Goal: Task Accomplishment & Management: Complete application form

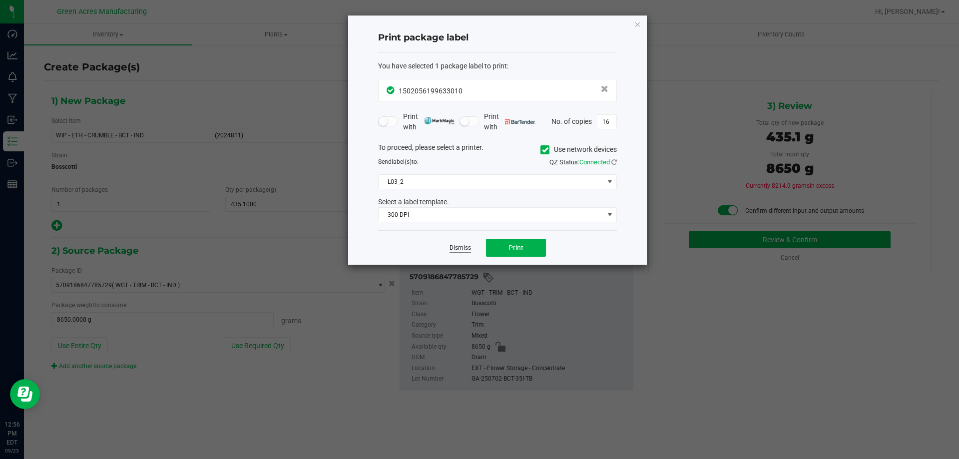
click at [463, 248] on link "Dismiss" at bounding box center [460, 248] width 21 height 8
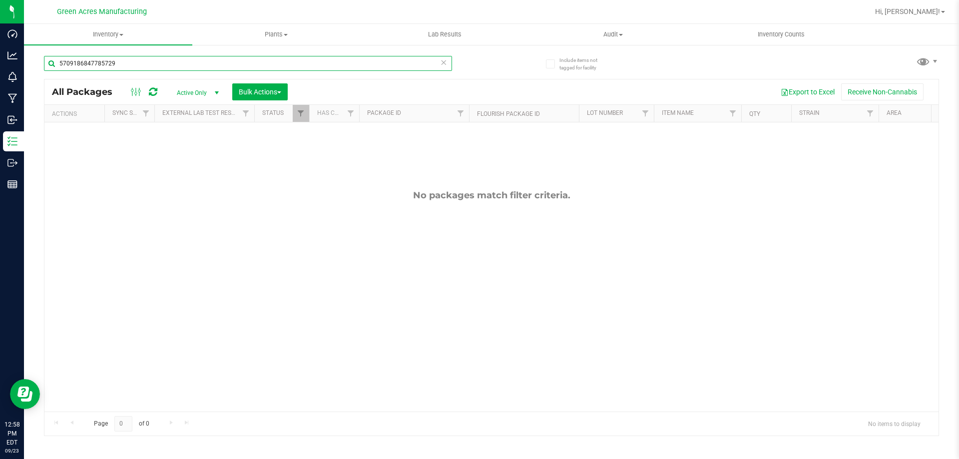
click at [126, 69] on input "5709186847785729" at bounding box center [248, 63] width 408 height 15
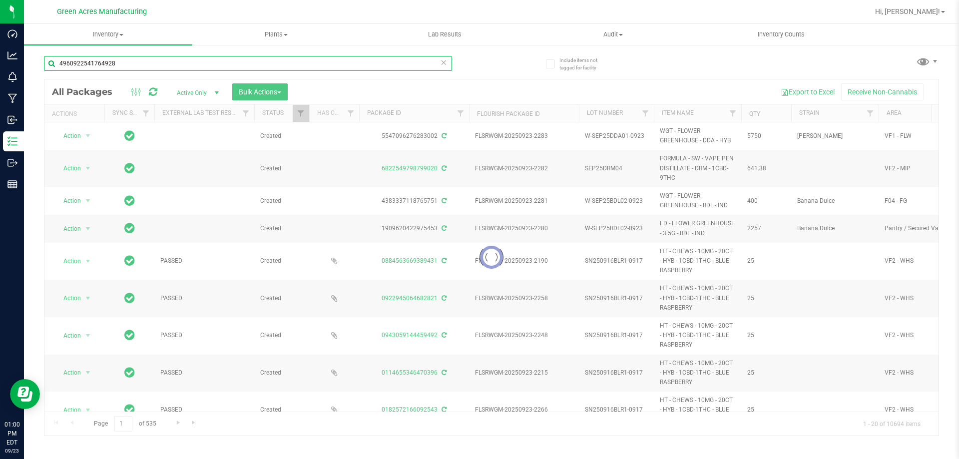
type input "4960922541764928"
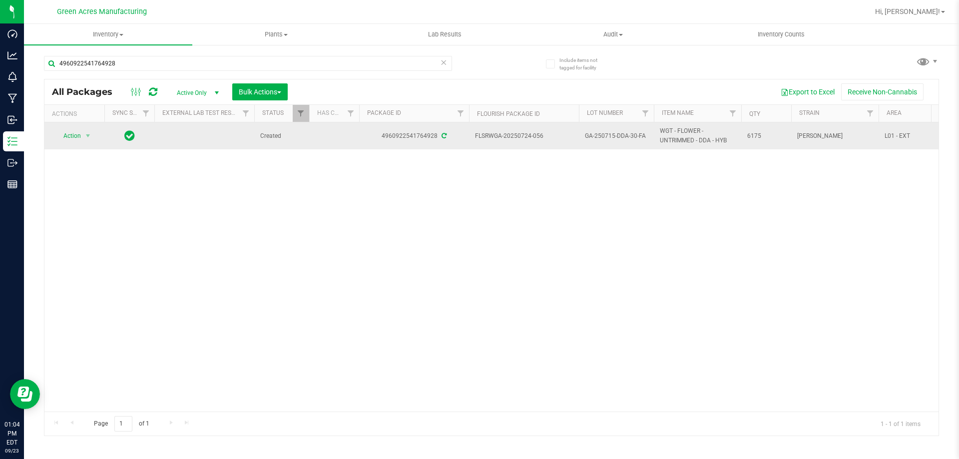
click at [610, 137] on span "GA-250715-DDA-30-FA" at bounding box center [616, 135] width 63 height 9
click at [610, 137] on input "GA-250715-DDA-30-FA" at bounding box center [614, 135] width 71 height 15
click at [610, 135] on input "GA-250715-DDA-30-FA" at bounding box center [614, 135] width 71 height 15
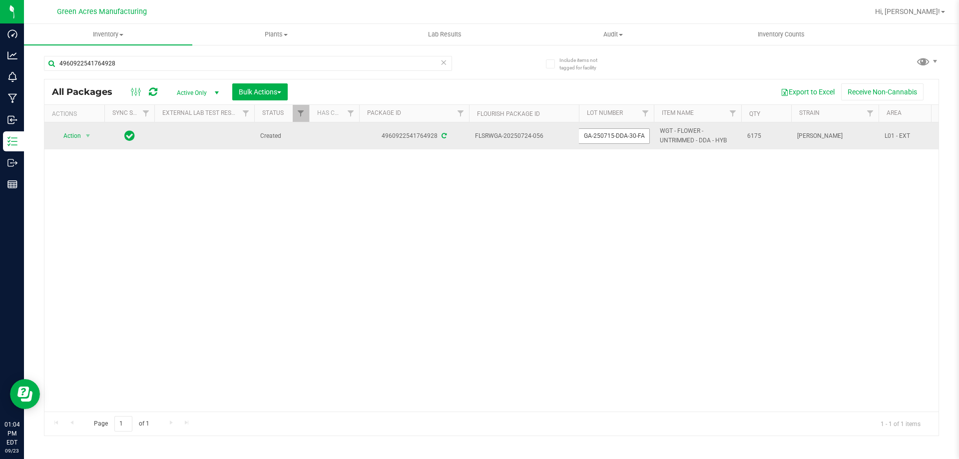
click at [610, 135] on input "GA-250715-DDA-30-FA" at bounding box center [614, 135] width 71 height 15
click at [81, 135] on span "Action" at bounding box center [67, 136] width 27 height 14
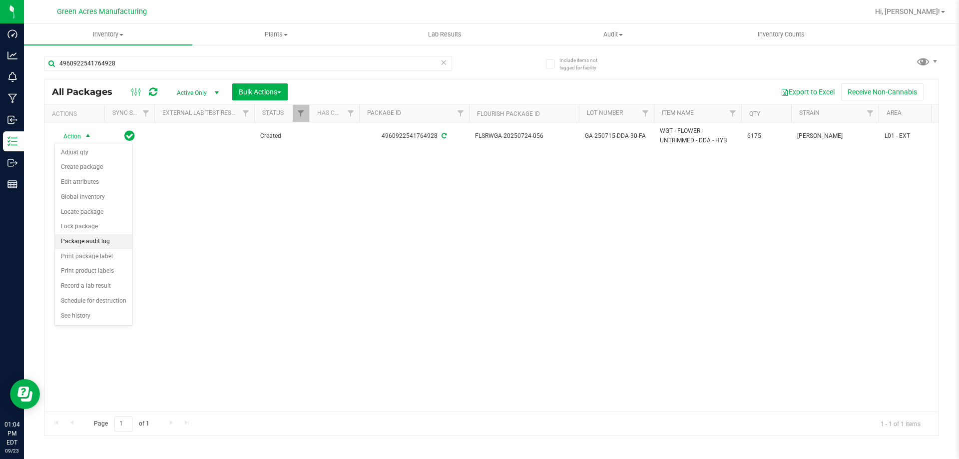
click at [109, 238] on li "Package audit log" at bounding box center [93, 241] width 77 height 15
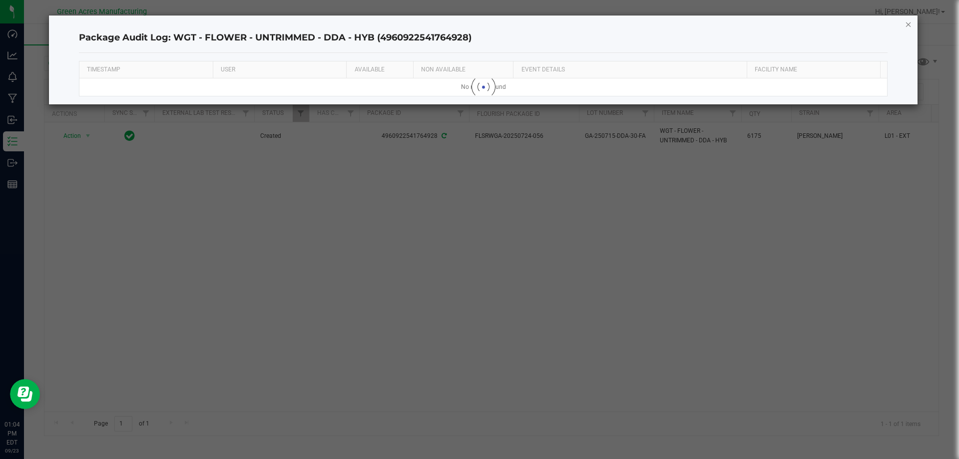
click at [909, 25] on icon "button" at bounding box center [908, 24] width 7 height 12
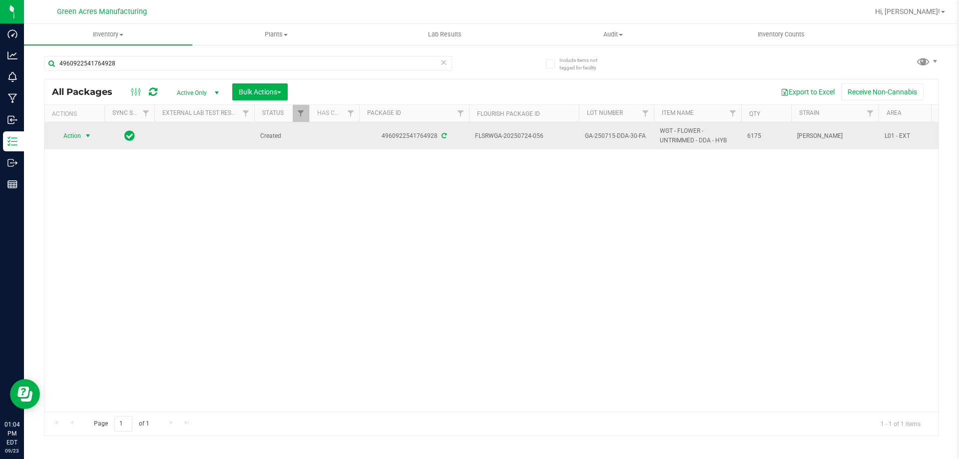
click at [64, 135] on span "Action" at bounding box center [67, 136] width 27 height 14
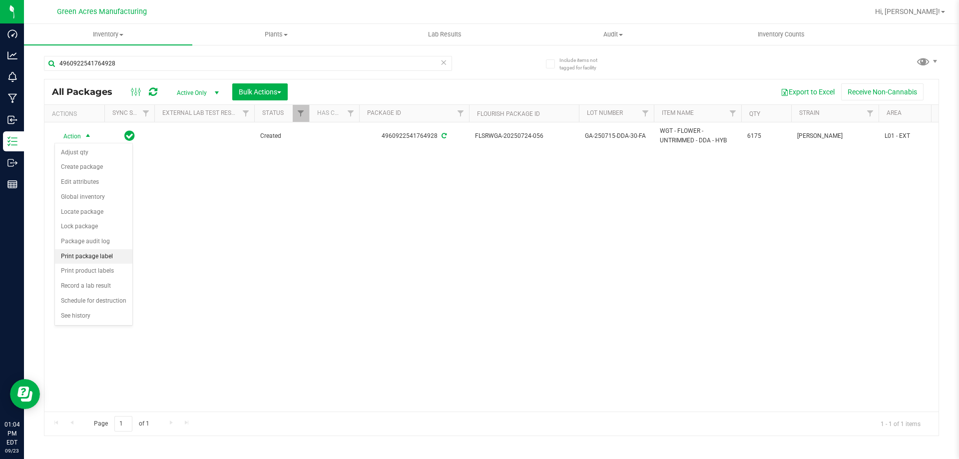
click at [116, 256] on li "Print package label" at bounding box center [93, 256] width 77 height 15
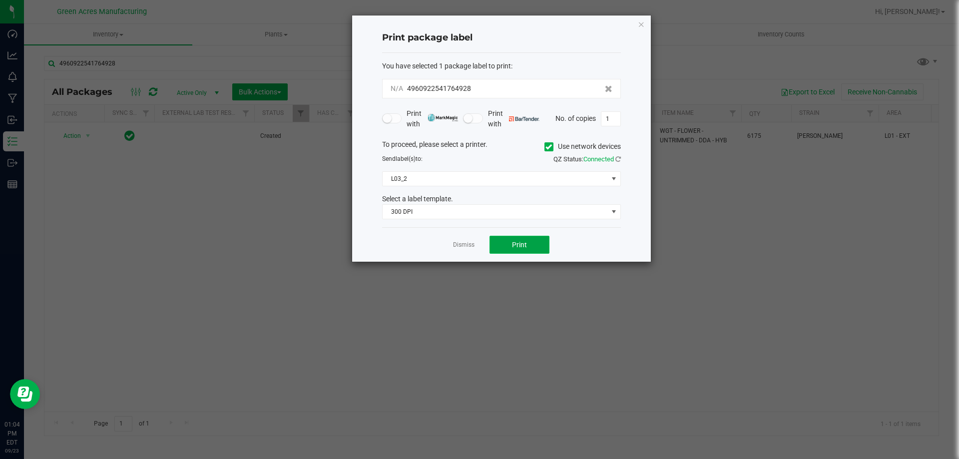
click at [532, 240] on button "Print" at bounding box center [520, 245] width 60 height 18
click at [473, 245] on link "Dismiss" at bounding box center [463, 245] width 21 height 8
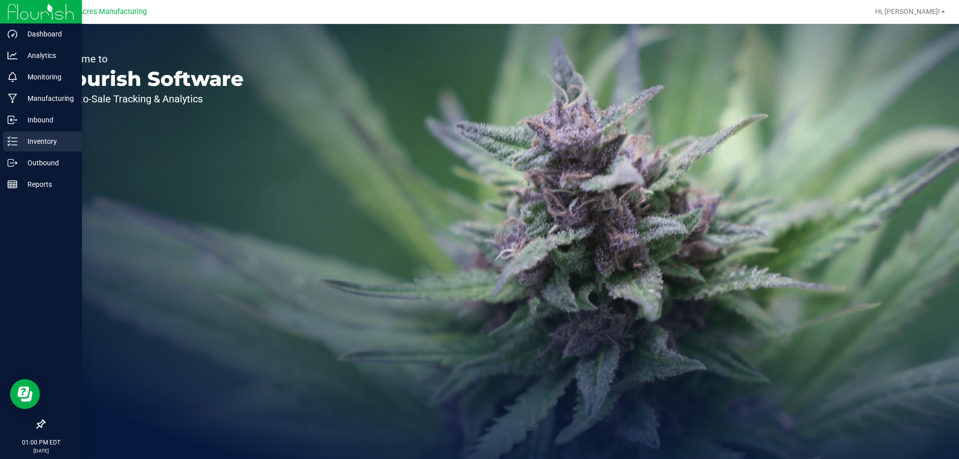
click at [44, 140] on p "Inventory" at bounding box center [47, 141] width 60 height 12
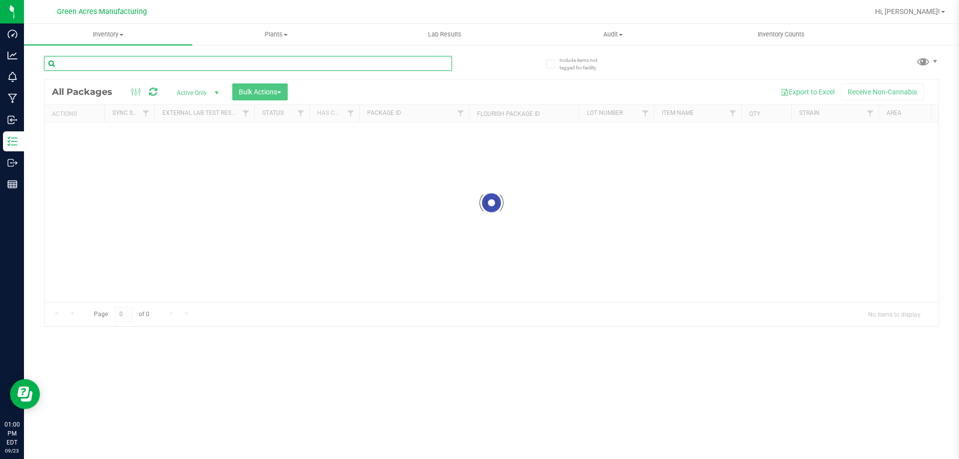
click at [135, 69] on input "text" at bounding box center [248, 63] width 408 height 15
click at [137, 55] on div at bounding box center [268, 63] width 448 height 32
click at [133, 61] on input "text" at bounding box center [248, 63] width 408 height 15
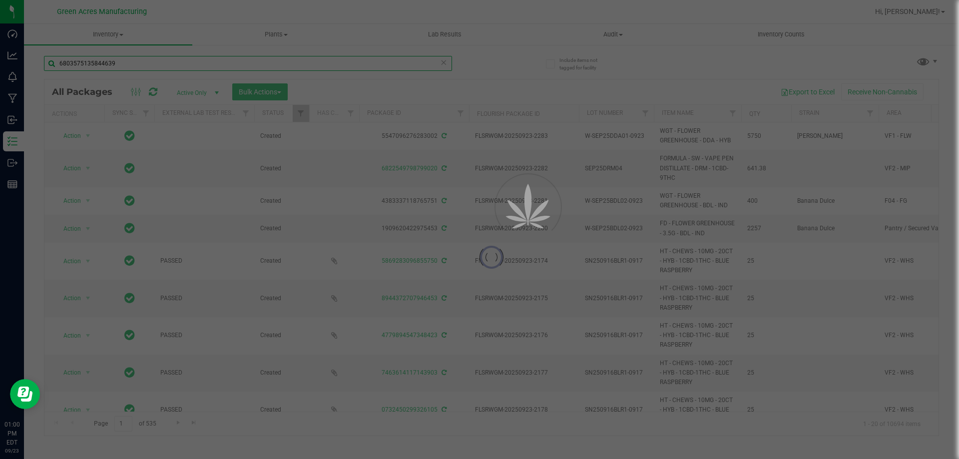
type input "6803575135844639"
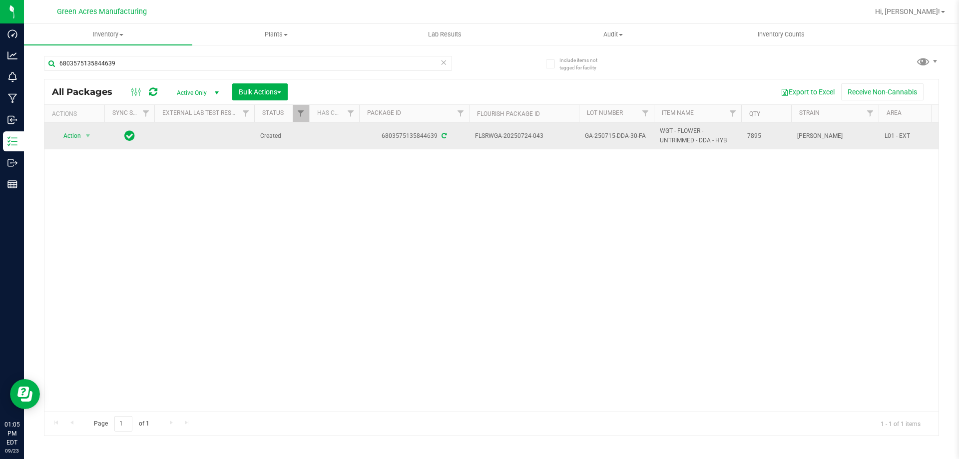
click at [592, 132] on span "GA-250715-DDA-30-FA" at bounding box center [616, 135] width 63 height 9
click at [592, 132] on input "GA-250715-DDA-30-FA" at bounding box center [614, 135] width 71 height 15
click at [67, 136] on span "Action" at bounding box center [67, 136] width 27 height 14
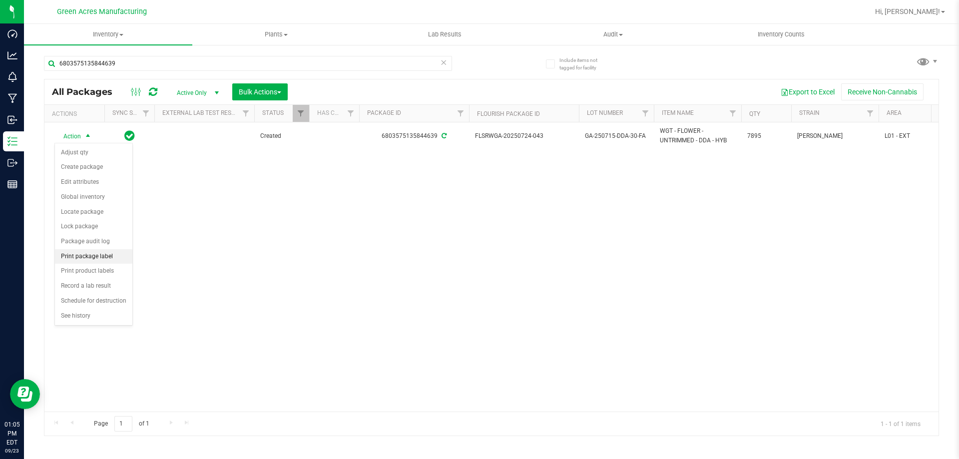
click at [110, 253] on li "Print package label" at bounding box center [93, 256] width 77 height 15
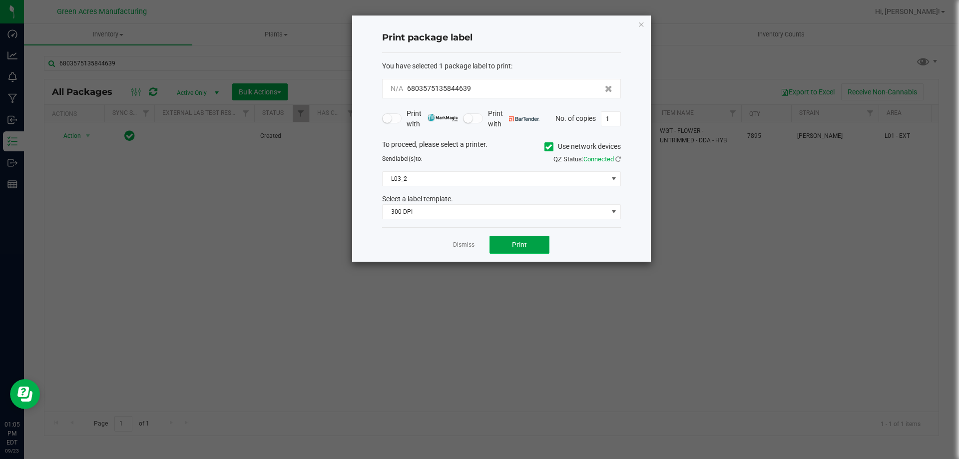
click at [507, 241] on button "Print" at bounding box center [520, 245] width 60 height 18
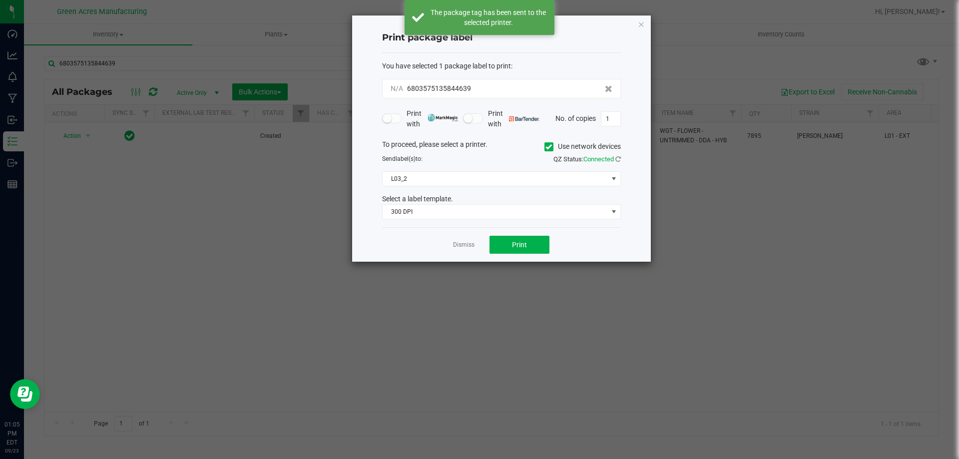
click at [480, 245] on div "Dismiss Print" at bounding box center [501, 244] width 239 height 34
click at [456, 243] on link "Dismiss" at bounding box center [463, 245] width 21 height 8
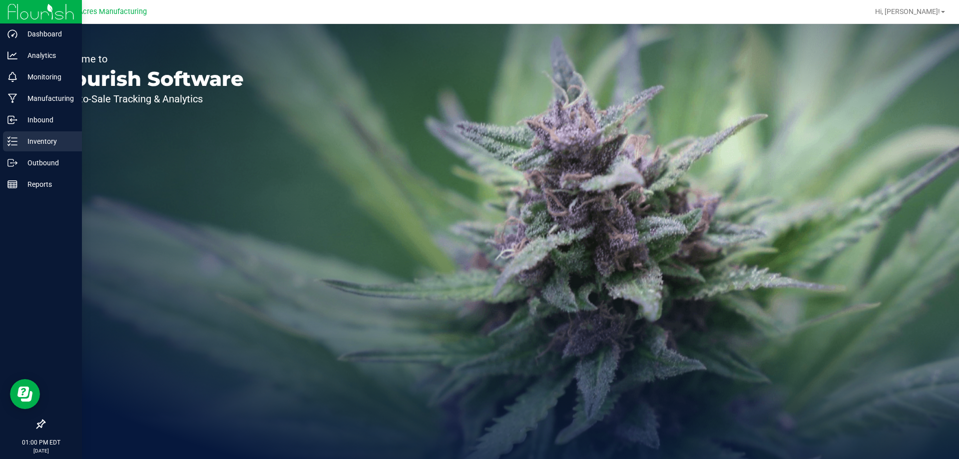
click at [17, 139] on p "Inventory" at bounding box center [47, 141] width 60 height 12
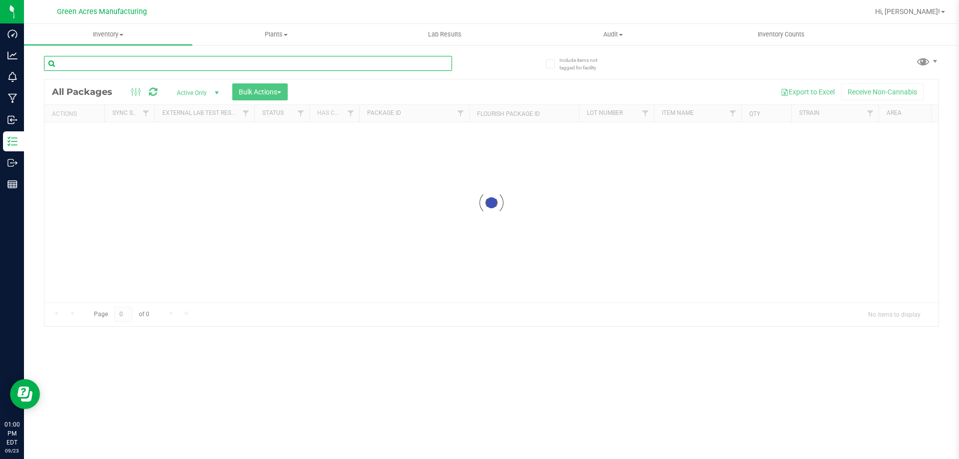
drag, startPoint x: 192, startPoint y: 65, endPoint x: 183, endPoint y: 73, distance: 11.7
click at [190, 65] on input "text" at bounding box center [248, 63] width 408 height 15
type input "3911113589203969"
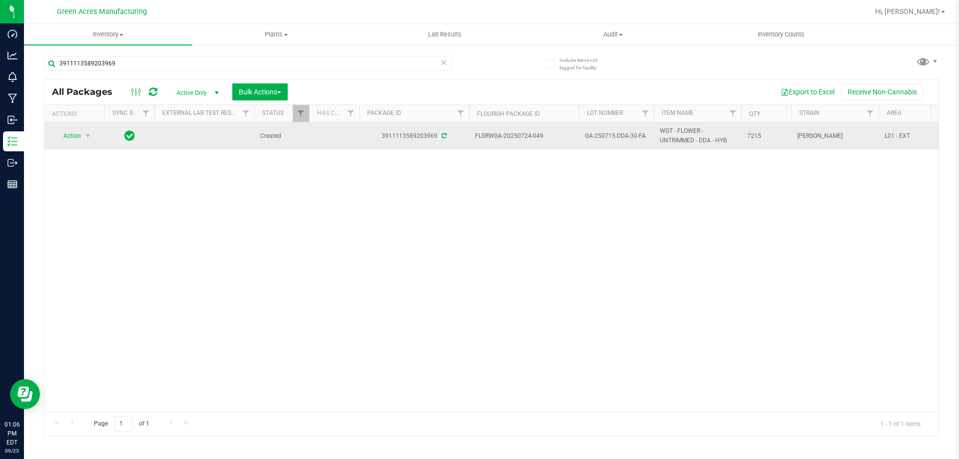
click at [591, 130] on td "GA-250715-DDA-30-FA" at bounding box center [616, 135] width 75 height 27
click at [599, 134] on input "GA-250715-DDA-30-FA" at bounding box center [614, 135] width 71 height 15
click at [91, 138] on span "select" at bounding box center [88, 136] width 8 height 8
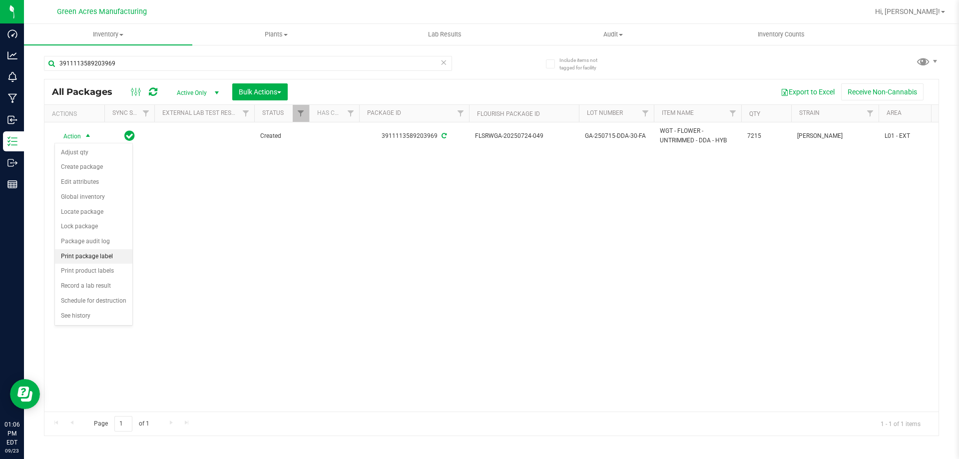
click at [118, 258] on li "Print package label" at bounding box center [93, 256] width 77 height 15
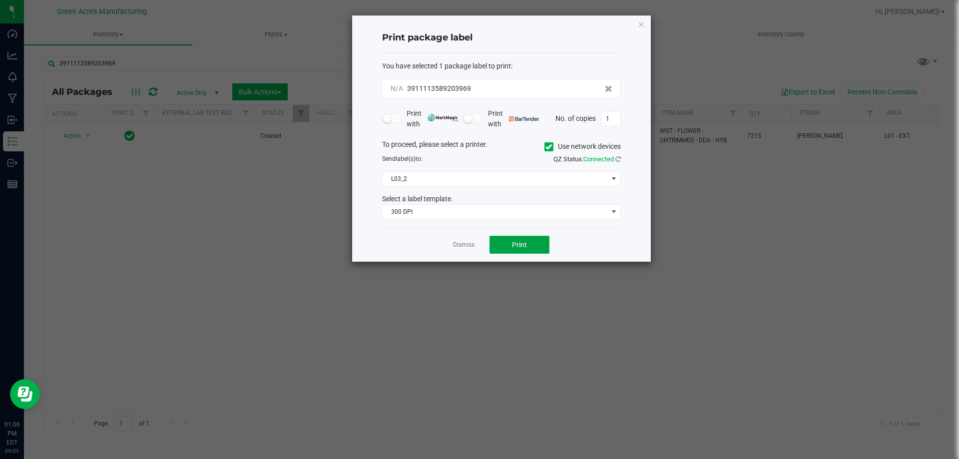
click at [518, 244] on span "Print" at bounding box center [519, 245] width 15 height 8
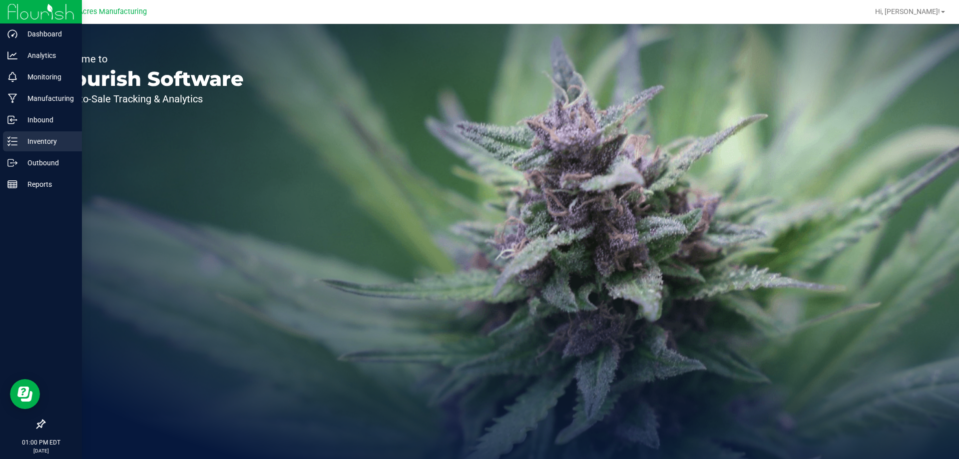
click at [40, 139] on p "Inventory" at bounding box center [47, 141] width 60 height 12
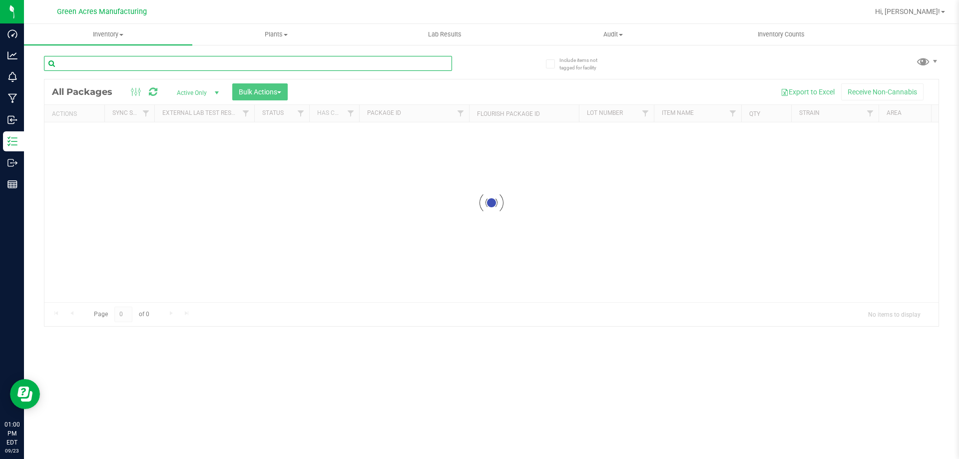
click at [182, 60] on input "text" at bounding box center [248, 63] width 408 height 15
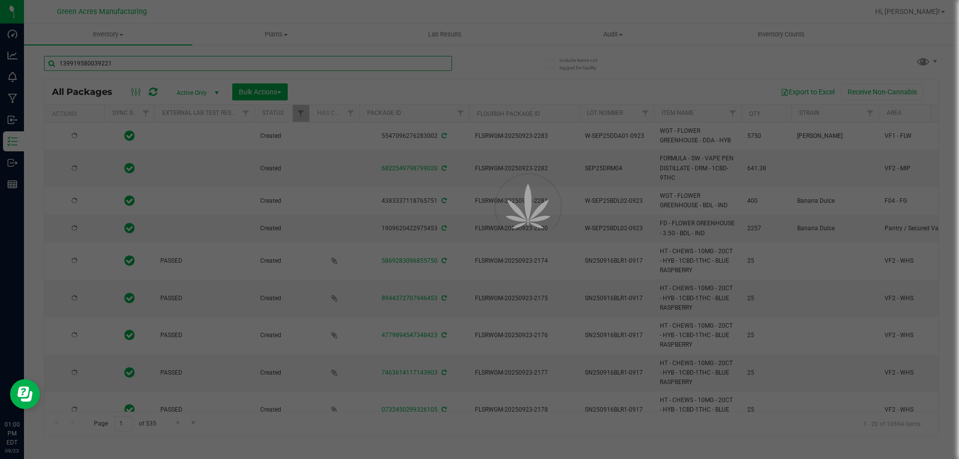
type input "1399195800392214"
type input "[DATE]"
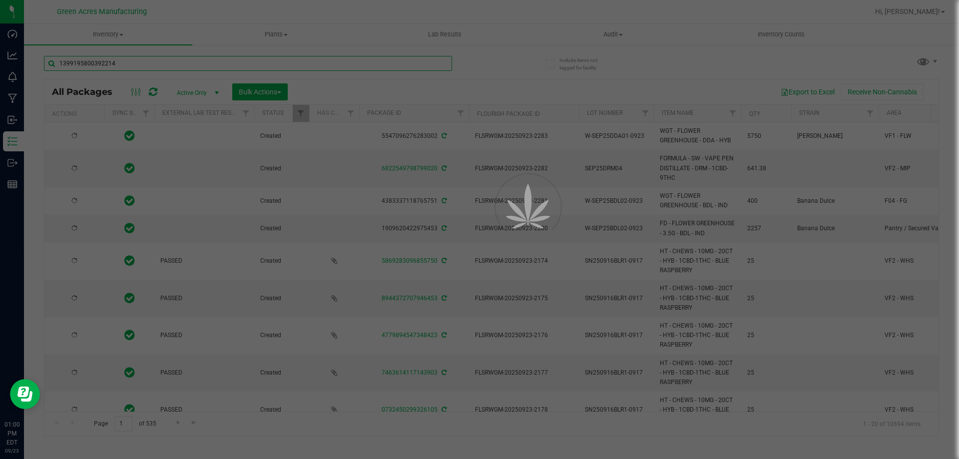
type input "[DATE]"
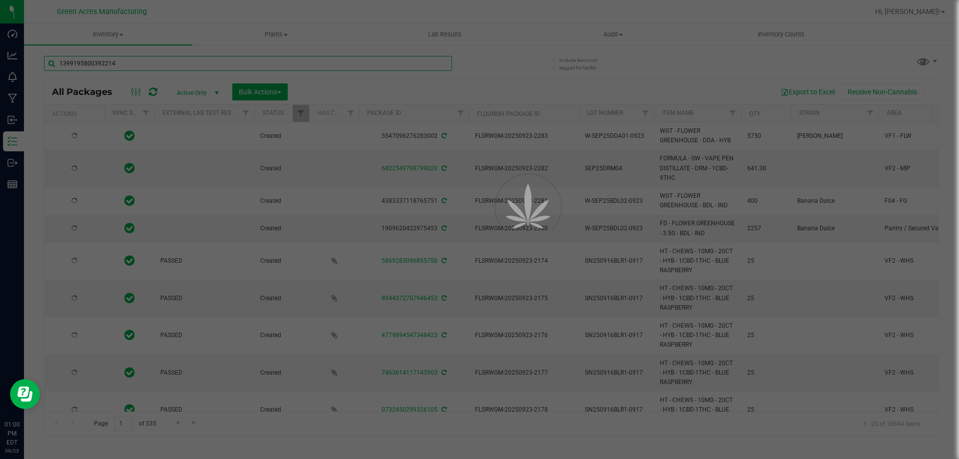
type input "[DATE]"
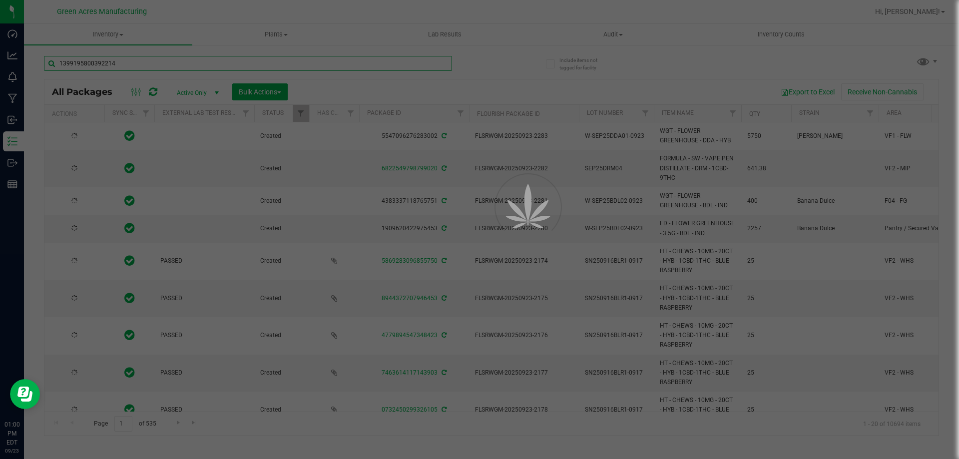
type input "[DATE]"
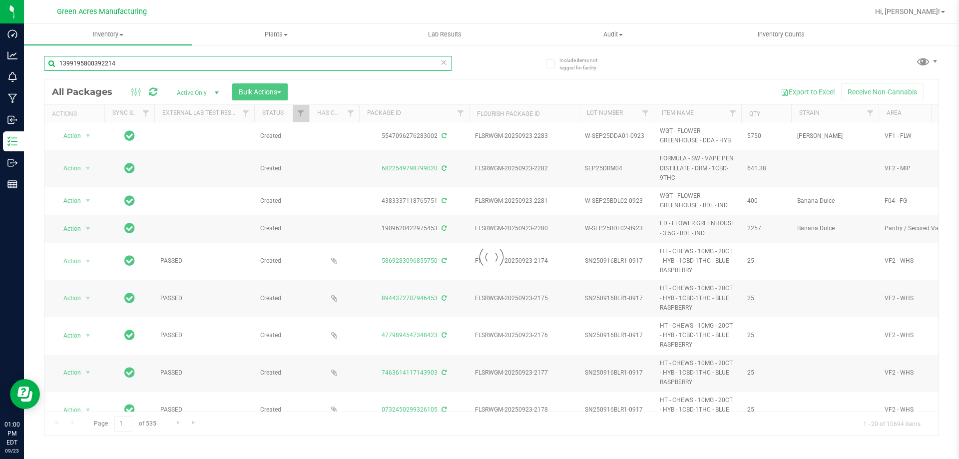
type input "1399195800392214"
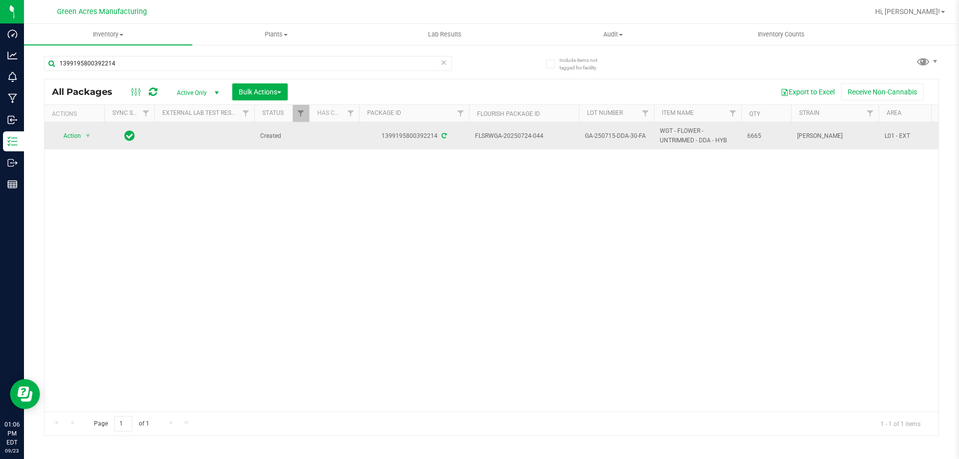
click at [625, 135] on span "GA-250715-DDA-30-FA" at bounding box center [616, 135] width 63 height 9
click at [625, 135] on input "GA-250715-DDA-30-FA" at bounding box center [614, 135] width 71 height 15
click at [69, 129] on span "Action" at bounding box center [67, 136] width 27 height 14
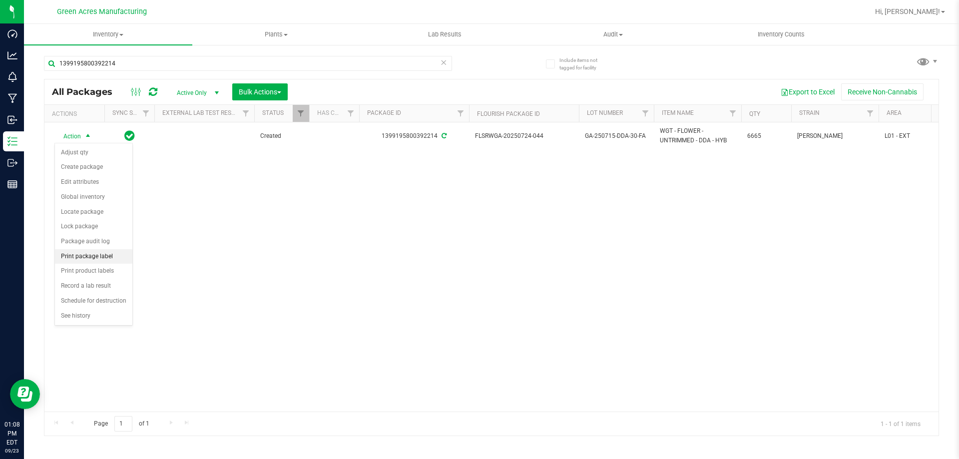
click at [114, 249] on li "Print package label" at bounding box center [93, 256] width 77 height 15
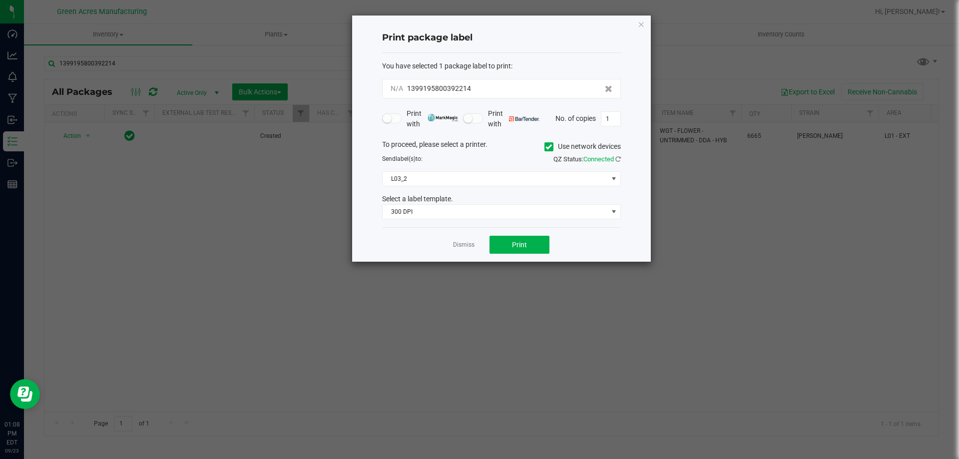
click at [508, 220] on div "You have selected 1 package label to print : N/A 1399195800392214 Print with Pr…" at bounding box center [501, 140] width 239 height 175
click at [517, 249] on span "Print" at bounding box center [519, 245] width 15 height 8
click at [471, 243] on link "Dismiss" at bounding box center [463, 245] width 21 height 8
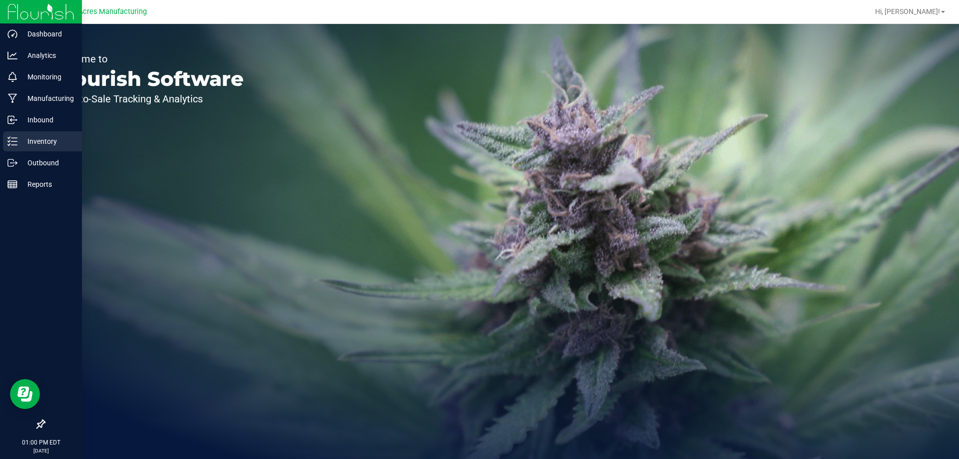
click at [44, 139] on p "Inventory" at bounding box center [47, 141] width 60 height 12
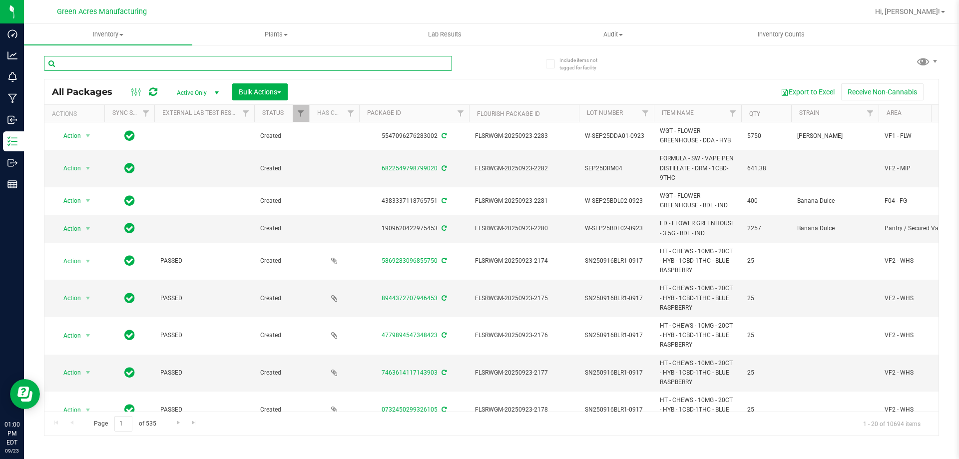
click at [116, 62] on input "text" at bounding box center [248, 63] width 408 height 15
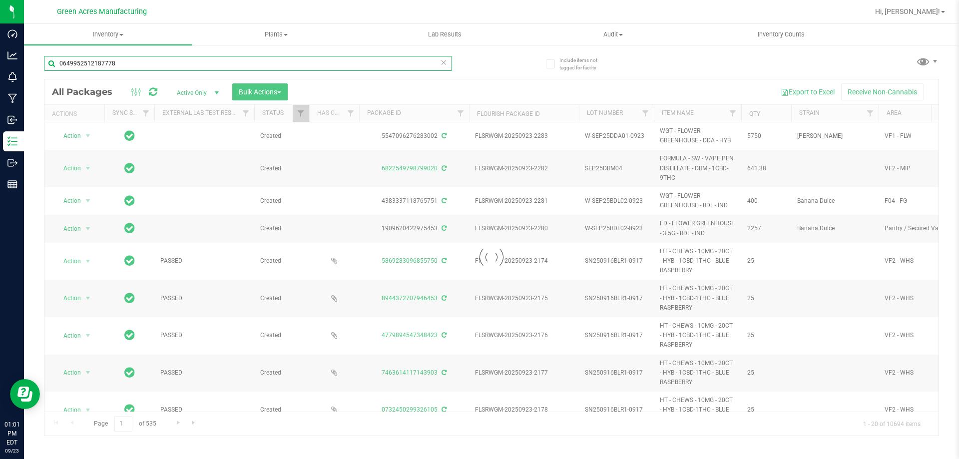
type input "0649952512187778"
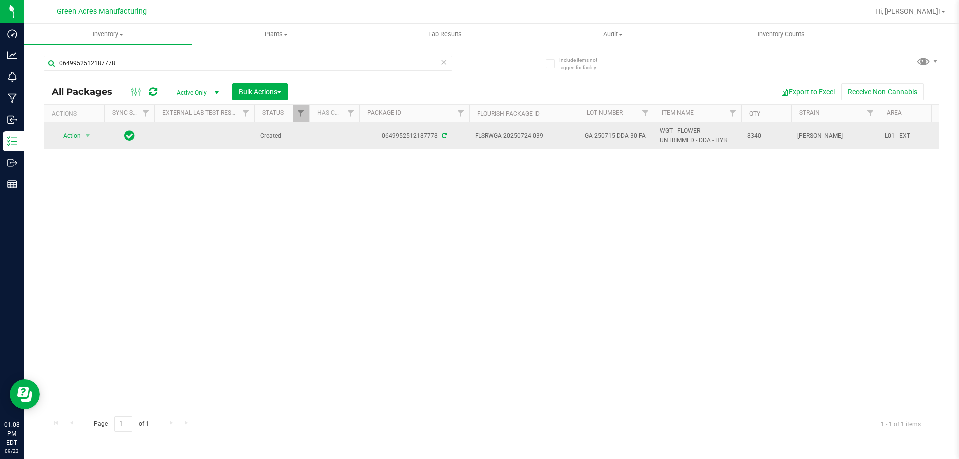
click at [641, 136] on span "GA-250715-DDA-30-FA" at bounding box center [616, 135] width 63 height 9
click at [641, 136] on input "GA-250715-DDA-30-FA" at bounding box center [614, 135] width 71 height 15
click at [90, 132] on span "select" at bounding box center [88, 136] width 8 height 8
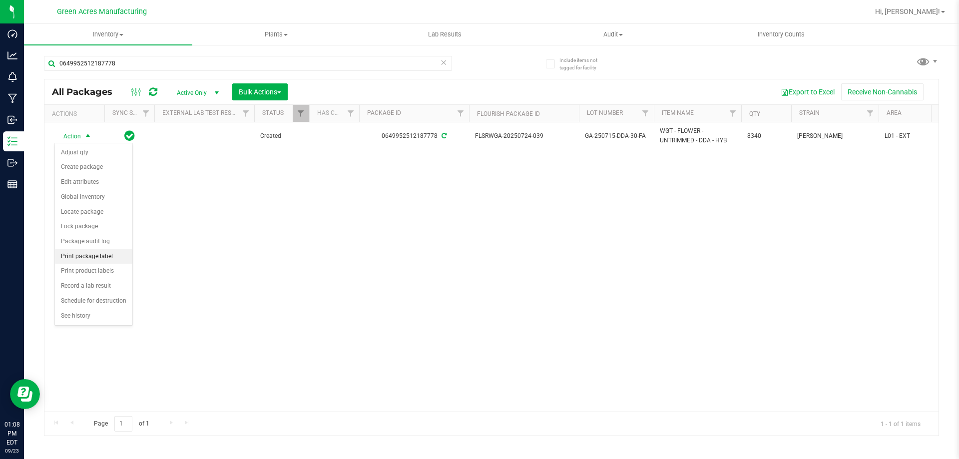
click at [117, 251] on li "Print package label" at bounding box center [93, 256] width 77 height 15
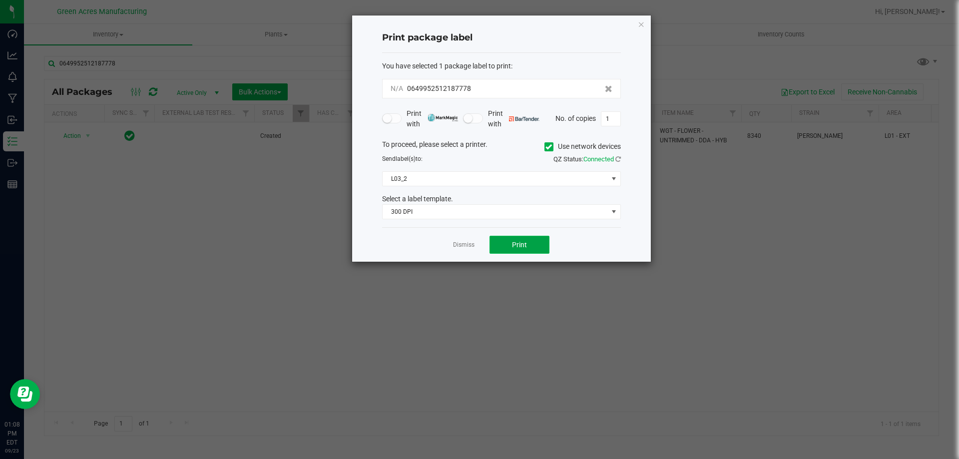
click at [517, 246] on span "Print" at bounding box center [519, 245] width 15 height 8
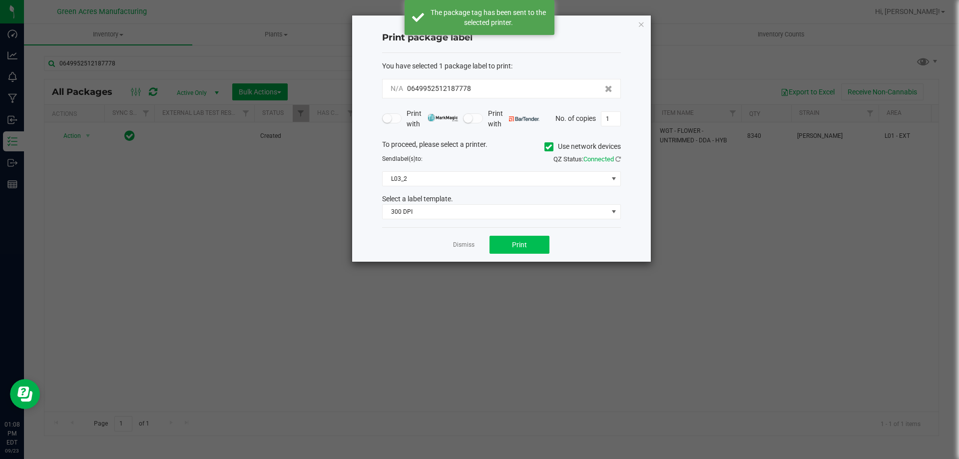
click at [469, 247] on link "Dismiss" at bounding box center [463, 245] width 21 height 8
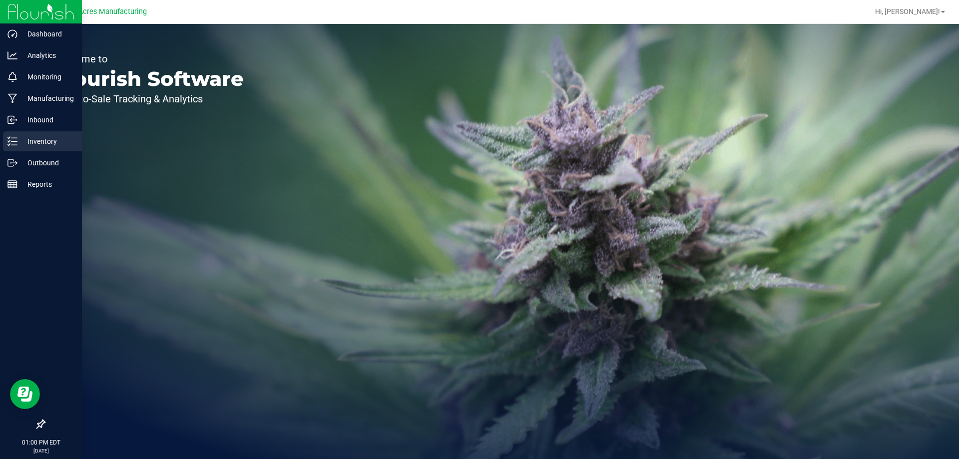
click at [49, 139] on p "Inventory" at bounding box center [47, 141] width 60 height 12
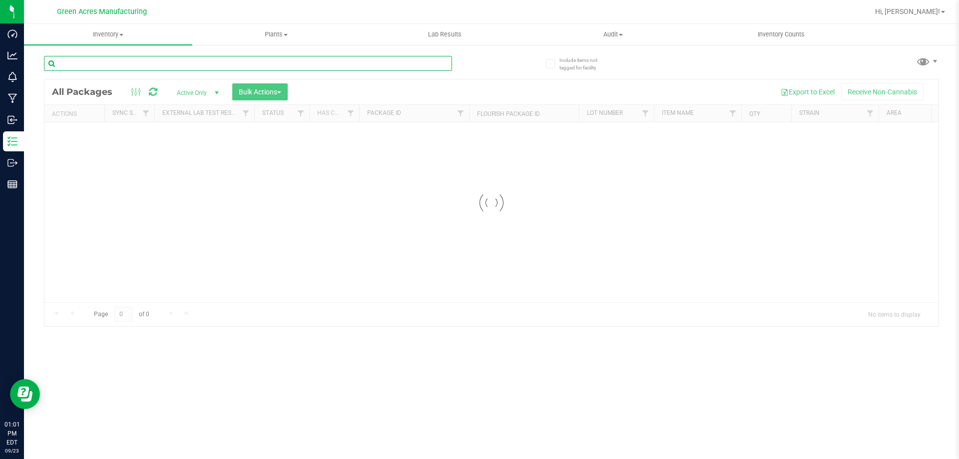
click at [367, 67] on input "text" at bounding box center [248, 63] width 408 height 15
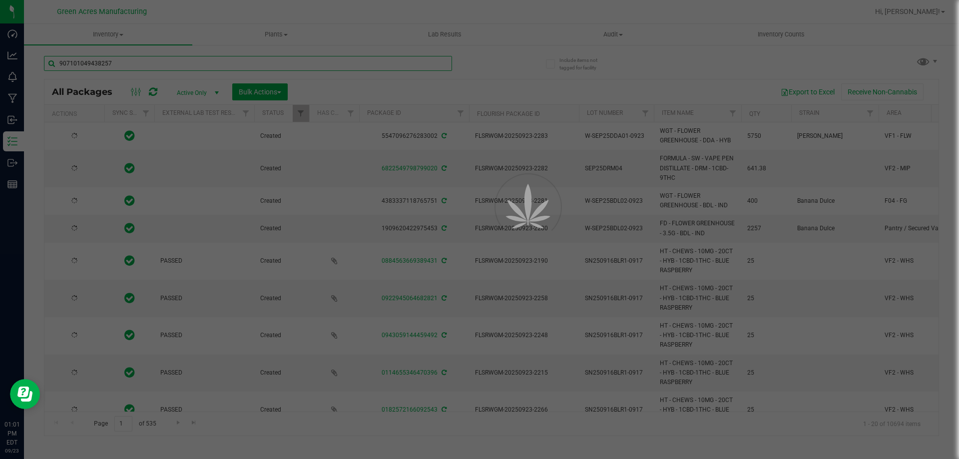
type input "9071010494382570"
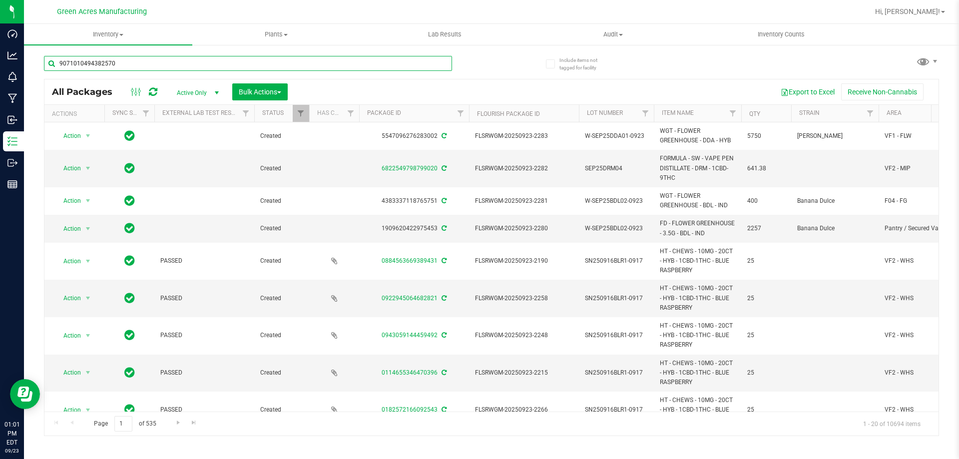
type input "[DATE]"
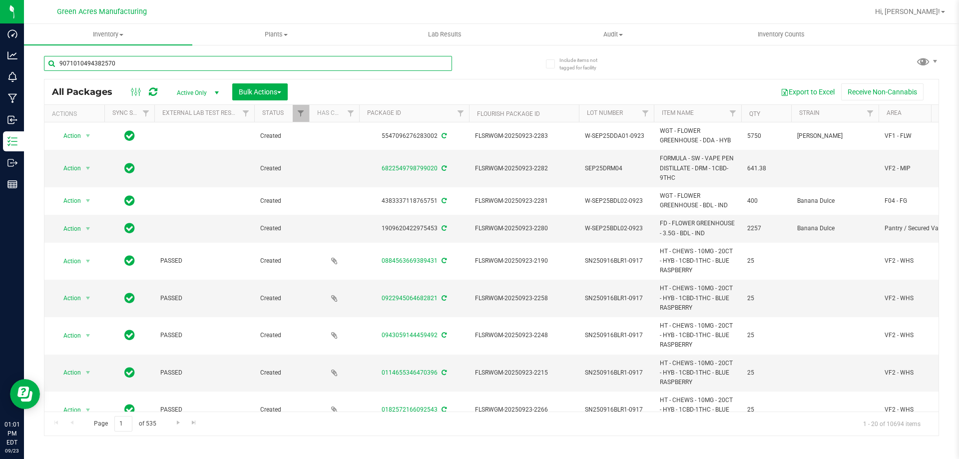
type input "[DATE]"
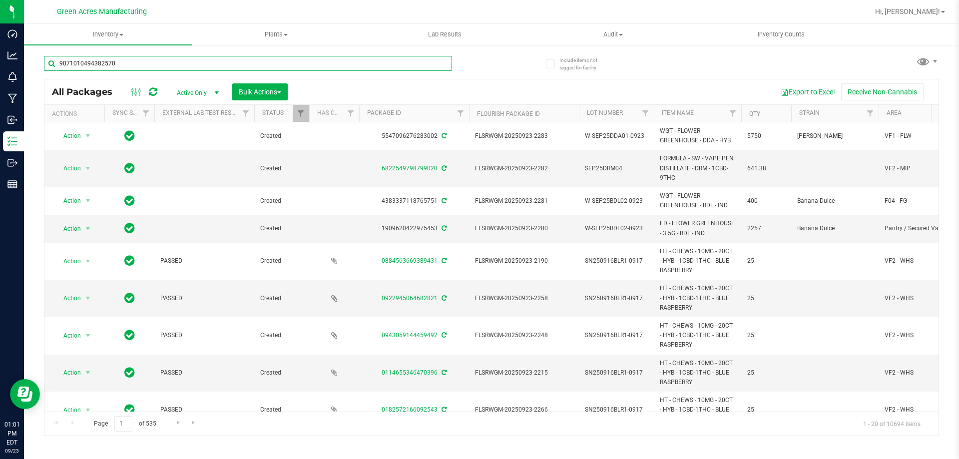
type input "[DATE]"
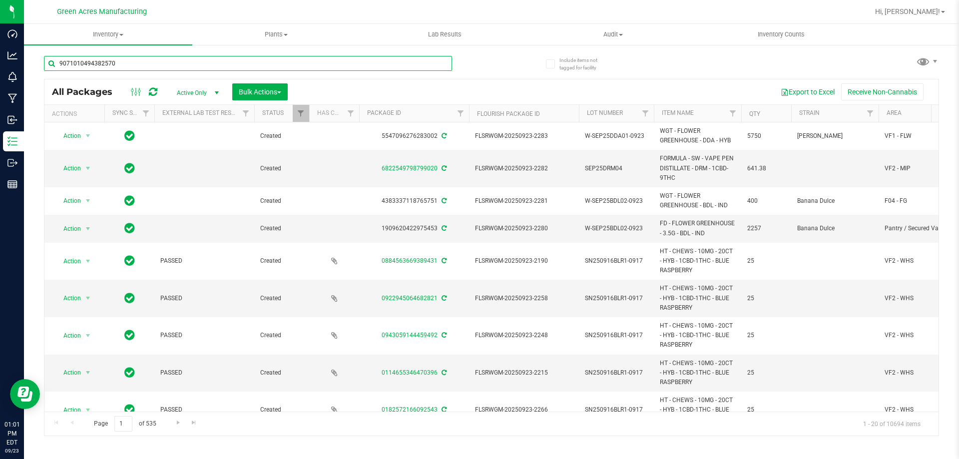
type input "[DATE]"
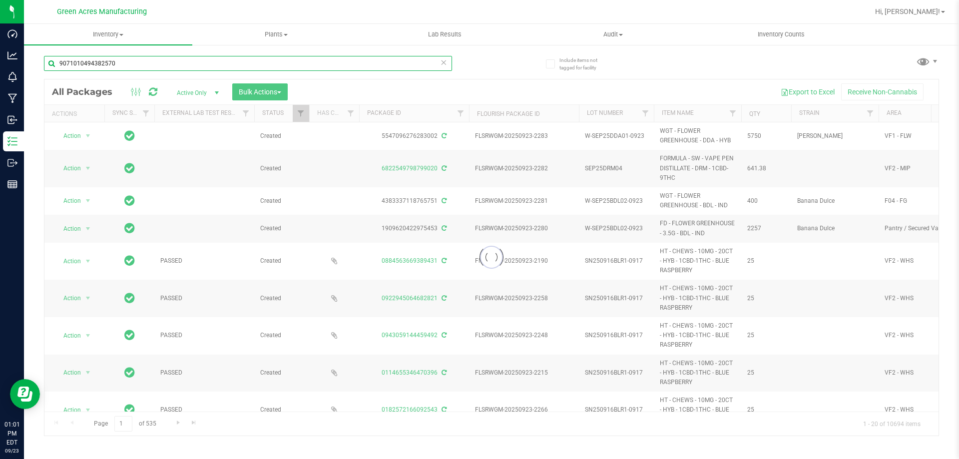
type input "9071010494382570"
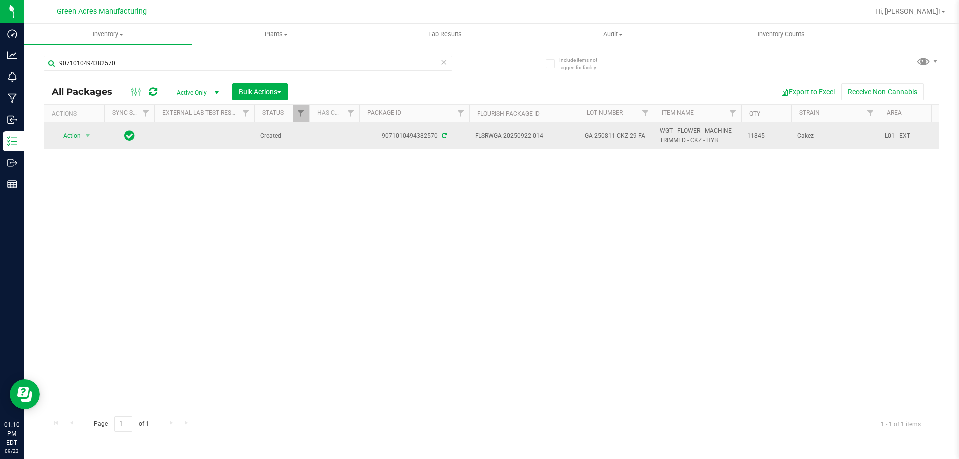
click at [607, 129] on td "GA-250811-CKZ-29-FA" at bounding box center [616, 135] width 75 height 27
click at [607, 129] on input "GA-250811-CKZ-29-FA" at bounding box center [614, 135] width 71 height 15
click at [88, 139] on span "select" at bounding box center [88, 136] width 8 height 8
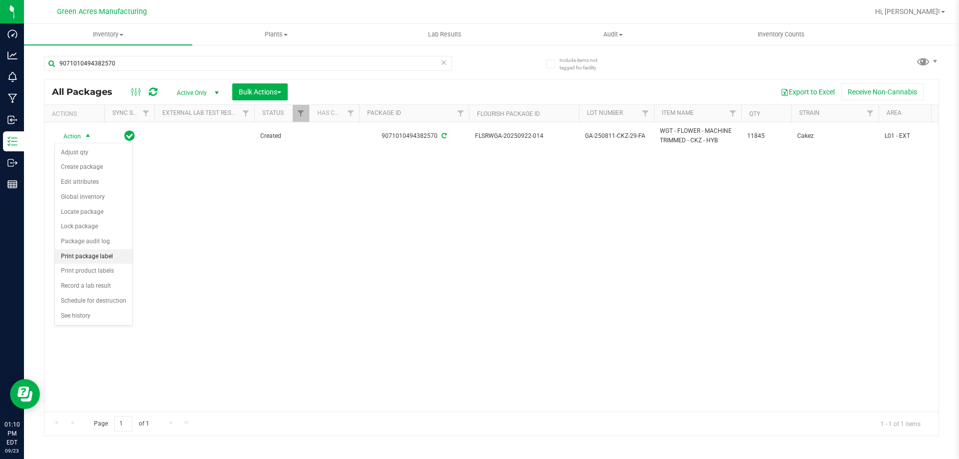
click at [121, 255] on li "Print package label" at bounding box center [93, 256] width 77 height 15
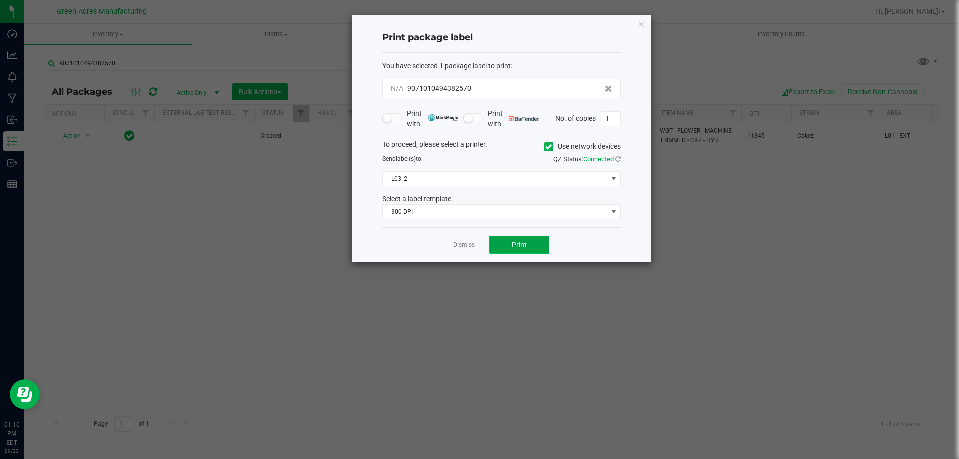
click at [513, 244] on span "Print" at bounding box center [519, 245] width 15 height 8
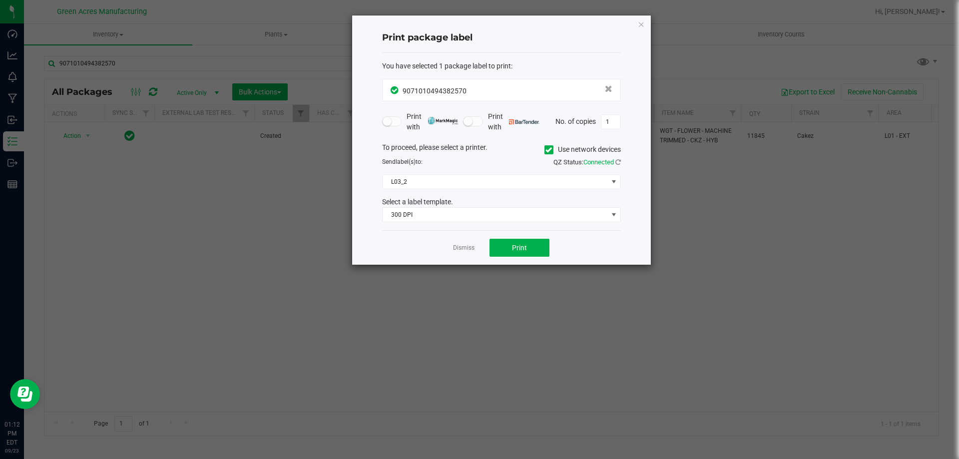
click at [464, 250] on link "Dismiss" at bounding box center [463, 248] width 21 height 8
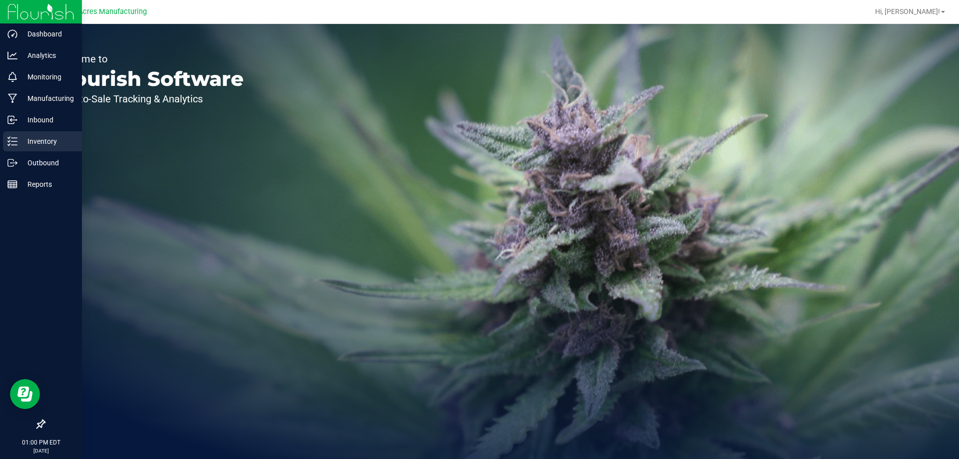
click at [50, 140] on p "Inventory" at bounding box center [47, 141] width 60 height 12
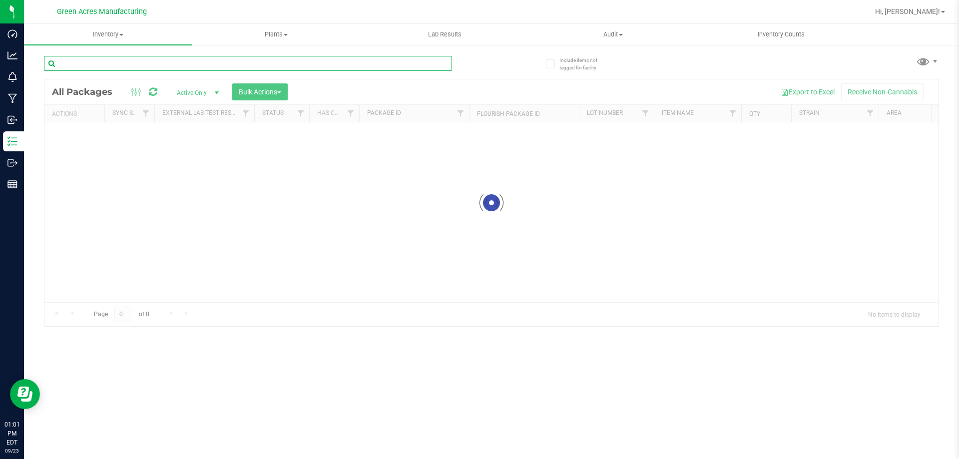
click at [128, 63] on input "text" at bounding box center [248, 63] width 408 height 15
type input "7286193293251892"
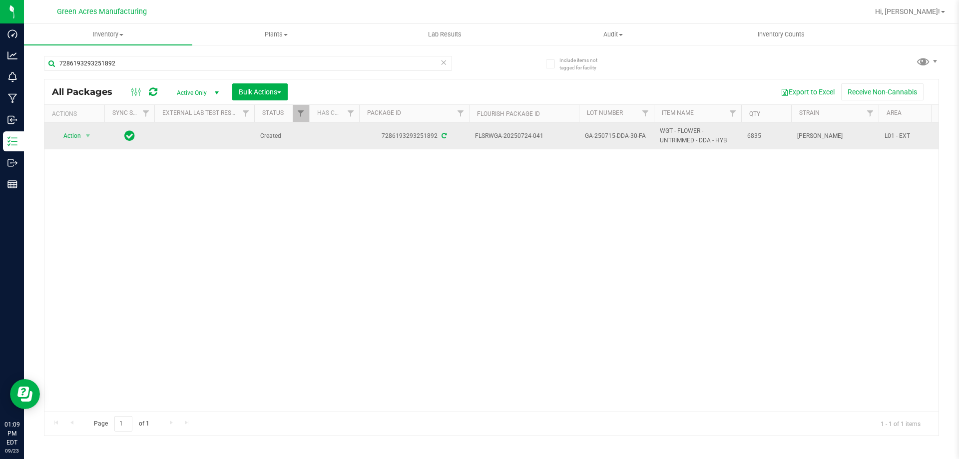
click at [625, 134] on span "GA-250715-DDA-30-FA" at bounding box center [616, 135] width 63 height 9
click at [625, 134] on input "GA-250715-DDA-30-FA" at bounding box center [614, 135] width 71 height 15
click at [86, 140] on span "select" at bounding box center [88, 136] width 12 height 14
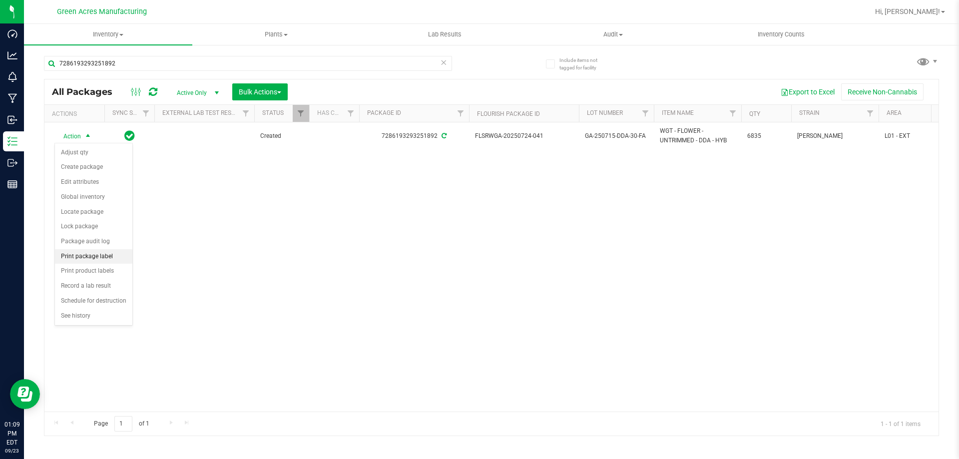
click at [124, 250] on li "Print package label" at bounding box center [93, 256] width 77 height 15
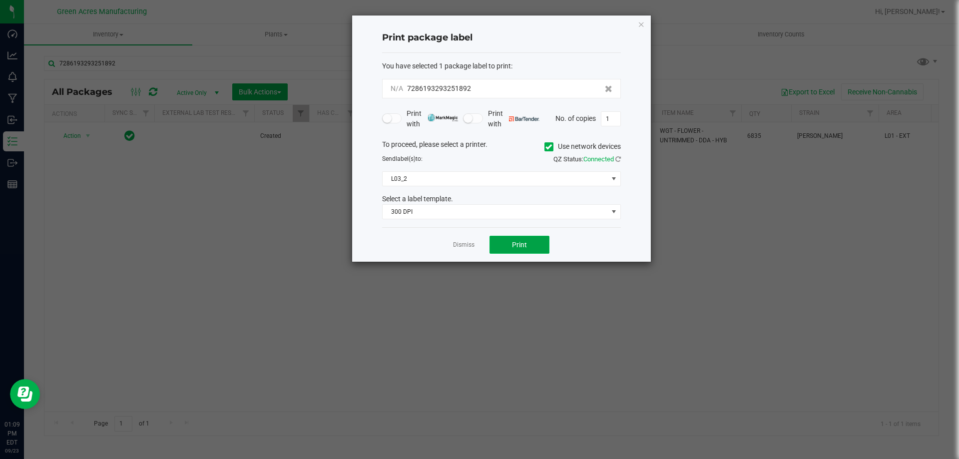
click at [512, 238] on button "Print" at bounding box center [520, 245] width 60 height 18
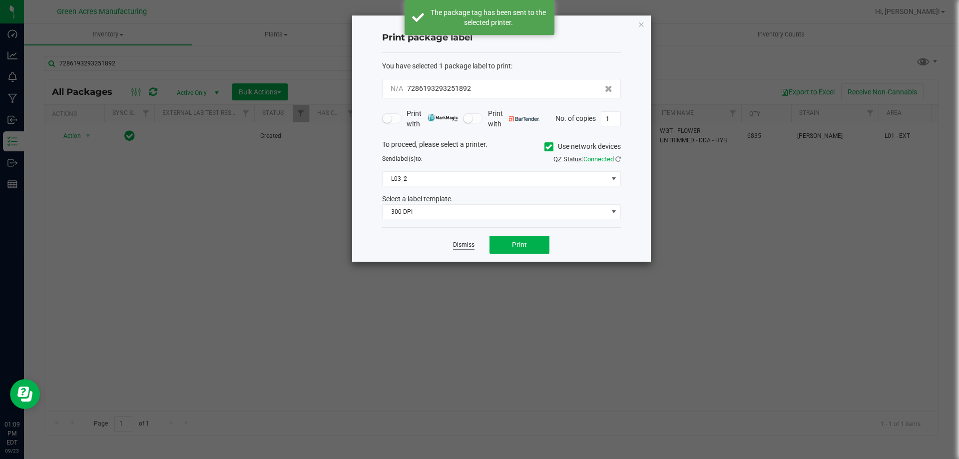
click at [474, 246] on link "Dismiss" at bounding box center [463, 245] width 21 height 8
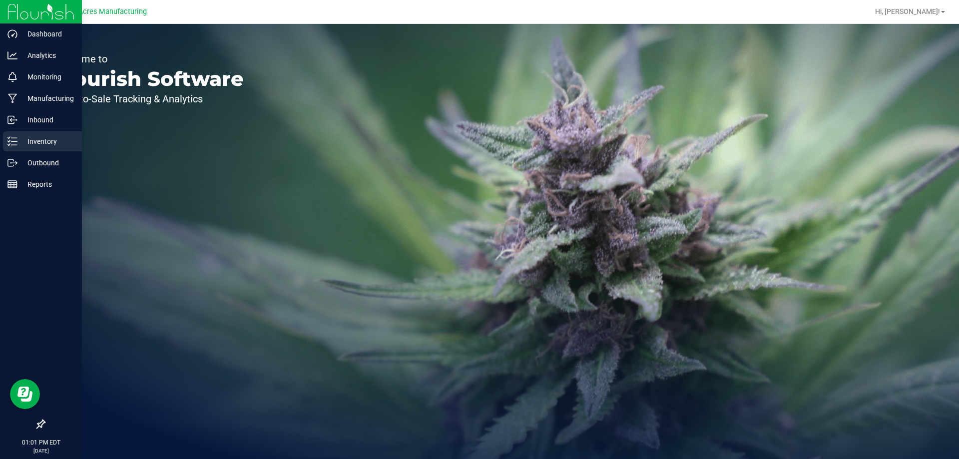
click at [58, 140] on p "Inventory" at bounding box center [47, 141] width 60 height 12
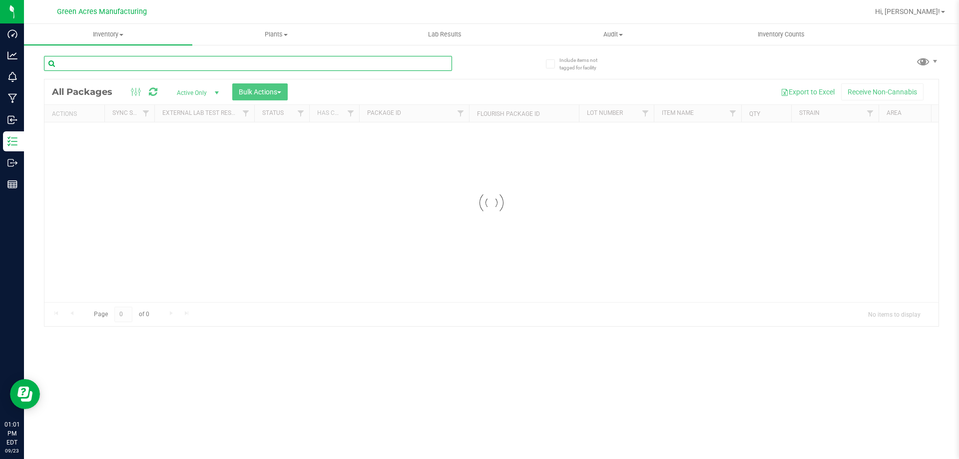
click at [135, 57] on input "text" at bounding box center [248, 63] width 408 height 15
type input "9992341818223981"
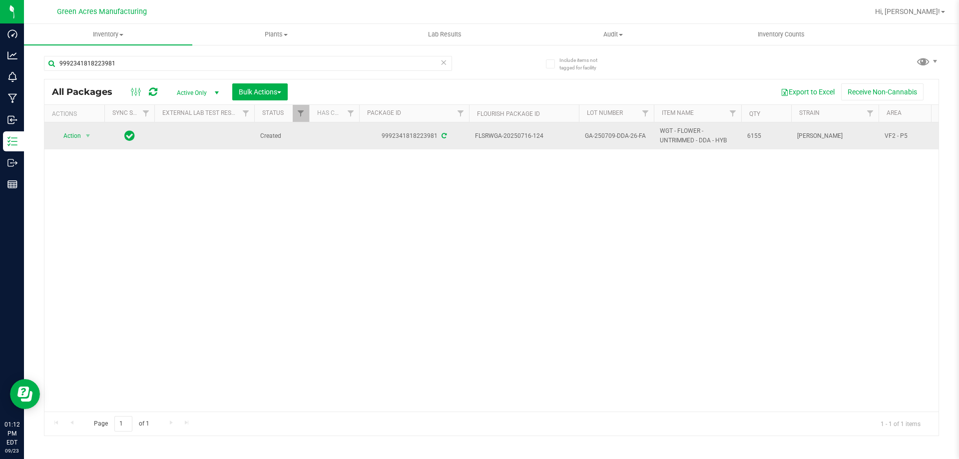
click at [612, 139] on span "GA-250709-DDA-26-FA" at bounding box center [616, 135] width 63 height 9
click at [612, 139] on input "GA-250709-DDA-26-FA" at bounding box center [614, 135] width 71 height 15
click at [79, 140] on span "Action" at bounding box center [67, 136] width 27 height 14
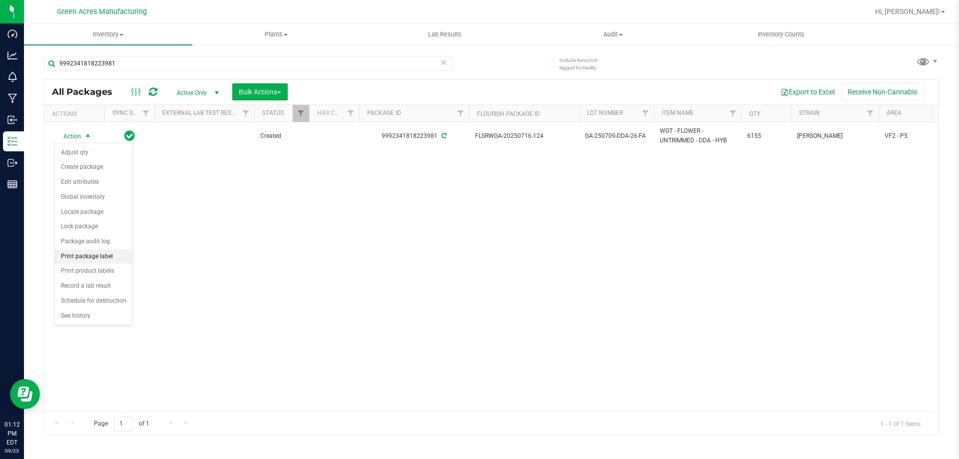
click at [113, 254] on li "Print package label" at bounding box center [93, 256] width 77 height 15
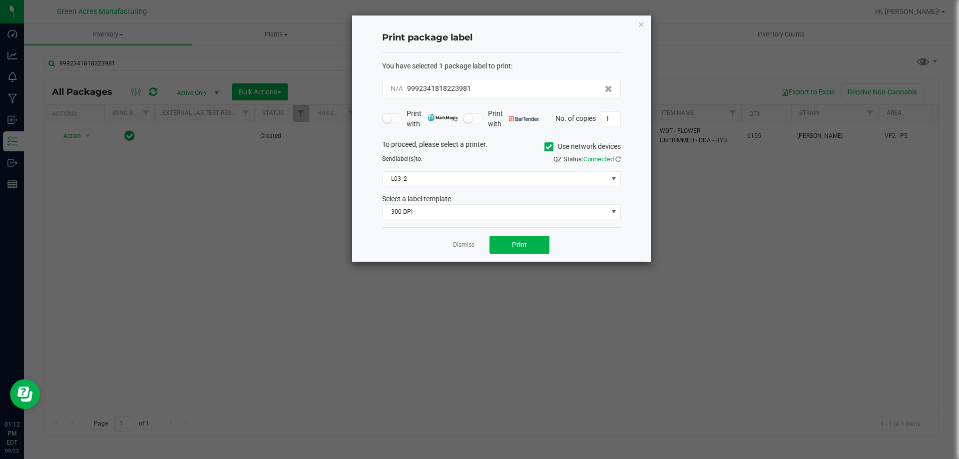
click at [523, 254] on div "Dismiss Print" at bounding box center [501, 244] width 239 height 34
click at [521, 250] on button "Print" at bounding box center [520, 245] width 60 height 18
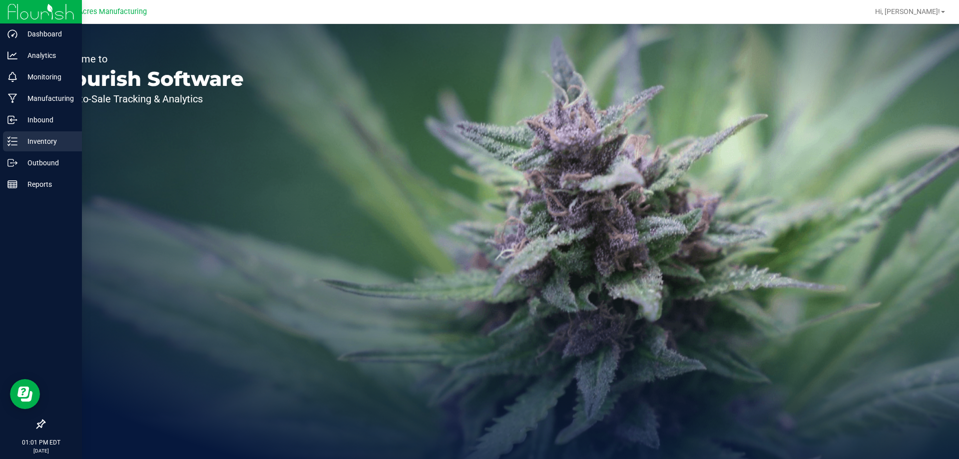
click at [43, 142] on p "Inventory" at bounding box center [47, 141] width 60 height 12
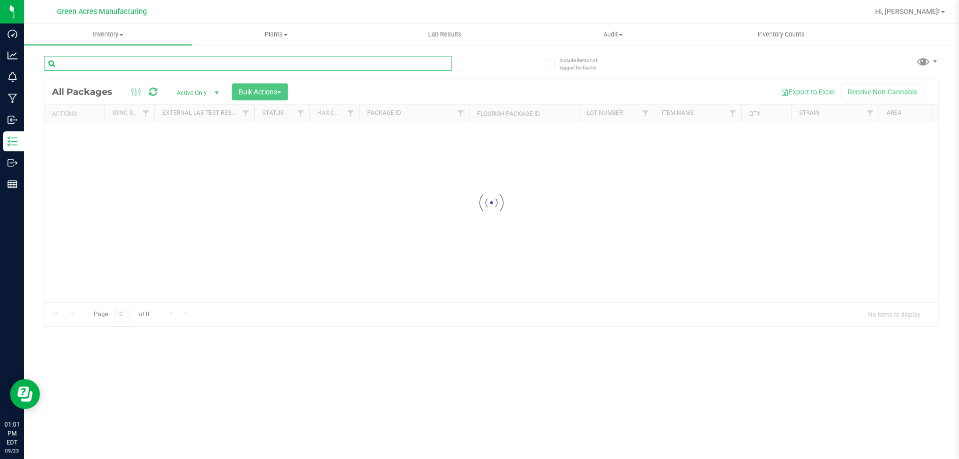
click at [158, 61] on input "text" at bounding box center [248, 63] width 408 height 15
type input "3035785937878001"
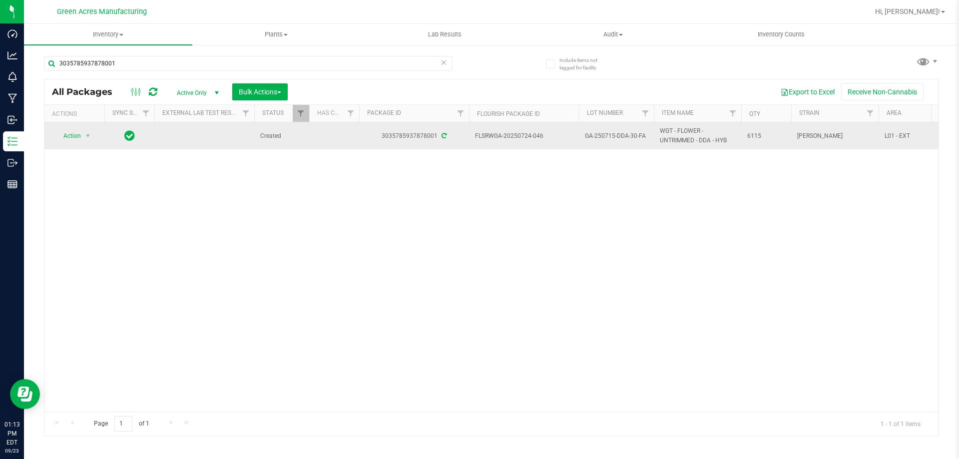
click at [605, 135] on span "GA-250715-DDA-30-FA" at bounding box center [616, 135] width 63 height 9
click at [605, 135] on input "GA-250715-DDA-30-FA" at bounding box center [614, 135] width 71 height 15
click at [77, 130] on span "Action" at bounding box center [67, 136] width 27 height 14
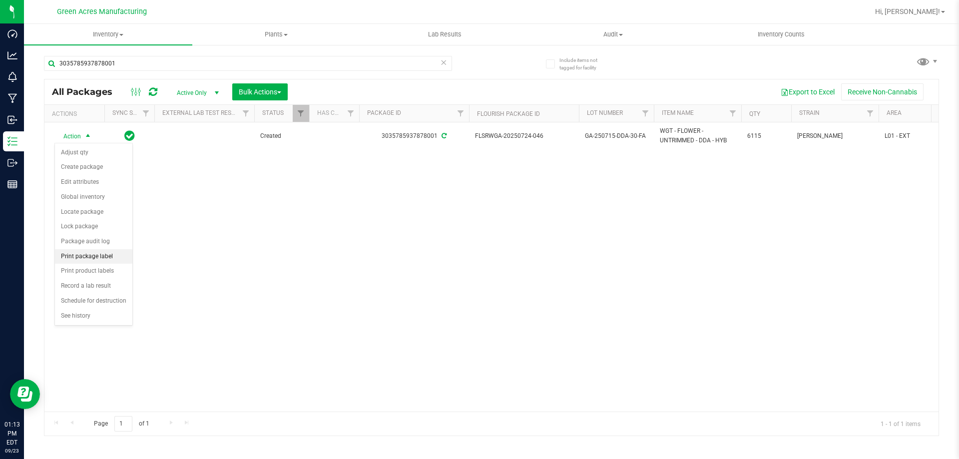
click at [103, 255] on li "Print package label" at bounding box center [93, 256] width 77 height 15
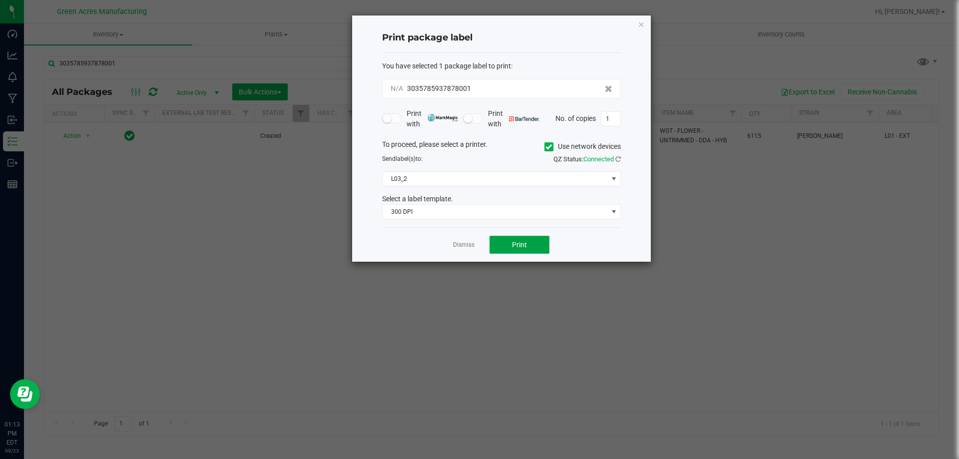
click at [512, 246] on span "Print" at bounding box center [519, 245] width 15 height 8
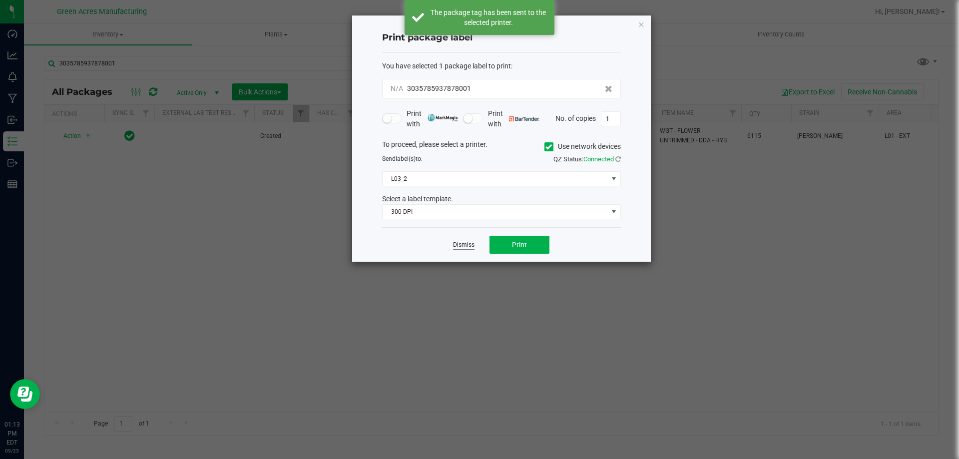
click at [466, 244] on link "Dismiss" at bounding box center [463, 245] width 21 height 8
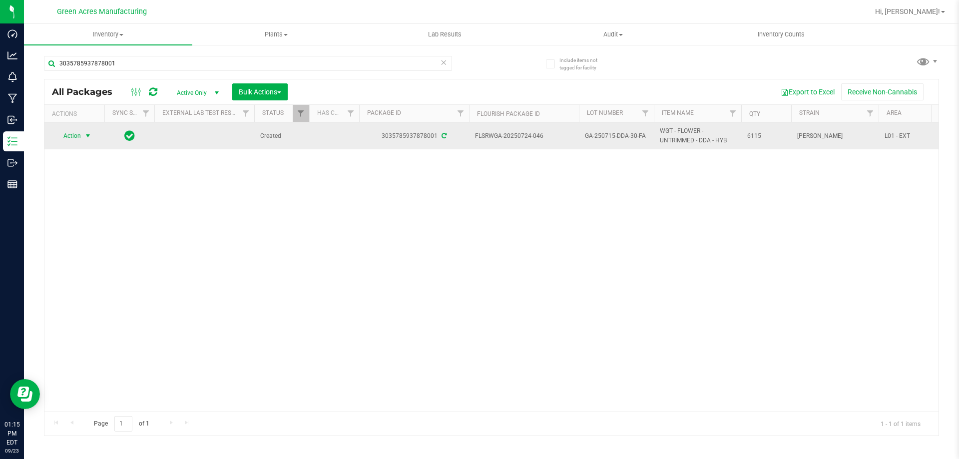
click at [79, 136] on span "Action" at bounding box center [67, 136] width 27 height 14
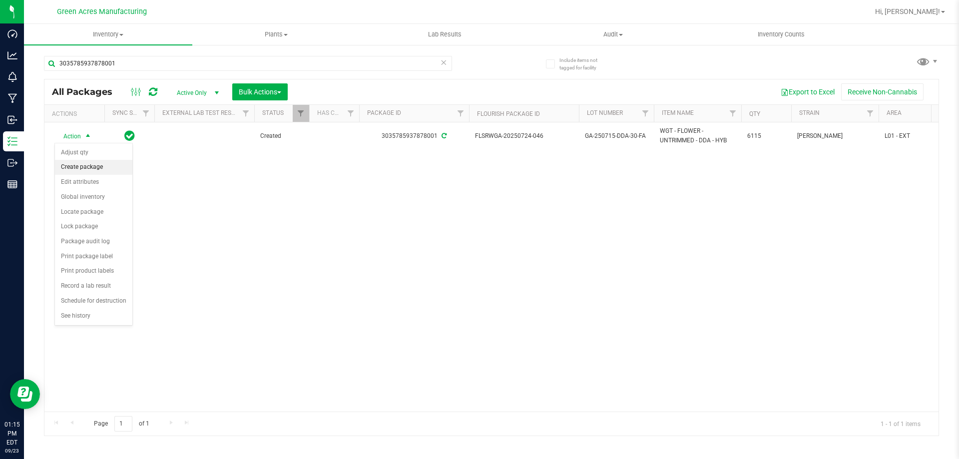
click at [102, 171] on li "Create package" at bounding box center [93, 167] width 77 height 15
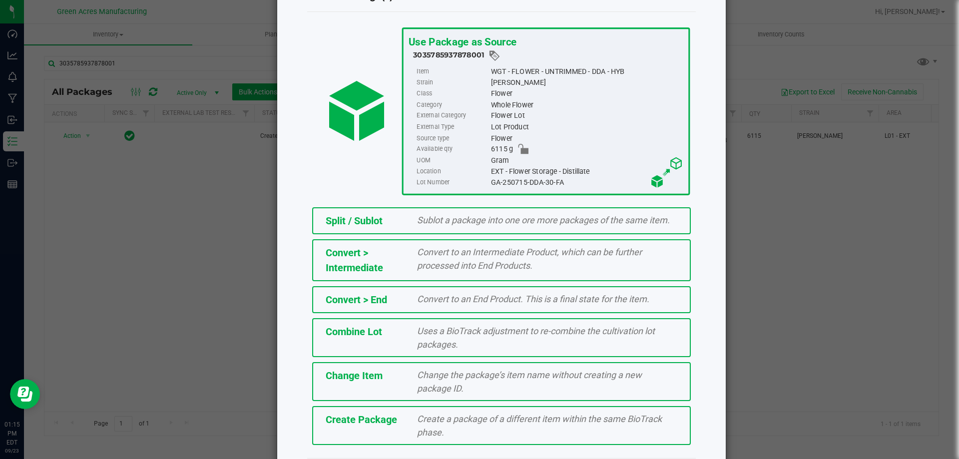
scroll to position [72, 0]
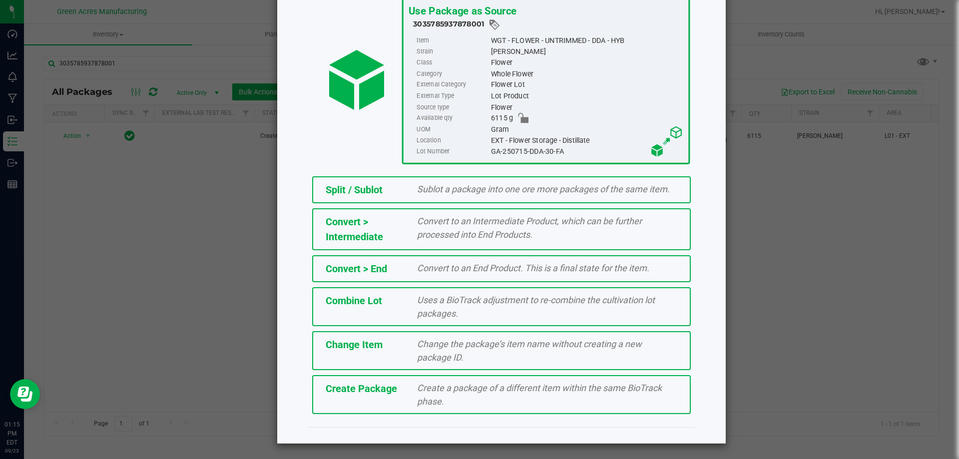
click at [429, 387] on span "Create a package of a different item within the same BioTrack phase." at bounding box center [539, 395] width 245 height 24
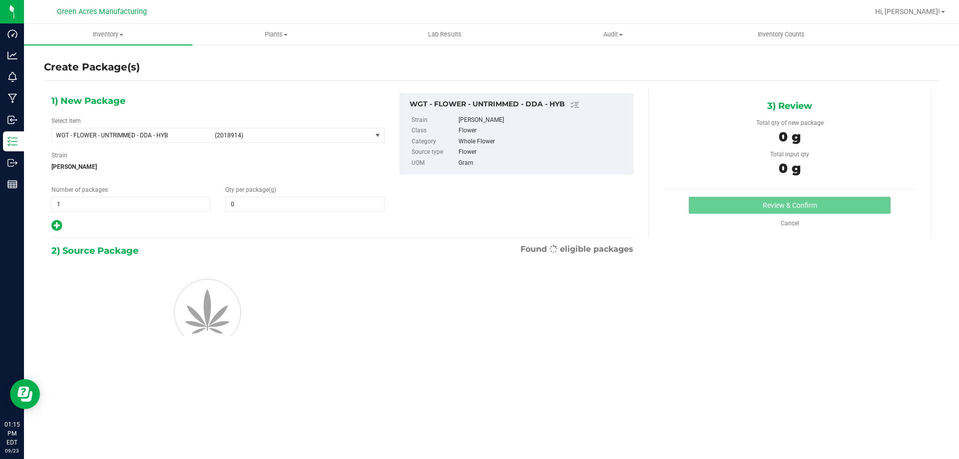
type input "0.0000"
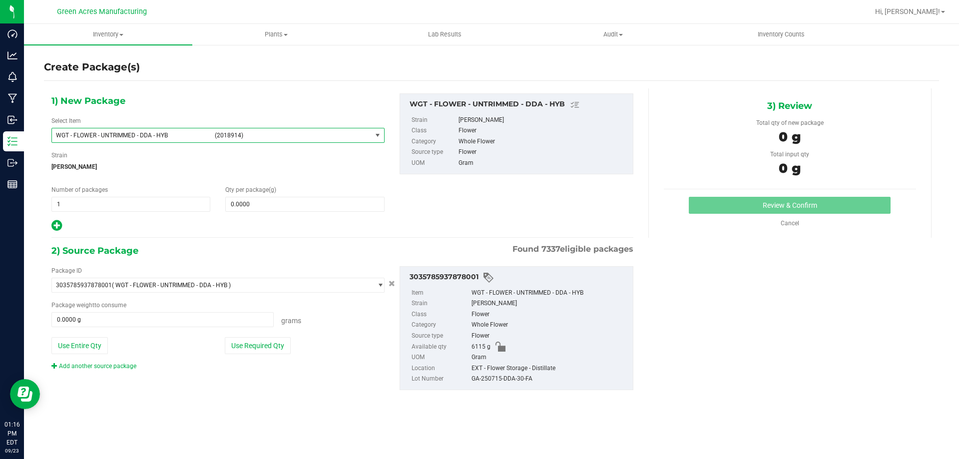
click at [184, 135] on span "WGT - FLOWER - UNTRIMMED - DDA - HYB" at bounding box center [132, 135] width 153 height 7
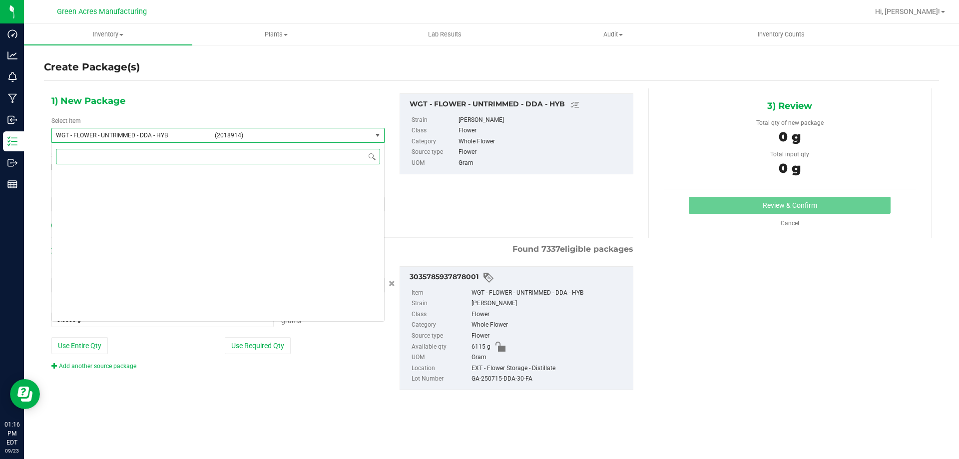
scroll to position [216019, 0]
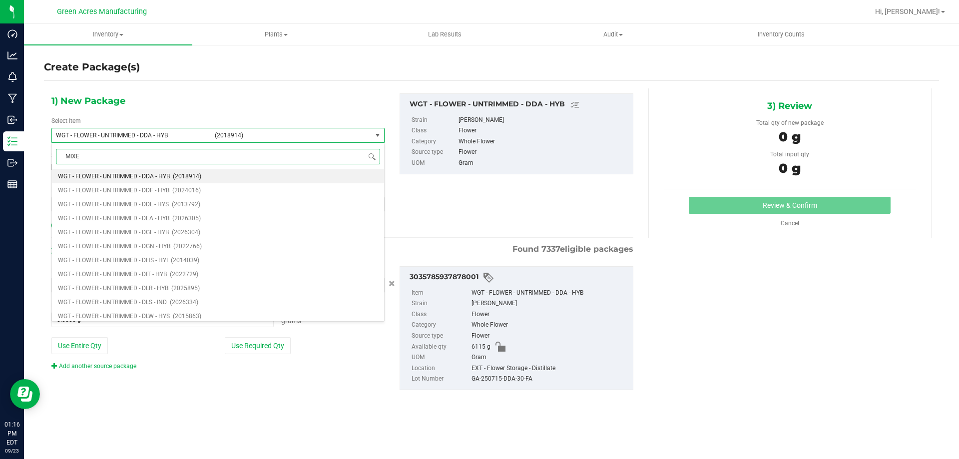
type input "MIXED"
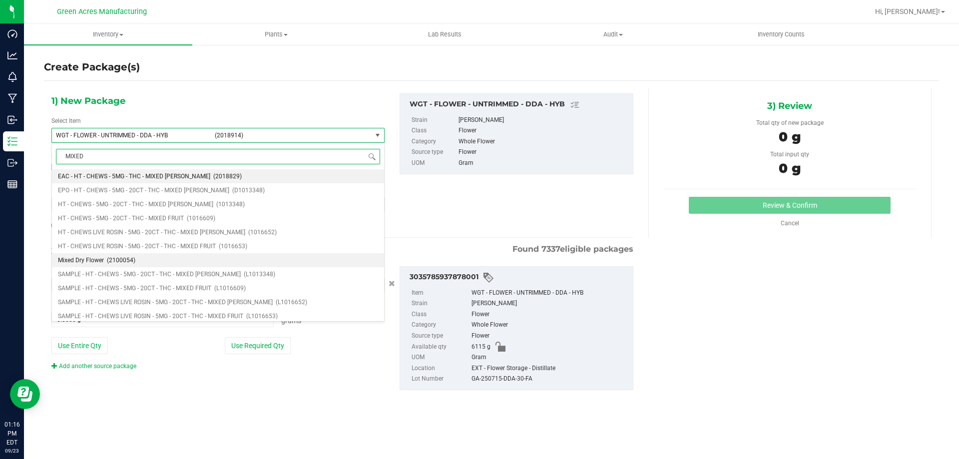
click at [124, 261] on span "(2100054)" at bounding box center [121, 260] width 28 height 7
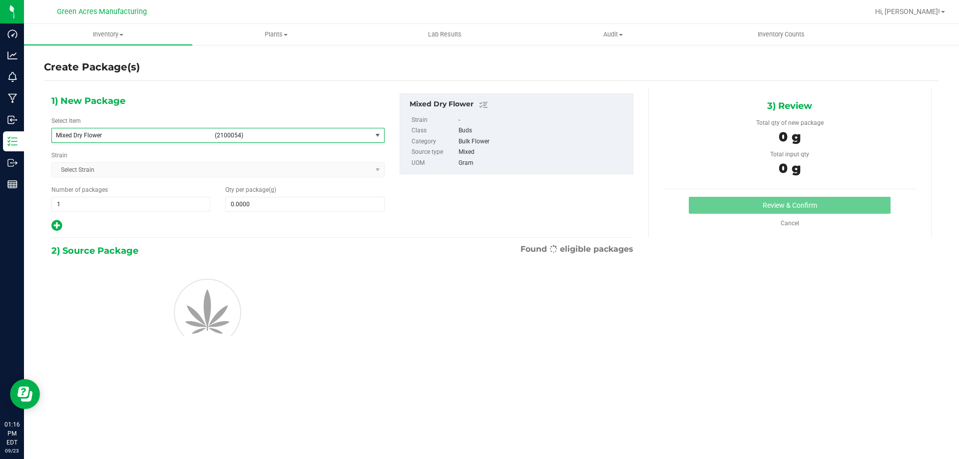
type input "0.0000"
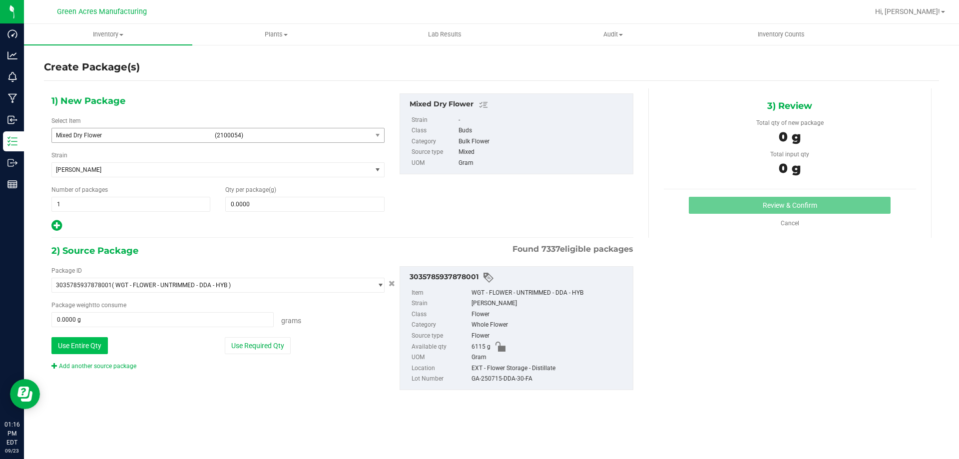
click at [91, 347] on button "Use Entire Qty" at bounding box center [79, 345] width 56 height 17
type input "6115.0000 g"
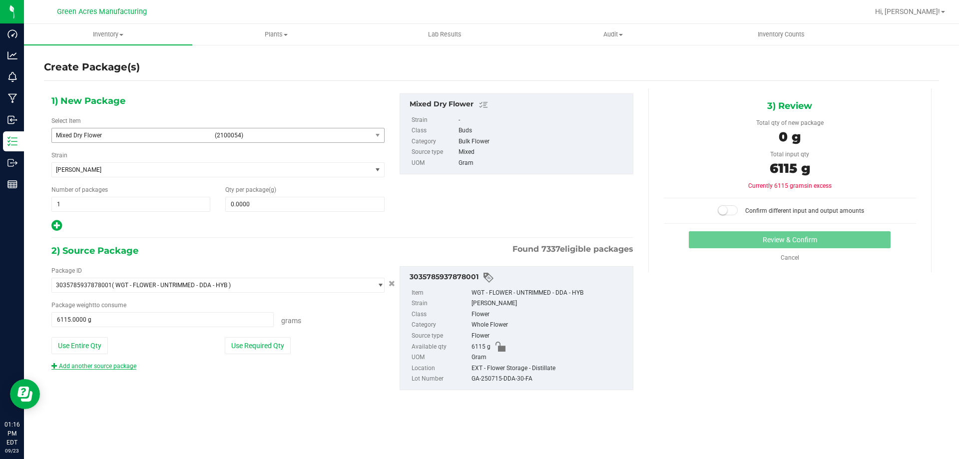
click at [121, 368] on link "Add another source package" at bounding box center [93, 366] width 85 height 7
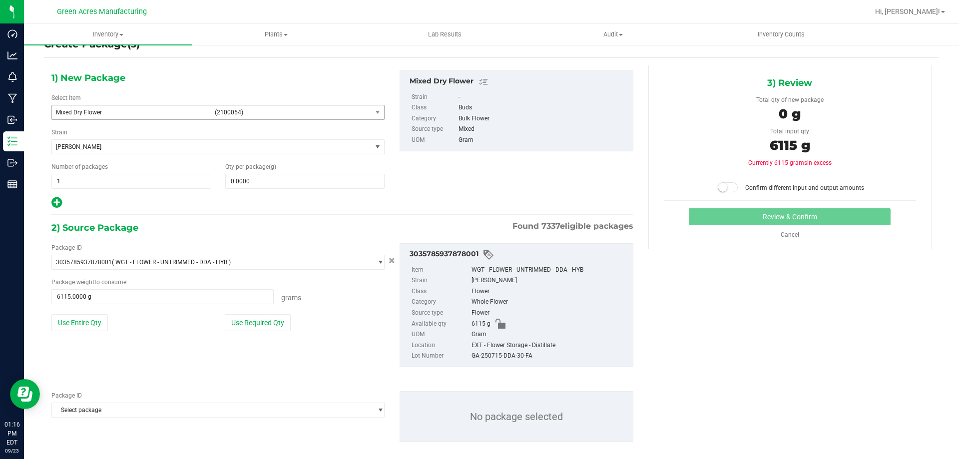
scroll to position [34, 0]
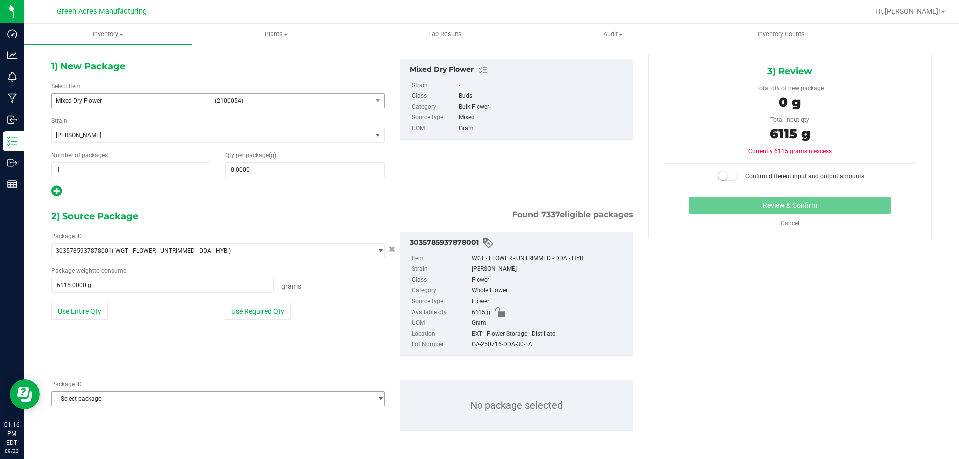
click at [131, 403] on span "Select package" at bounding box center [212, 399] width 320 height 14
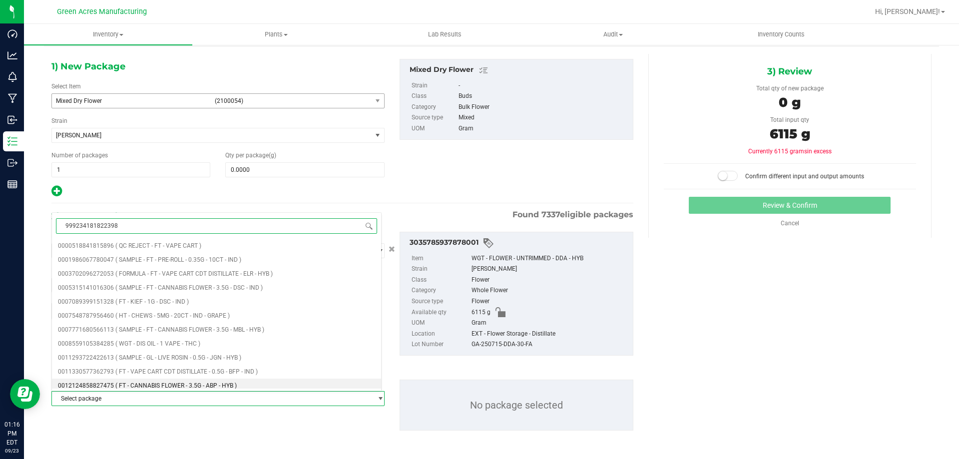
type input "9992341818223981"
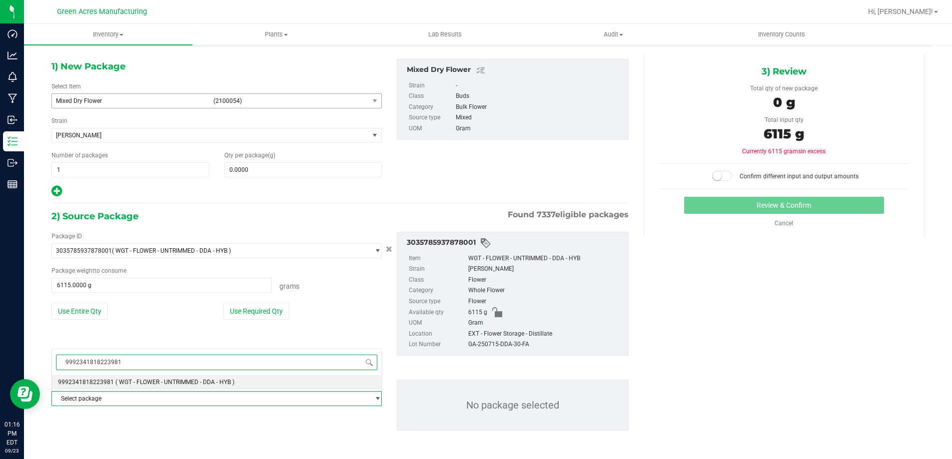
click at [124, 383] on span "( WGT - FLOWER - UNTRIMMED - DDA - HYB )" at bounding box center [174, 382] width 119 height 7
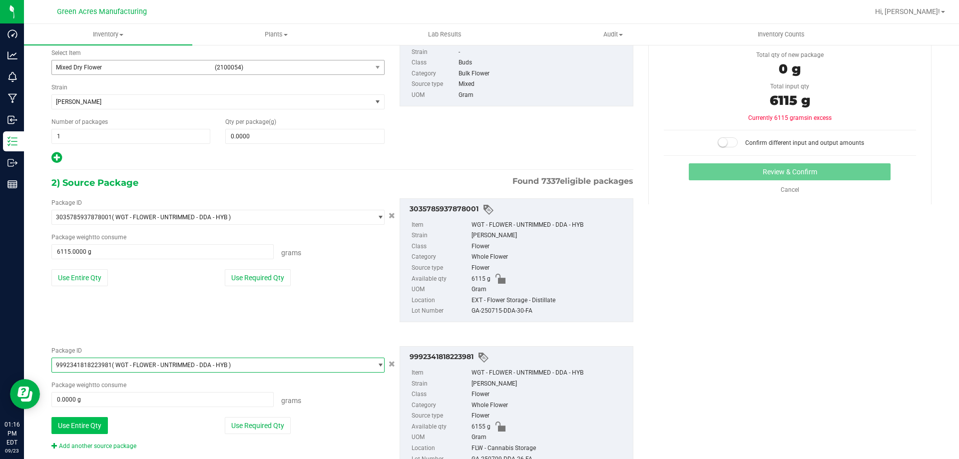
scroll to position [107, 0]
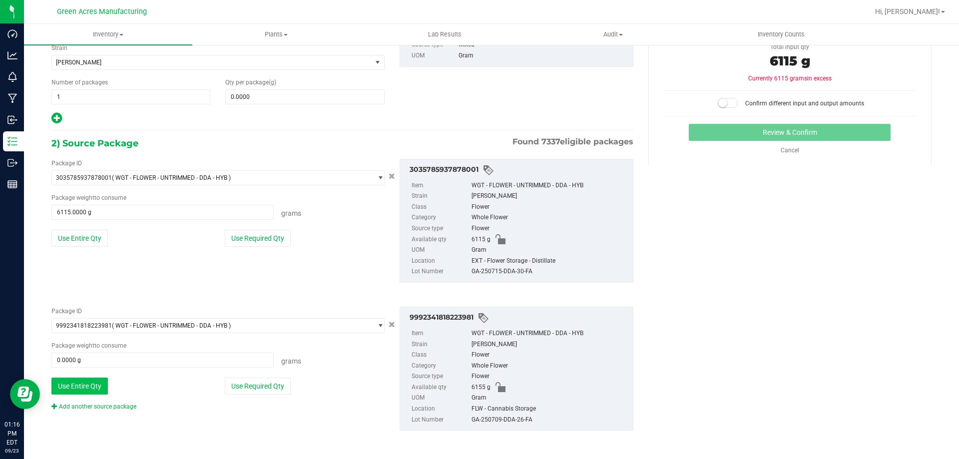
click at [97, 391] on button "Use Entire Qty" at bounding box center [79, 386] width 56 height 17
type input "6155.0000 g"
click at [102, 407] on link "Add another source package" at bounding box center [93, 406] width 85 height 7
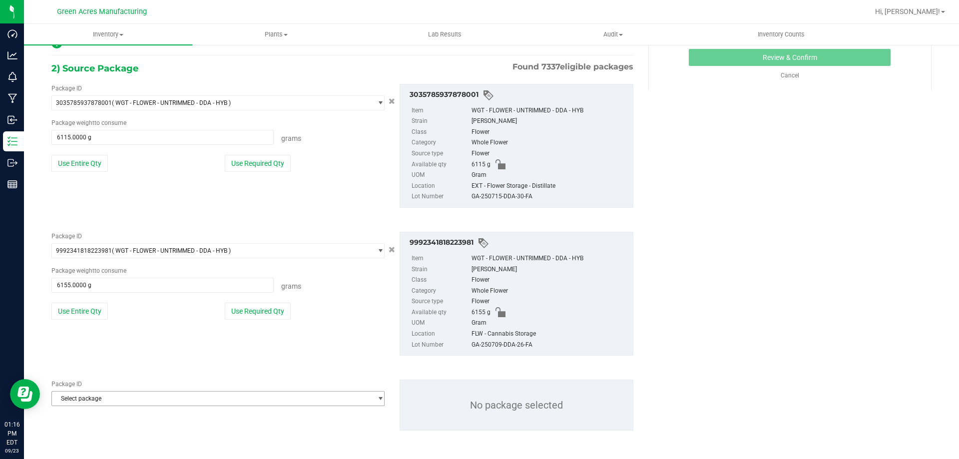
click at [137, 398] on span "Select package" at bounding box center [212, 399] width 320 height 14
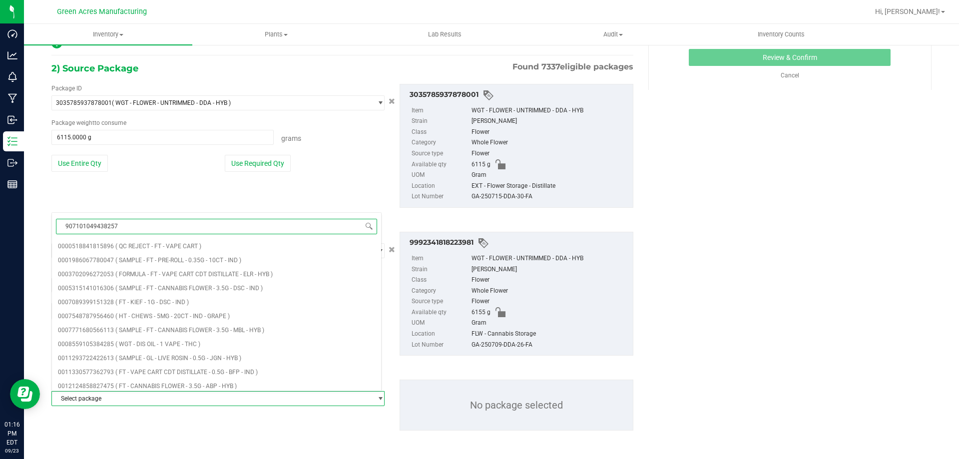
type input "9071010494382570"
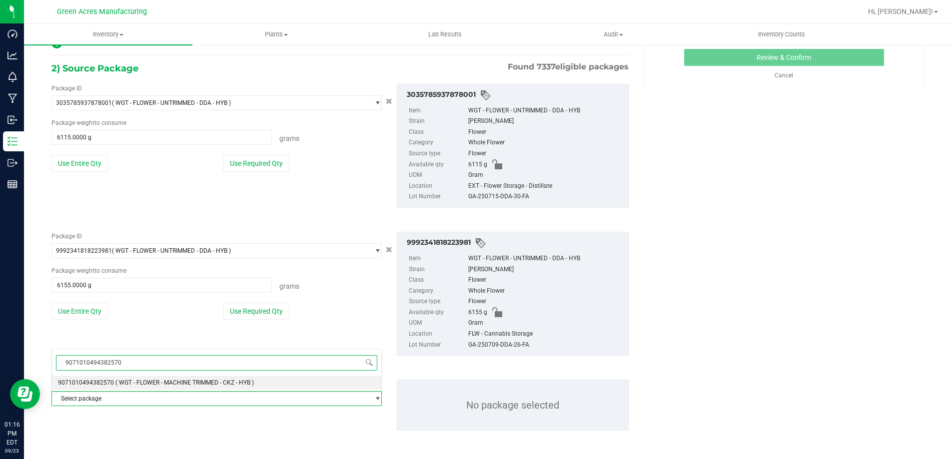
click at [102, 385] on span "9071010494382570" at bounding box center [86, 382] width 56 height 7
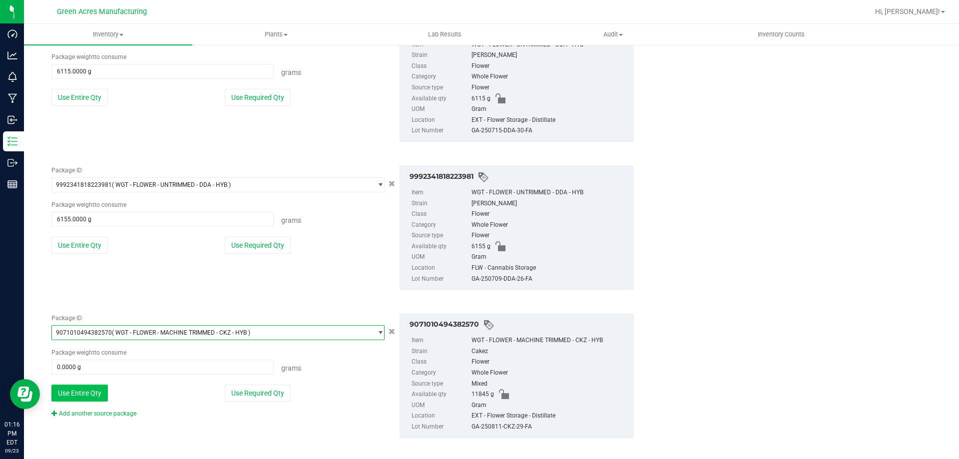
scroll to position [256, 0]
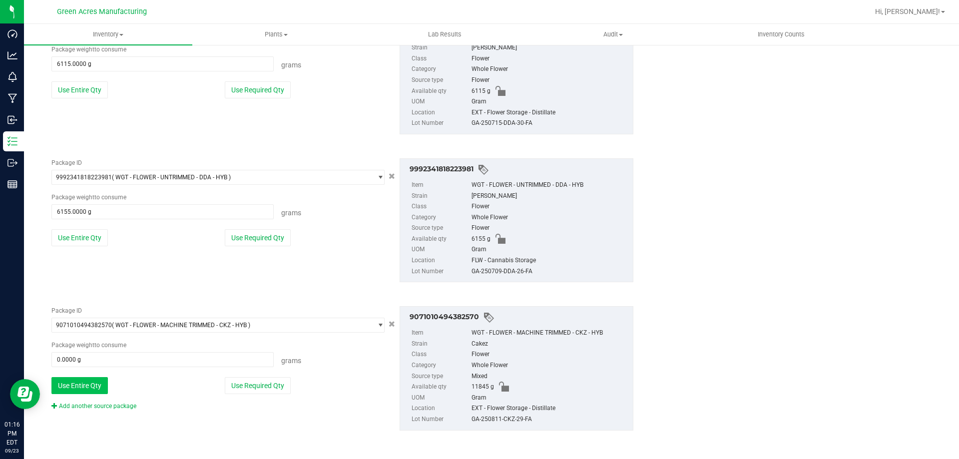
click at [91, 388] on button "Use Entire Qty" at bounding box center [79, 385] width 56 height 17
type input "11845.0000 g"
click at [91, 409] on link "Add another source package" at bounding box center [93, 406] width 85 height 7
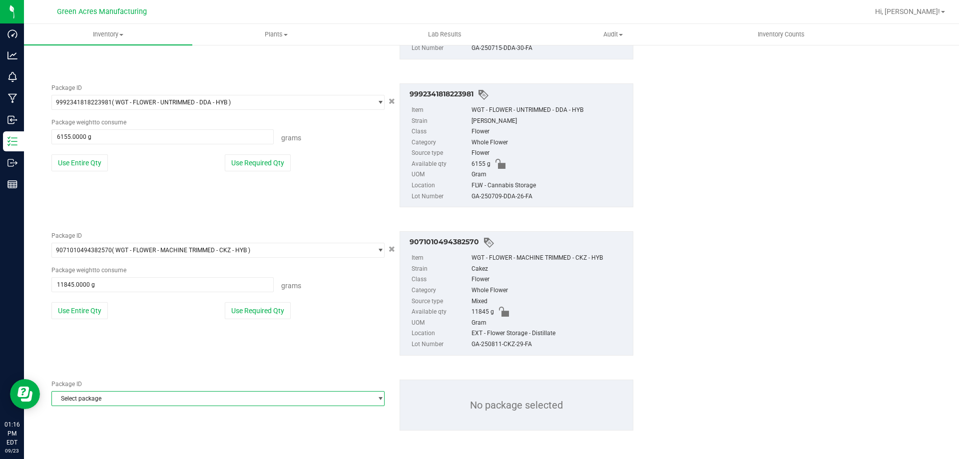
click at [94, 395] on span "Select package" at bounding box center [212, 399] width 320 height 14
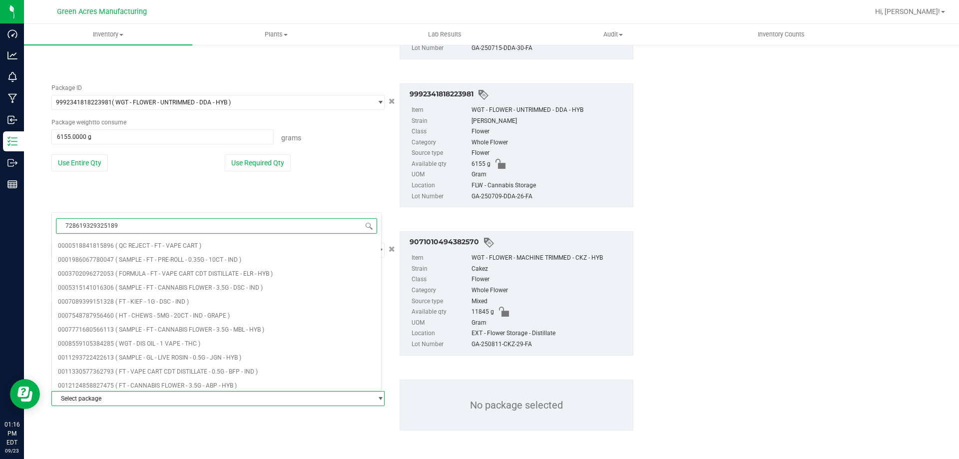
type input "7286193293251892"
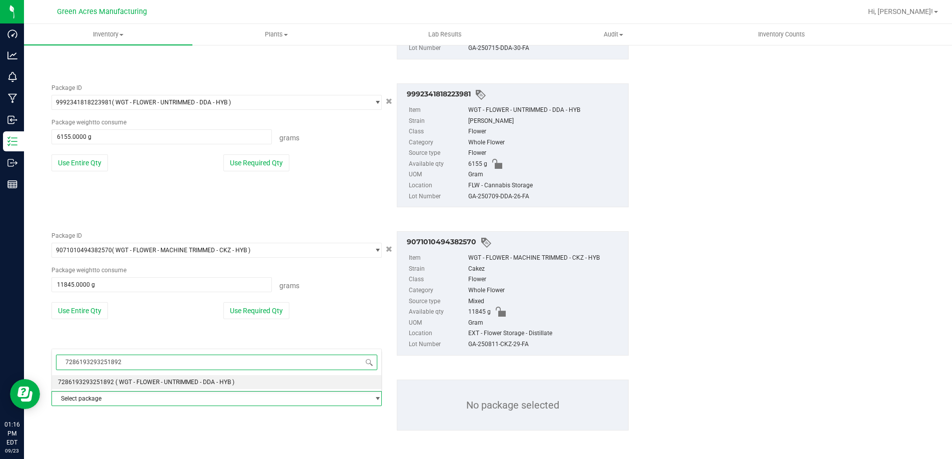
click at [93, 382] on span "7286193293251892" at bounding box center [86, 382] width 56 height 7
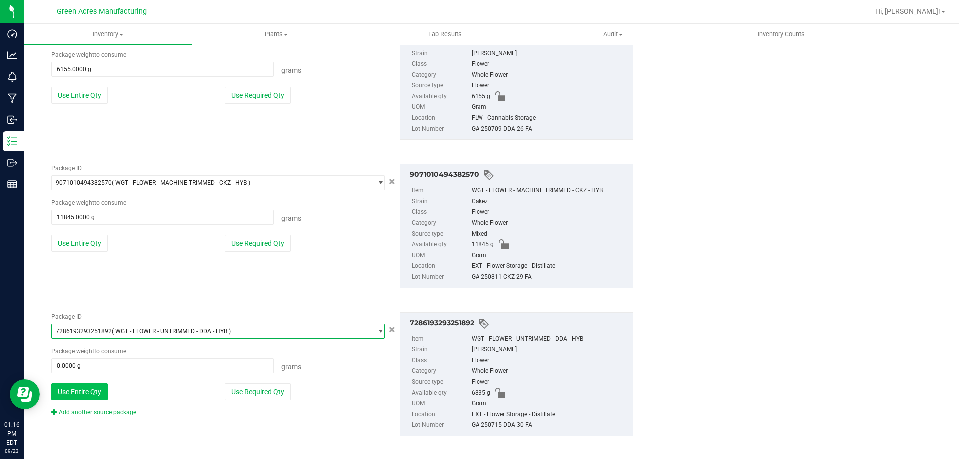
scroll to position [404, 0]
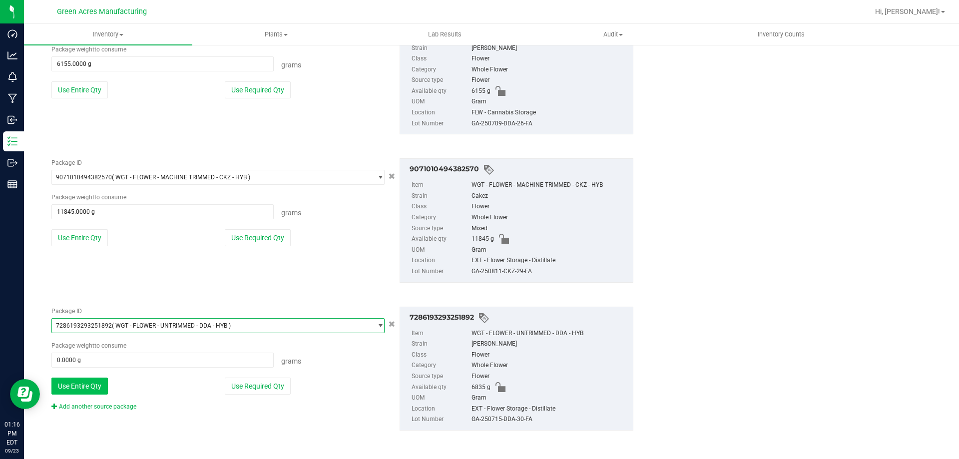
click at [88, 393] on button "Use Entire Qty" at bounding box center [79, 386] width 56 height 17
type input "6835.0000 g"
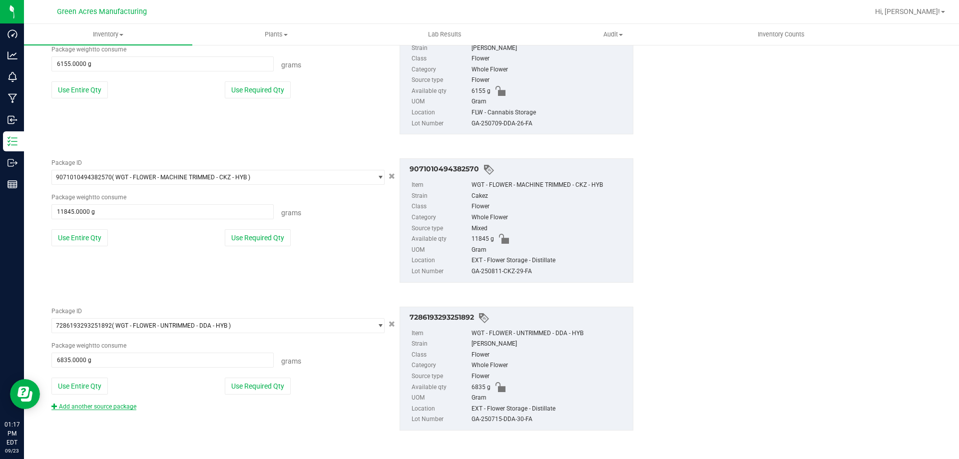
click at [88, 406] on link "Add another source package" at bounding box center [93, 406] width 85 height 7
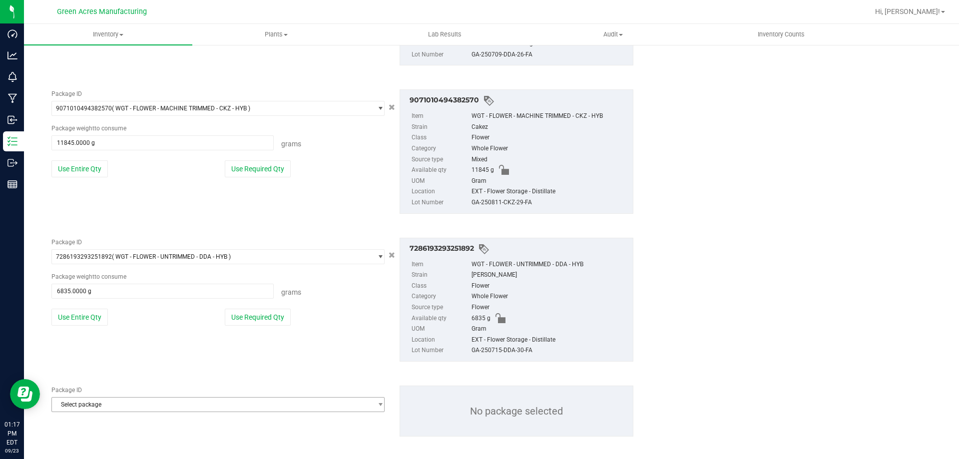
scroll to position [479, 0]
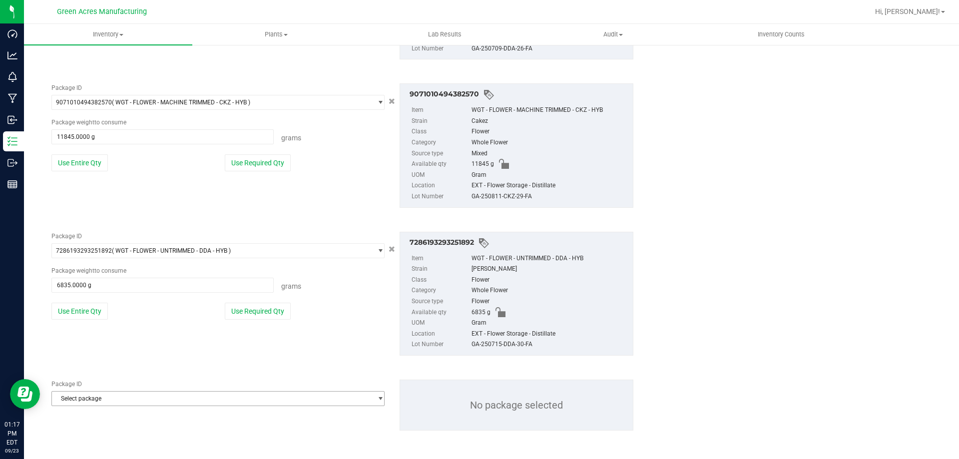
click at [83, 399] on span "Select package" at bounding box center [212, 399] width 320 height 14
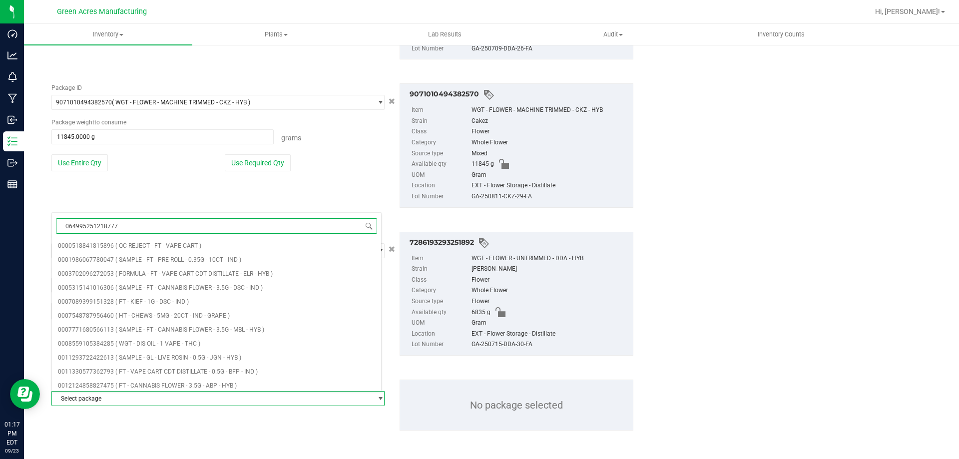
type input "0649952512187778"
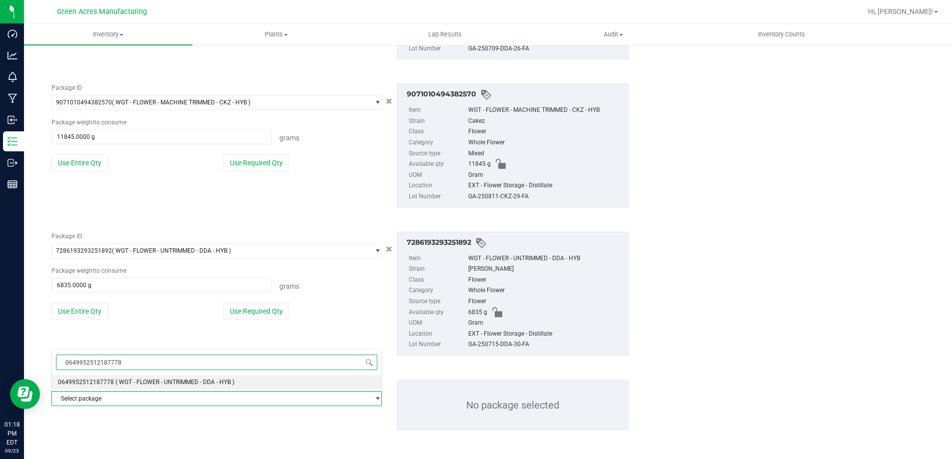
click at [149, 381] on span "( WGT - FLOWER - UNTRIMMED - DDA - HYB )" at bounding box center [174, 382] width 119 height 7
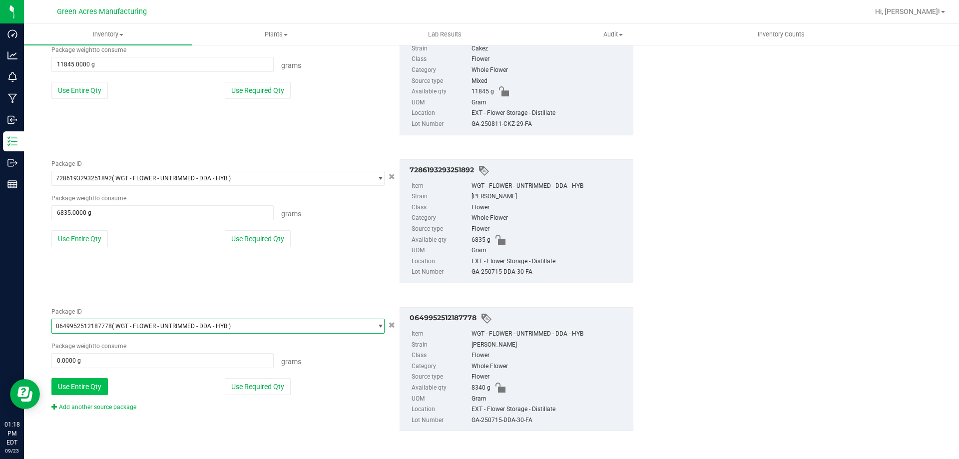
scroll to position [552, 0]
click at [104, 389] on button "Use Entire Qty" at bounding box center [79, 386] width 56 height 17
type input "8340.0000 g"
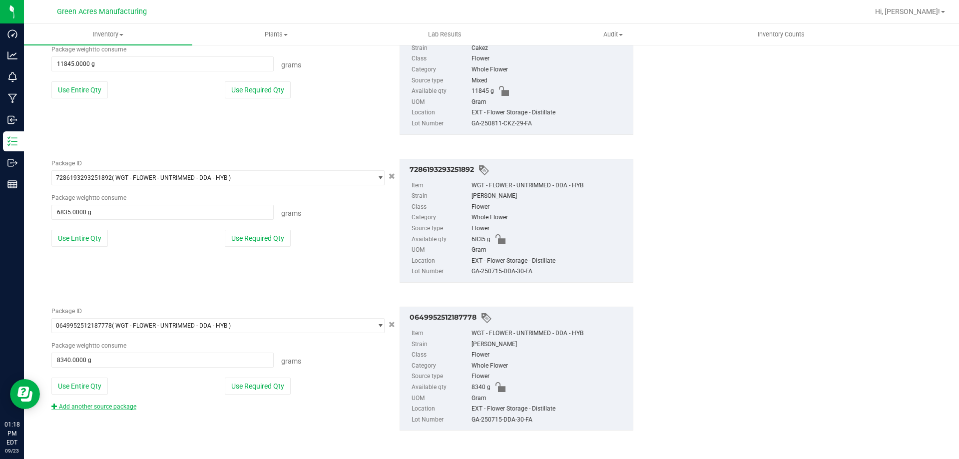
click at [114, 406] on link "Add another source package" at bounding box center [93, 406] width 85 height 7
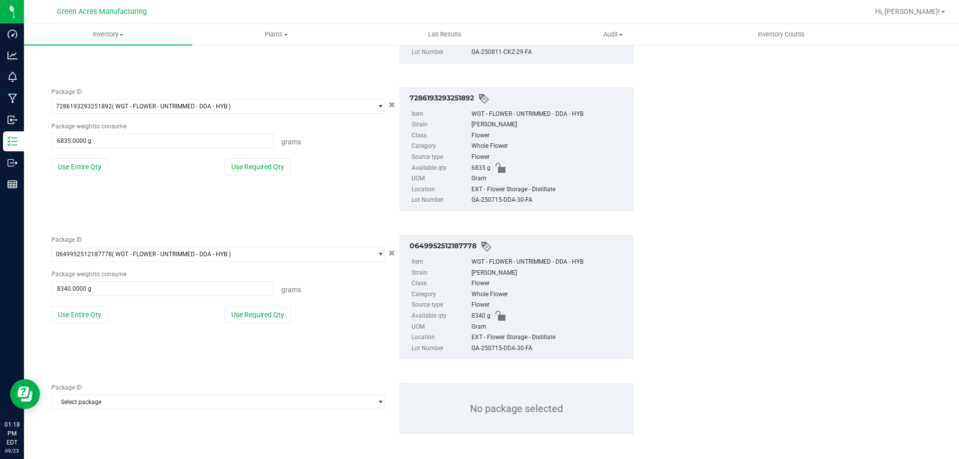
scroll to position [627, 0]
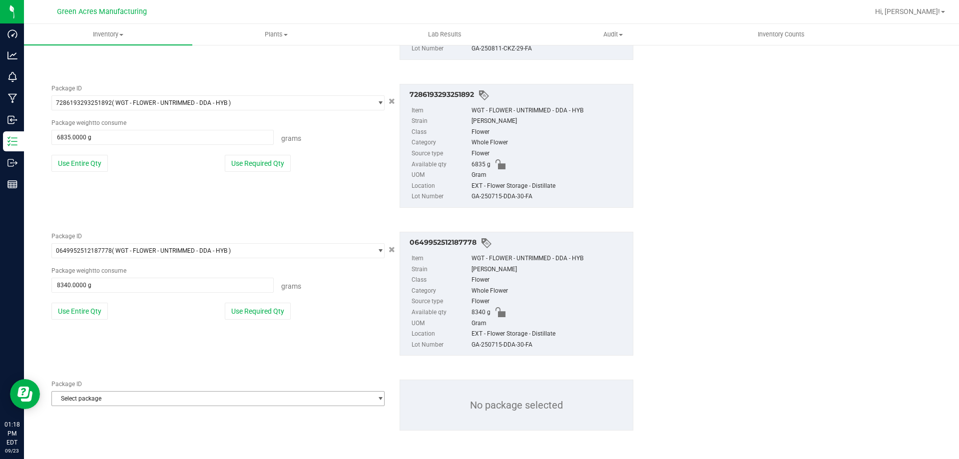
click at [112, 401] on span "Select package" at bounding box center [212, 399] width 320 height 14
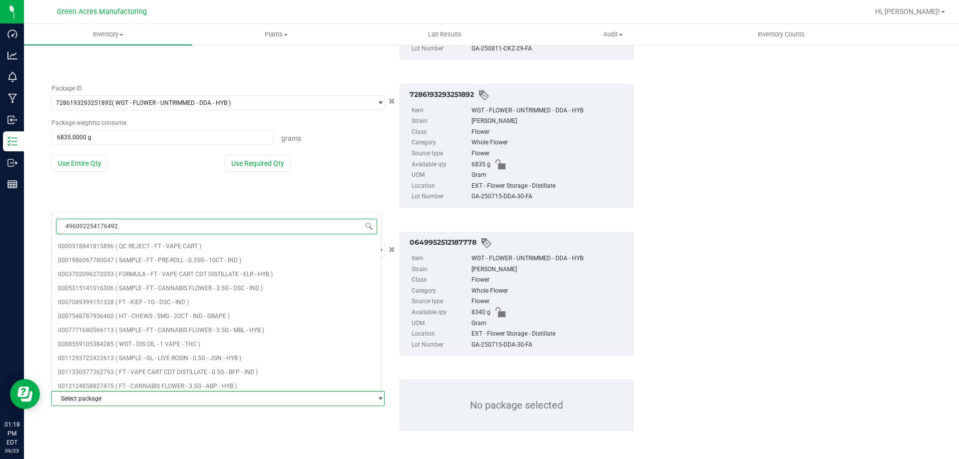
type input "4960922541764928"
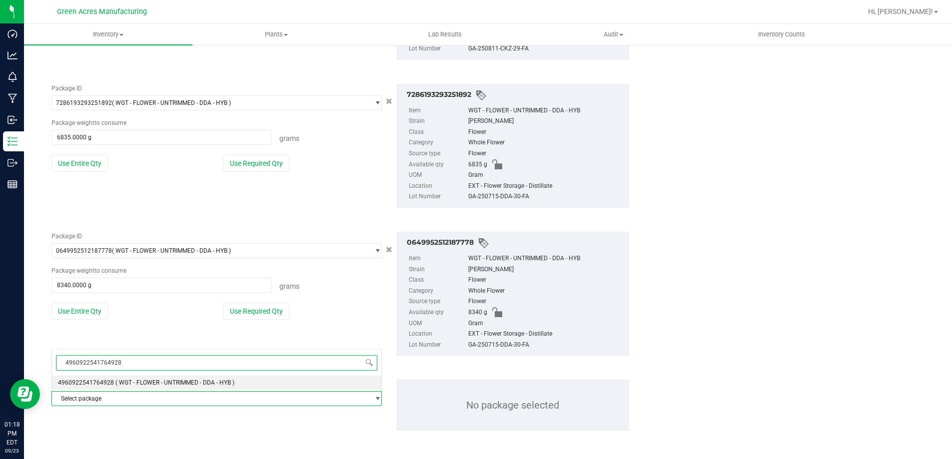
click at [111, 385] on span "4960922541764928" at bounding box center [86, 382] width 56 height 7
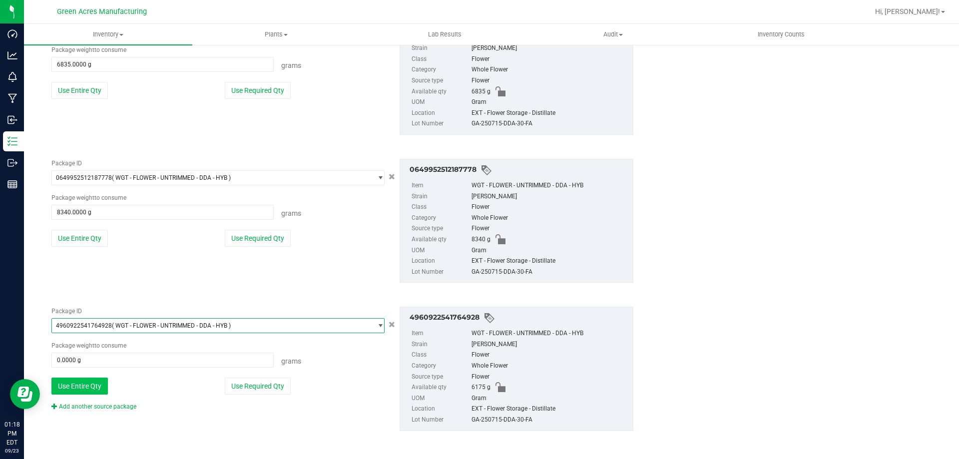
scroll to position [700, 0]
click at [89, 387] on button "Use Entire Qty" at bounding box center [79, 385] width 56 height 17
type input "6175.0000 g"
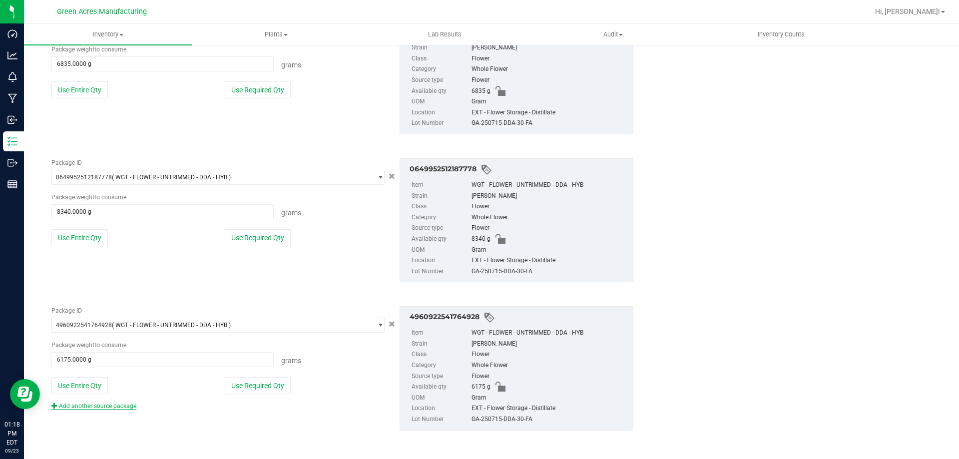
click at [98, 406] on link "Add another source package" at bounding box center [93, 406] width 85 height 7
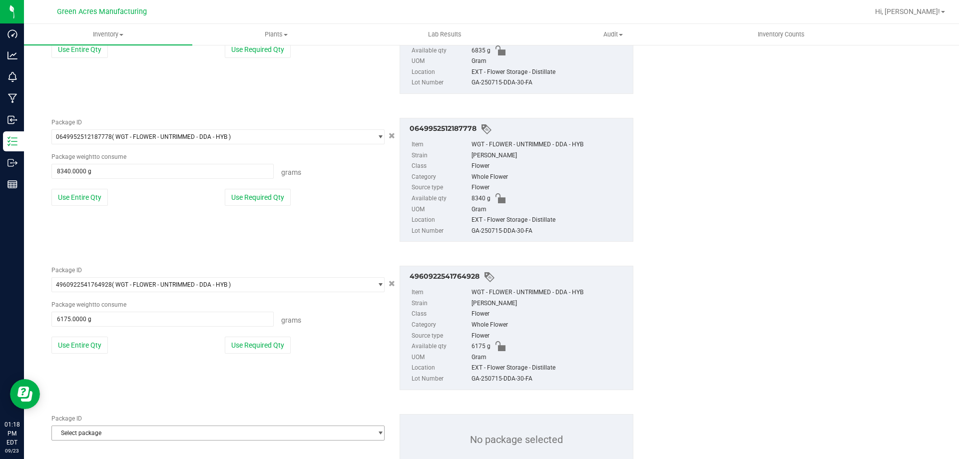
scroll to position [775, 0]
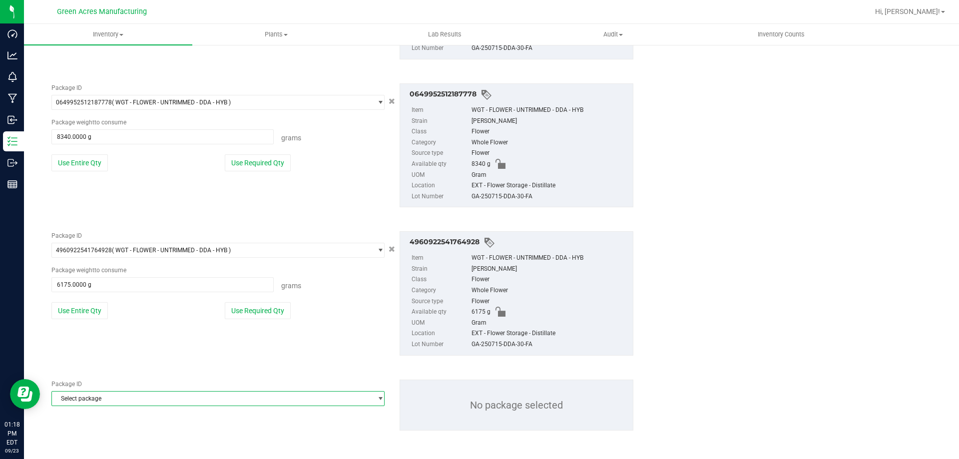
click at [106, 403] on span "Select package" at bounding box center [212, 399] width 320 height 14
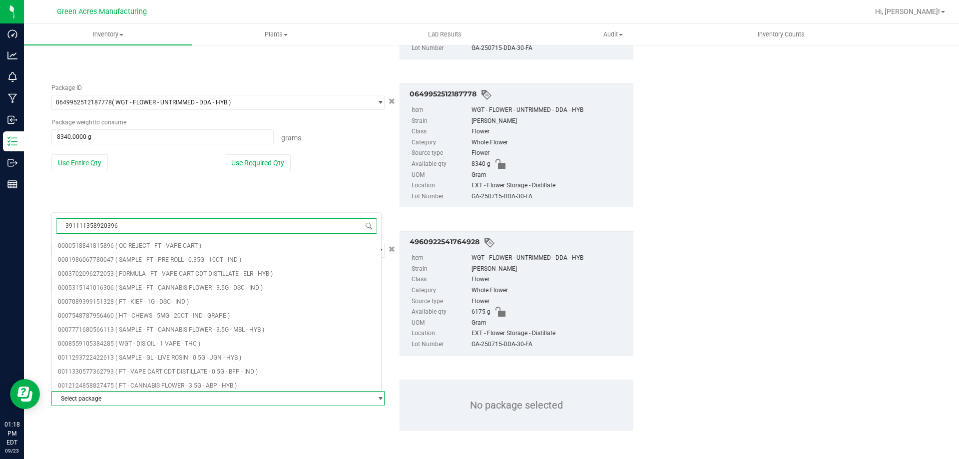
type input "3911113589203969"
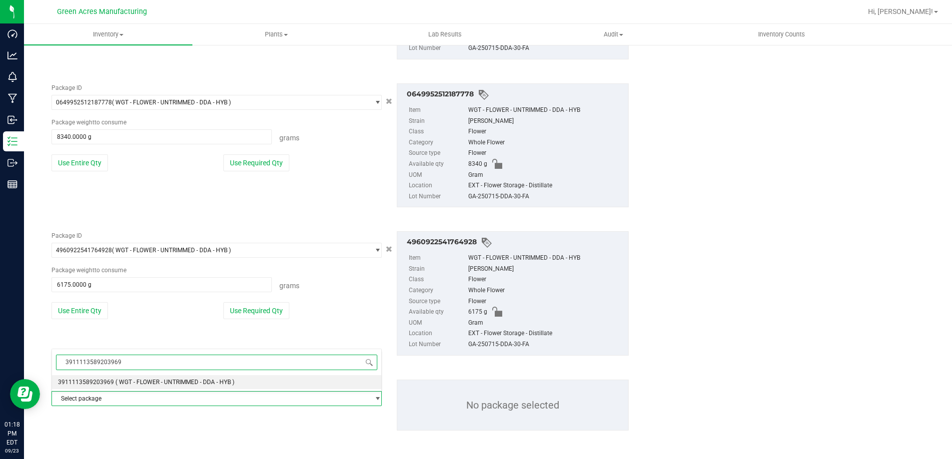
click at [110, 385] on span "3911113589203969" at bounding box center [86, 382] width 56 height 7
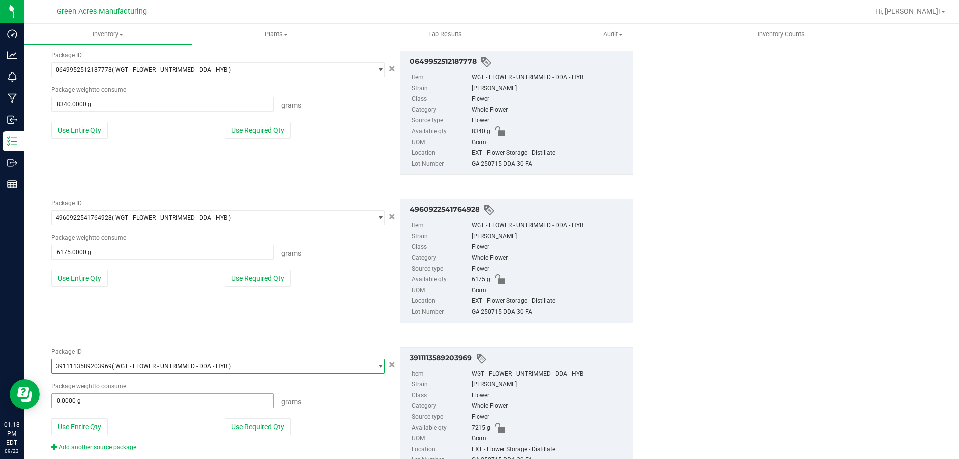
scroll to position [848, 0]
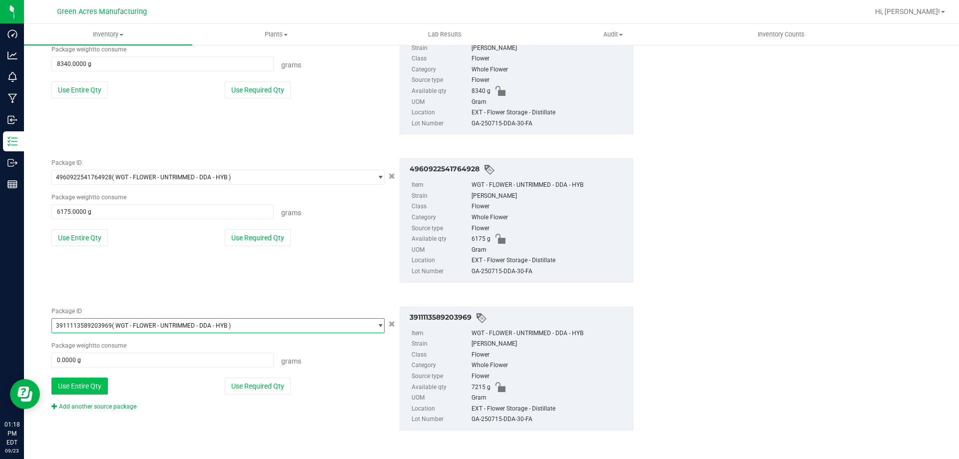
click at [98, 393] on button "Use Entire Qty" at bounding box center [79, 386] width 56 height 17
type input "7215.0000 g"
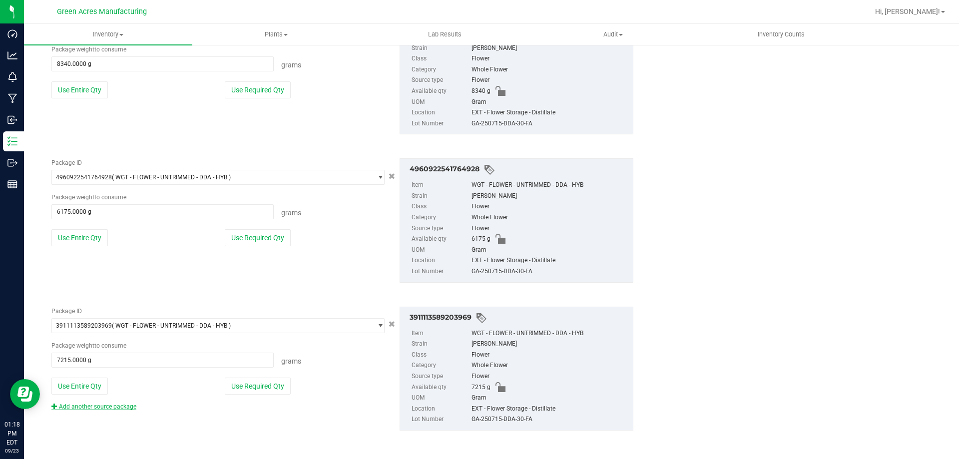
click at [100, 409] on link "Add another source package" at bounding box center [93, 406] width 85 height 7
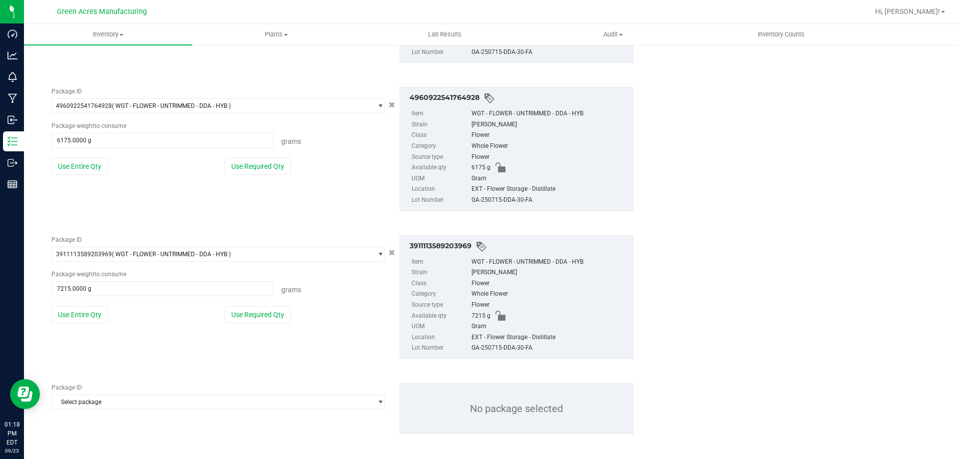
scroll to position [923, 0]
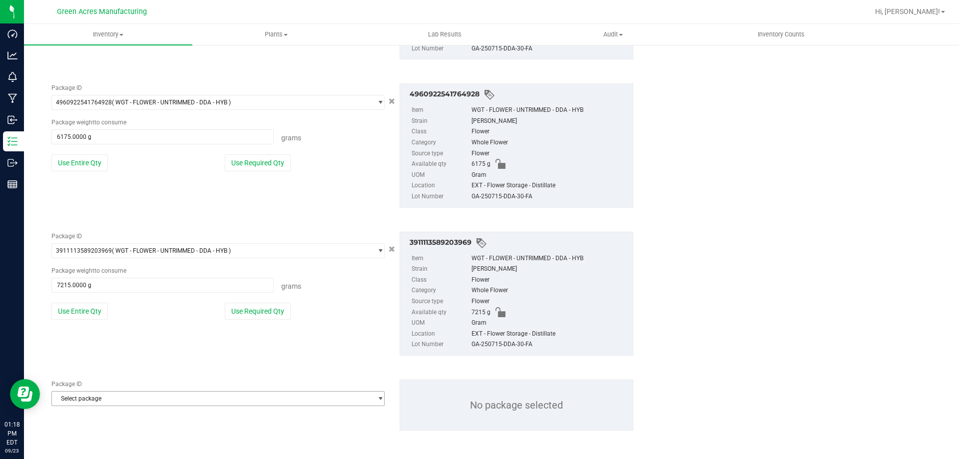
click at [105, 404] on span "Select package" at bounding box center [212, 399] width 320 height 14
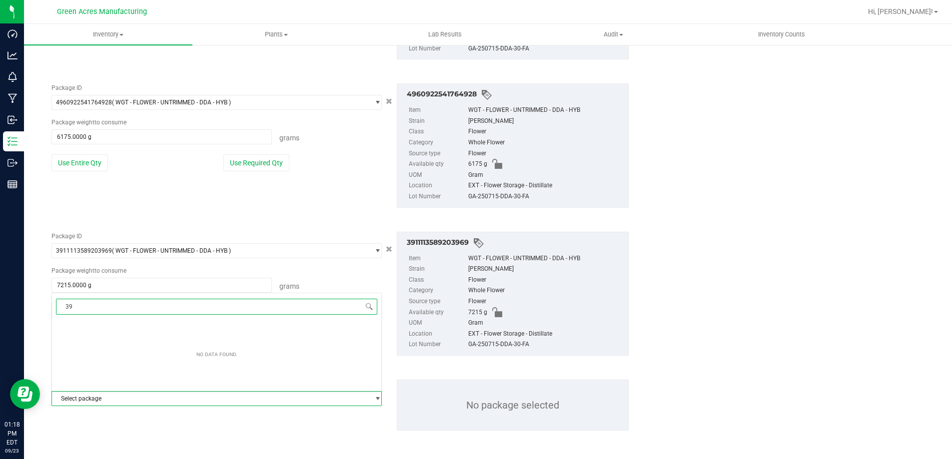
type input "3"
type input "1399195800392214"
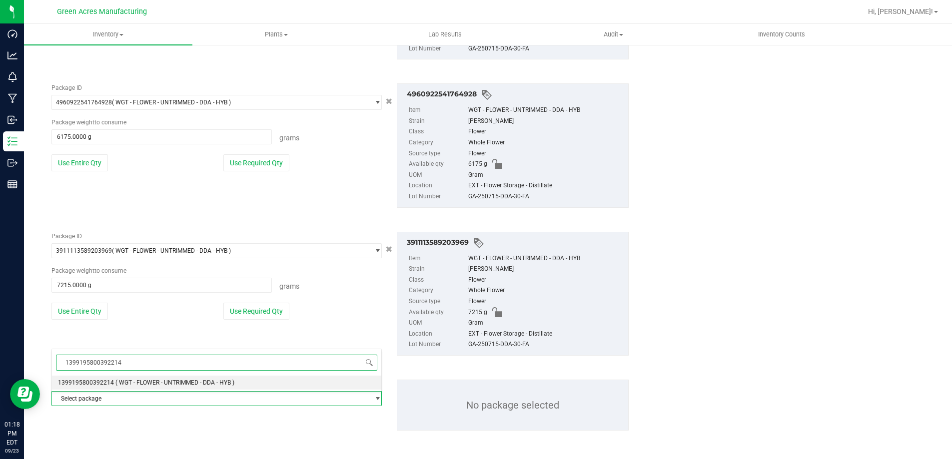
click at [131, 377] on li "1399195800392214 ( WGT - FLOWER - UNTRIMMED - DDA - HYB )" at bounding box center [216, 383] width 329 height 14
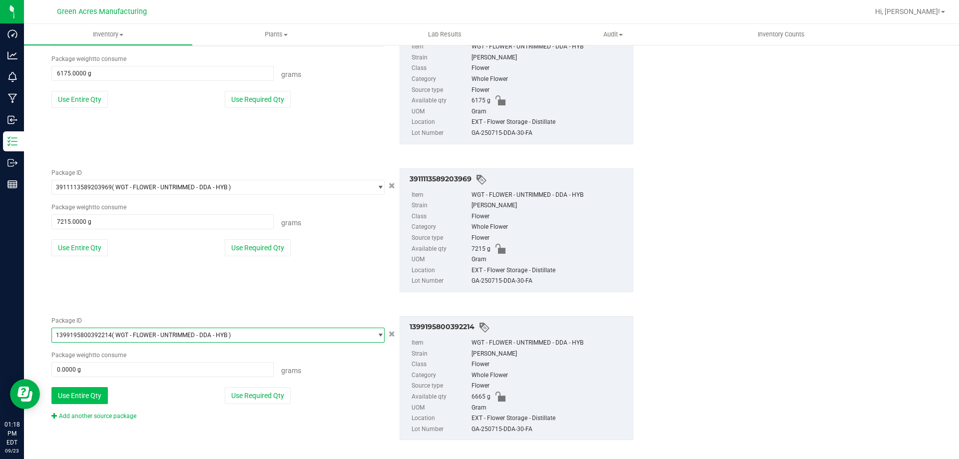
scroll to position [996, 0]
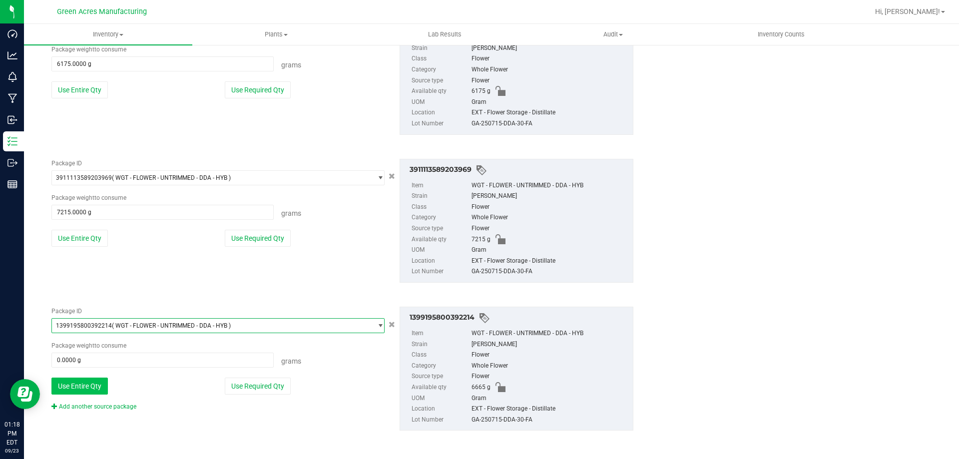
click at [101, 383] on button "Use Entire Qty" at bounding box center [79, 386] width 56 height 17
type input "6665.0000 g"
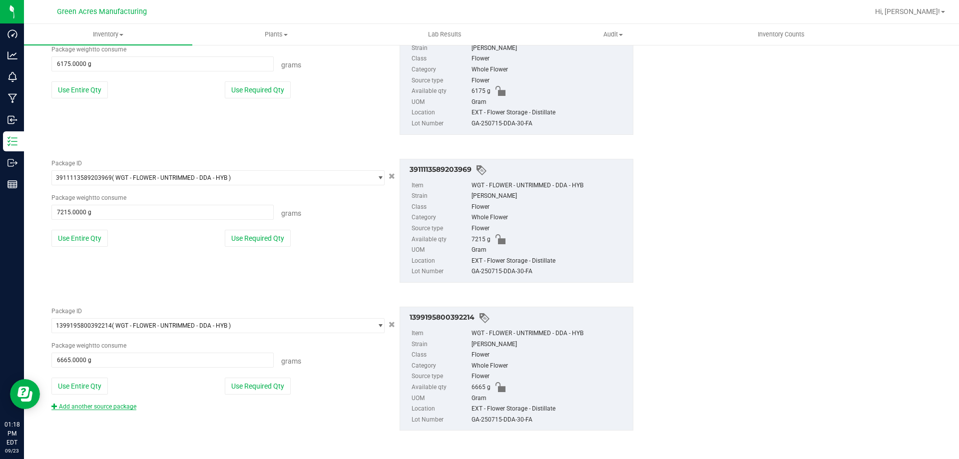
click at [107, 409] on link "Add another source package" at bounding box center [93, 406] width 85 height 7
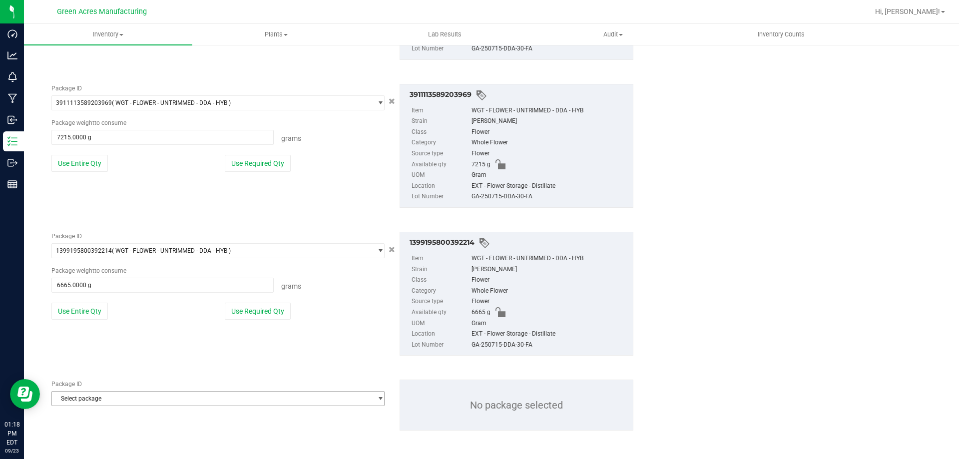
click at [98, 402] on span "Select package" at bounding box center [212, 399] width 320 height 14
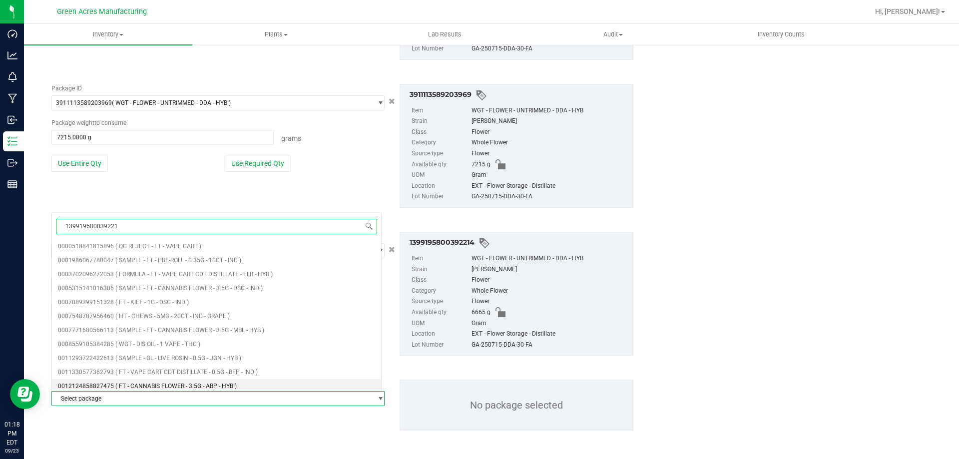
type input "1399195800392214"
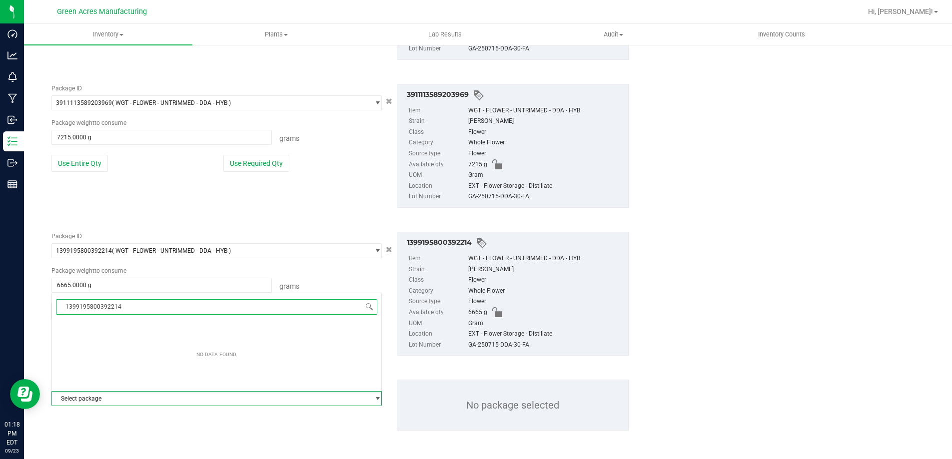
drag, startPoint x: 125, startPoint y: 306, endPoint x: 115, endPoint y: 295, distance: 14.9
click at [36, 313] on body "Dashboard Analytics Monitoring Manufacturing Inbound Inventory Outbound Reports…" at bounding box center [476, 229] width 952 height 459
type input "3"
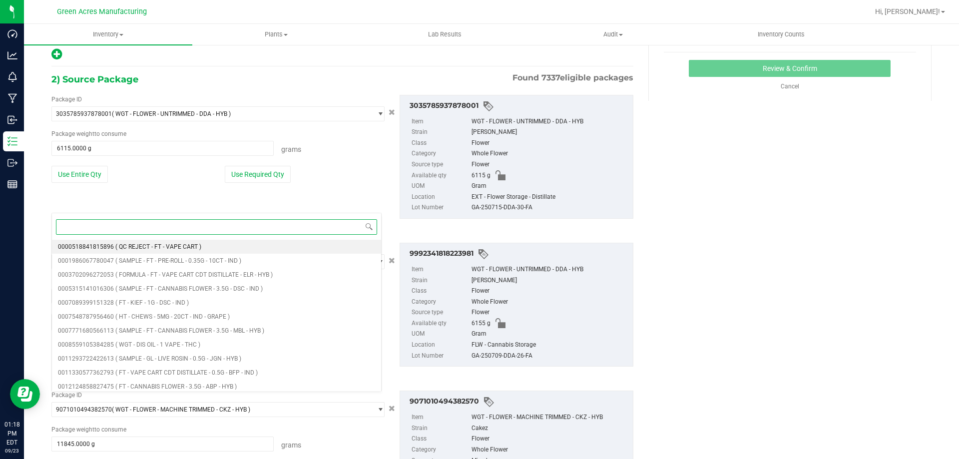
scroll to position [0, 0]
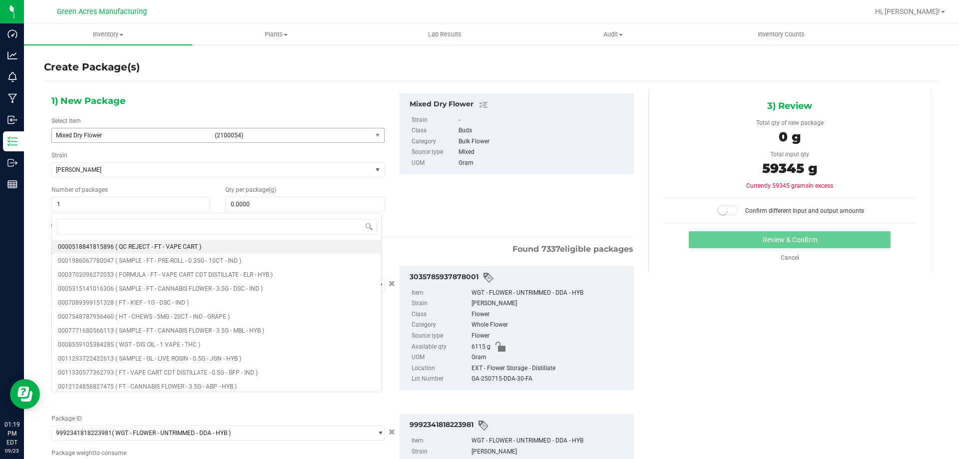
click at [413, 206] on div "1) New Package Select Item Mixed Dry Flower (2100054) Maraschino - Flower Maras…" at bounding box center [342, 162] width 597 height 139
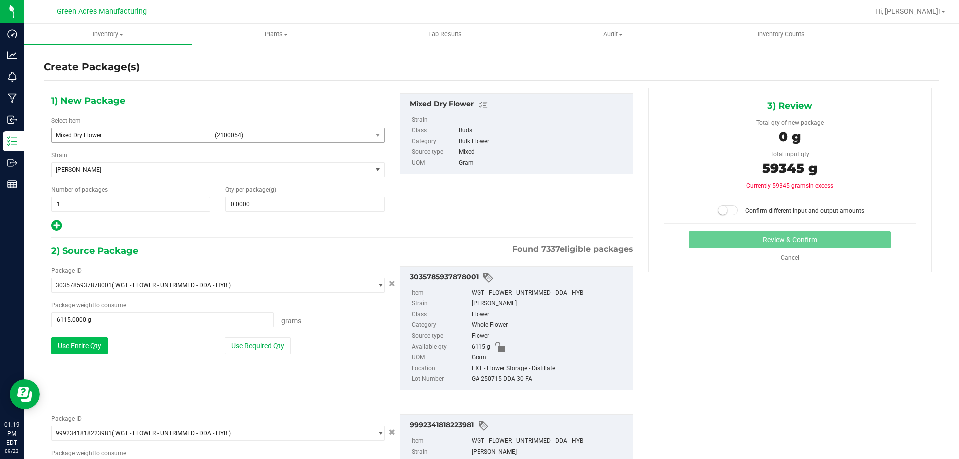
click at [82, 348] on button "Use Entire Qty" at bounding box center [79, 345] width 56 height 17
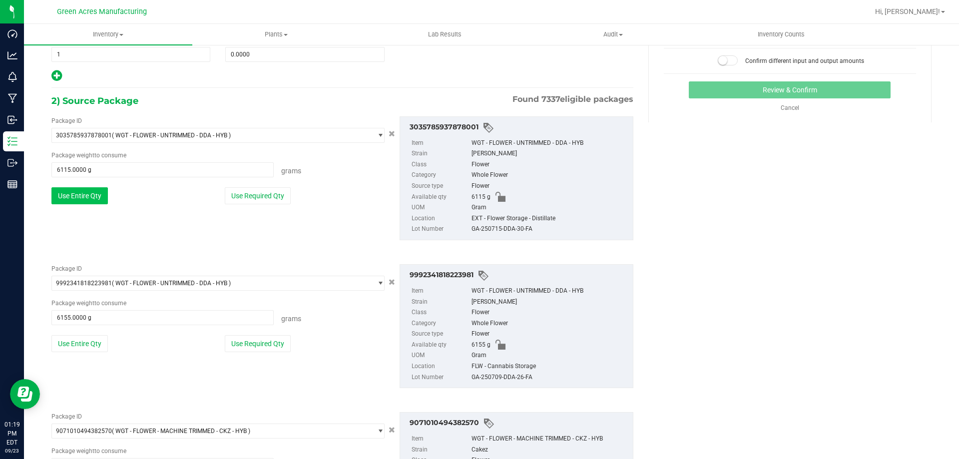
click at [82, 348] on button "Use Entire Qty" at bounding box center [79, 343] width 56 height 17
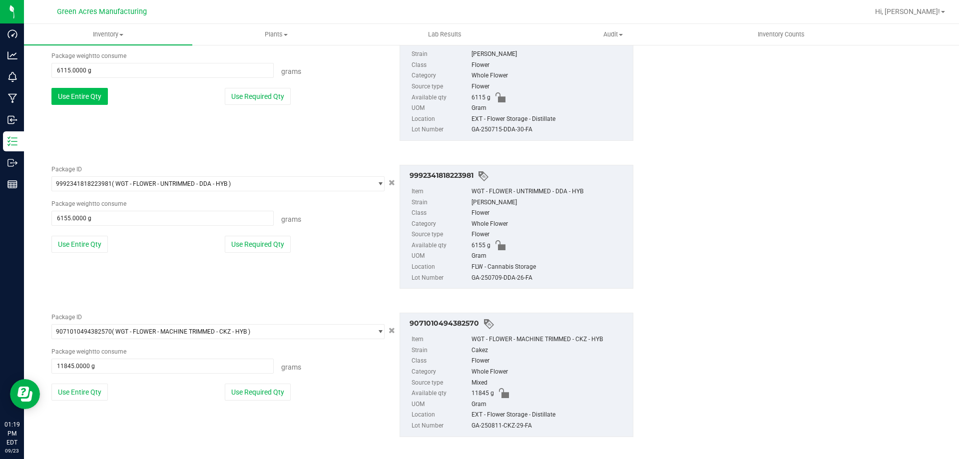
scroll to position [250, 0]
click at [73, 391] on button "Use Entire Qty" at bounding box center [79, 391] width 56 height 17
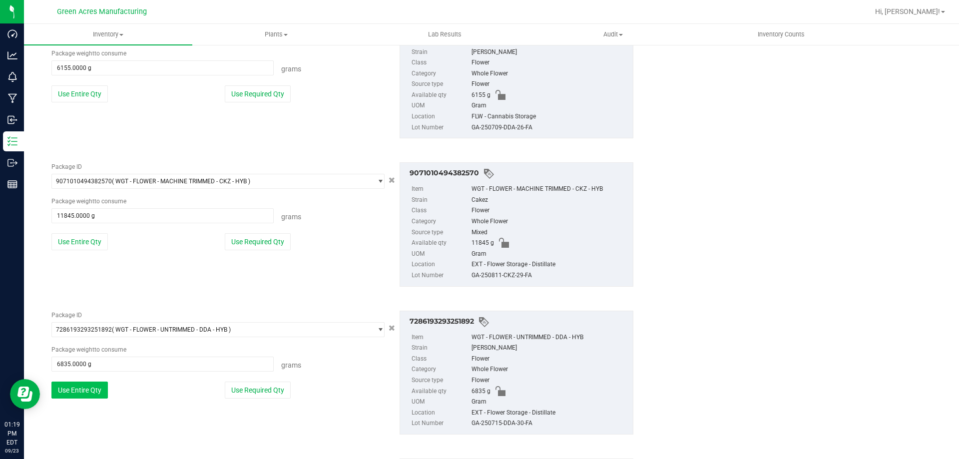
click at [72, 395] on button "Use Entire Qty" at bounding box center [79, 390] width 56 height 17
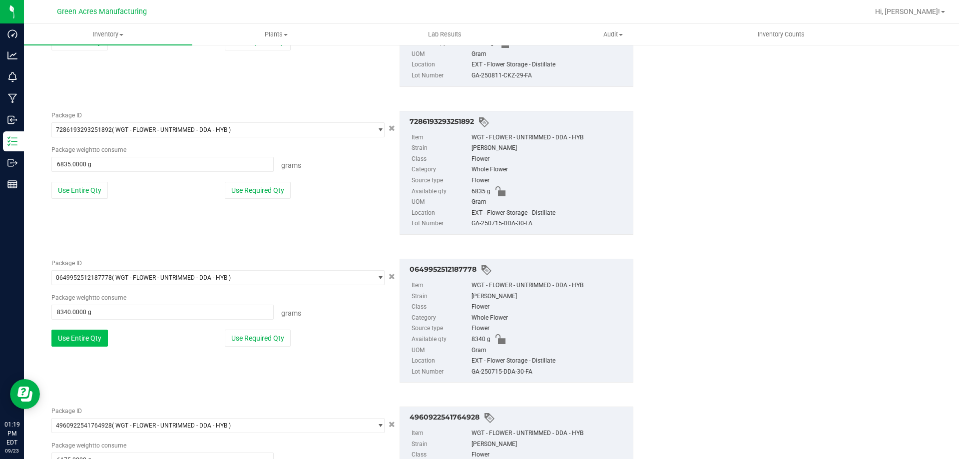
click at [90, 337] on button "Use Entire Qty" at bounding box center [79, 338] width 56 height 17
click at [86, 340] on button "Use Entire Qty" at bounding box center [79, 336] width 56 height 17
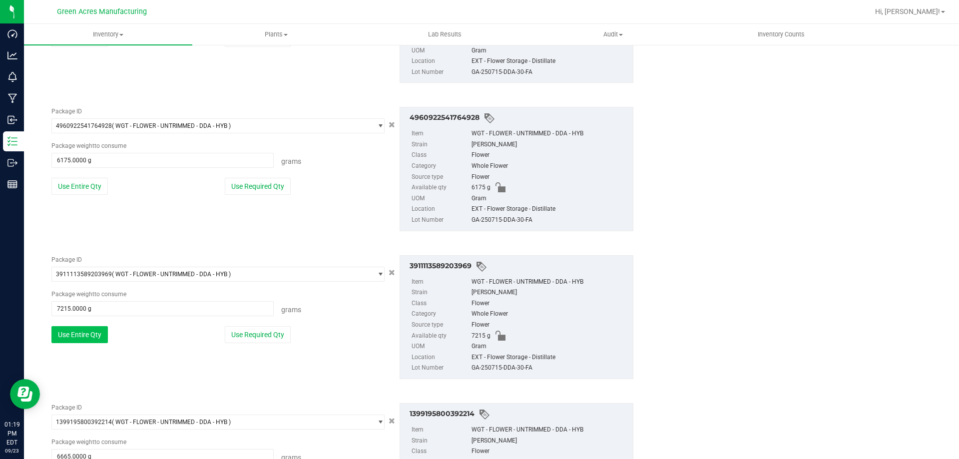
click at [85, 336] on button "Use Entire Qty" at bounding box center [79, 334] width 56 height 17
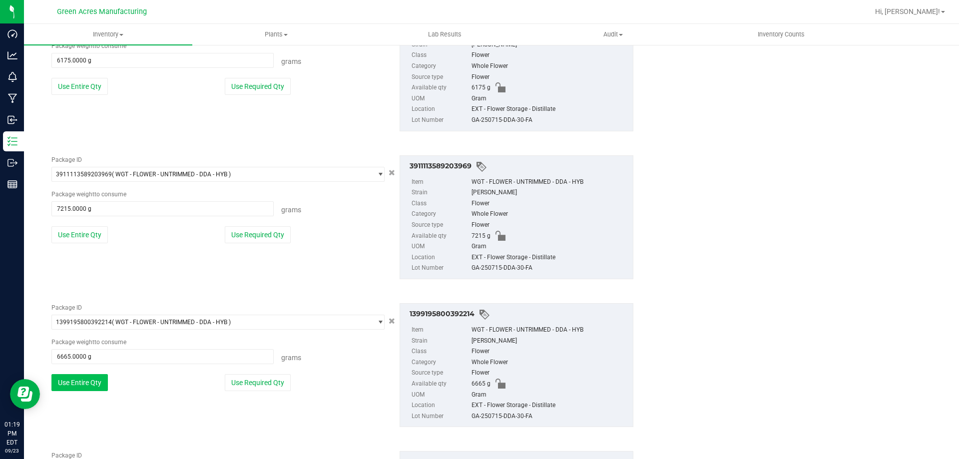
drag, startPoint x: 73, startPoint y: 387, endPoint x: 78, endPoint y: 386, distance: 5.0
click at [74, 387] on button "Use Entire Qty" at bounding box center [79, 382] width 56 height 17
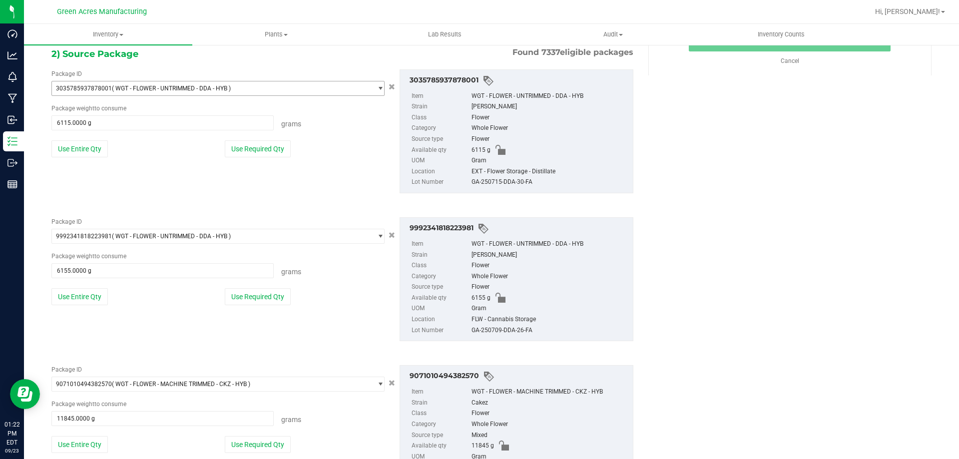
scroll to position [200, 0]
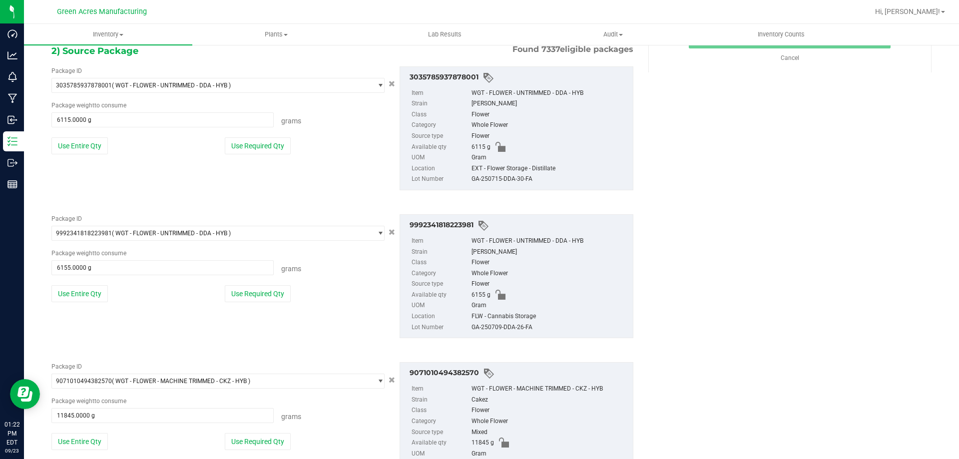
click at [392, 231] on div "9992341818223981 Item WGT - FLOWER - UNTRIMMED - DDA - HYB Strain Don Dada Clas…" at bounding box center [516, 276] width 249 height 124
click at [389, 232] on icon "Cancel button" at bounding box center [392, 232] width 6 height 6
type input "11845.0000 g"
type input "6835.0000 g"
type input "8340.0000 g"
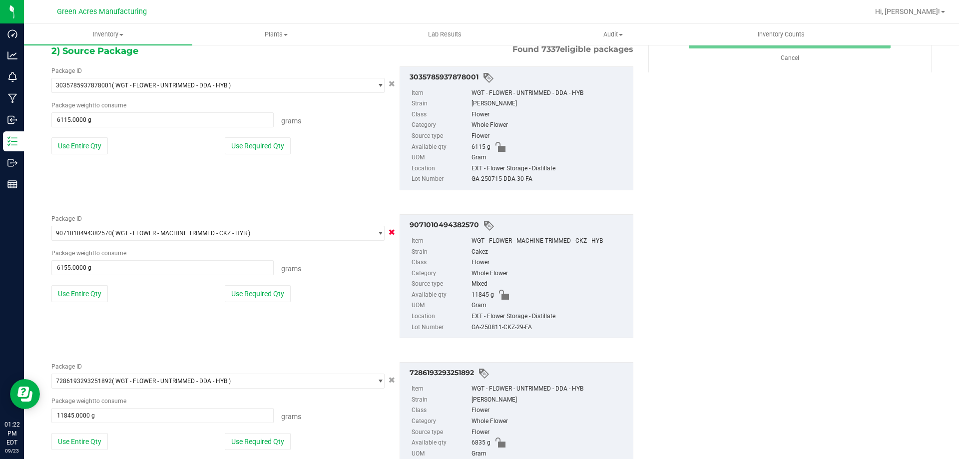
type input "6175.0000 g"
type input "7215.0000 g"
type input "6665.0000 g"
click at [389, 232] on icon "Cancel button" at bounding box center [392, 232] width 6 height 6
type input "6835.0000 g"
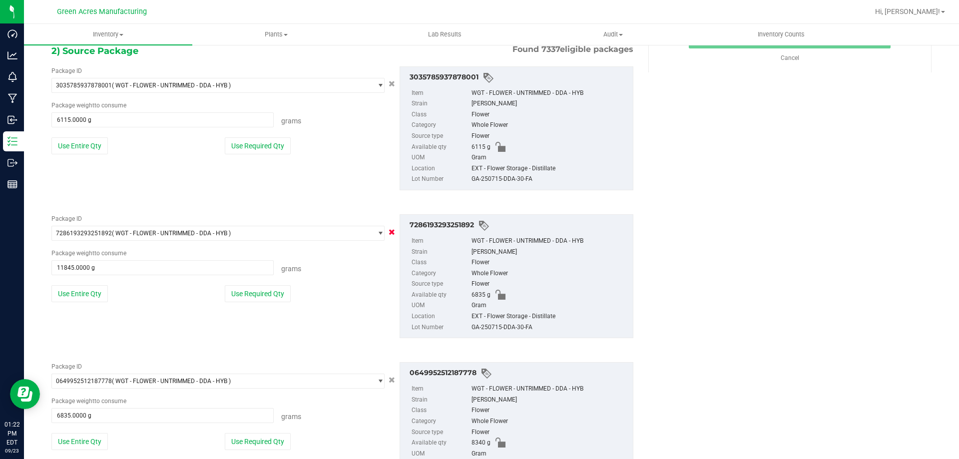
type input "8340.0000 g"
type input "6175.0000 g"
type input "7215.0000 g"
type input "6665.0000 g"
click at [389, 232] on icon "Cancel button" at bounding box center [392, 232] width 6 height 6
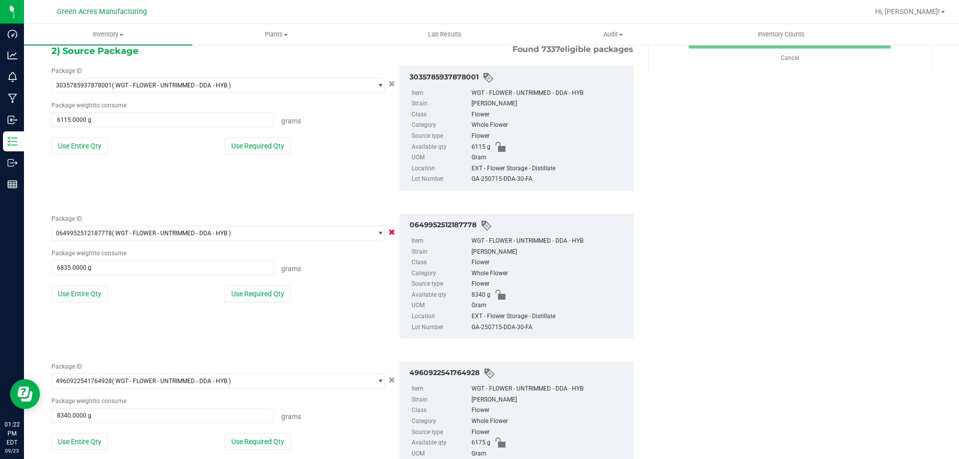
type input "8340.0000 g"
type input "6175.0000 g"
type input "7215.0000 g"
type input "6665.0000 g"
click at [389, 232] on icon "Cancel button" at bounding box center [392, 232] width 6 height 6
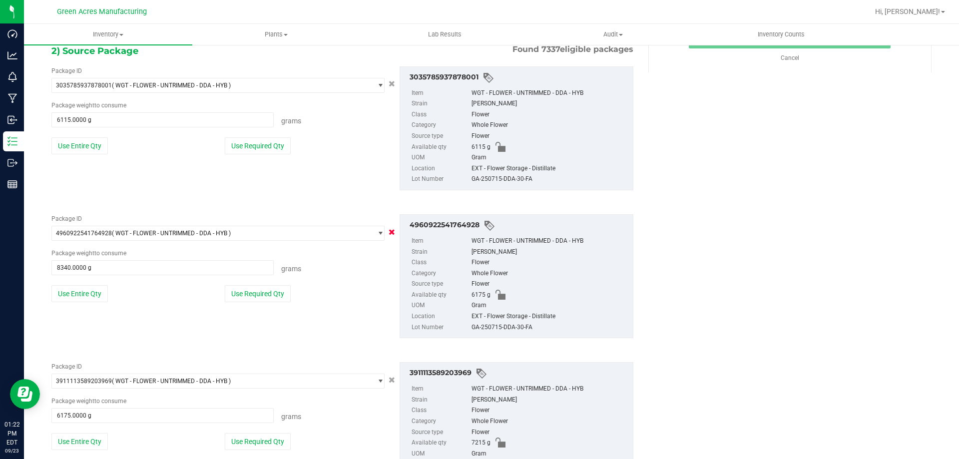
type input "6175.0000 g"
type input "7215.0000 g"
type input "6665.0000 g"
click at [389, 232] on icon "Cancel button" at bounding box center [392, 232] width 6 height 6
type input "7215.0000 g"
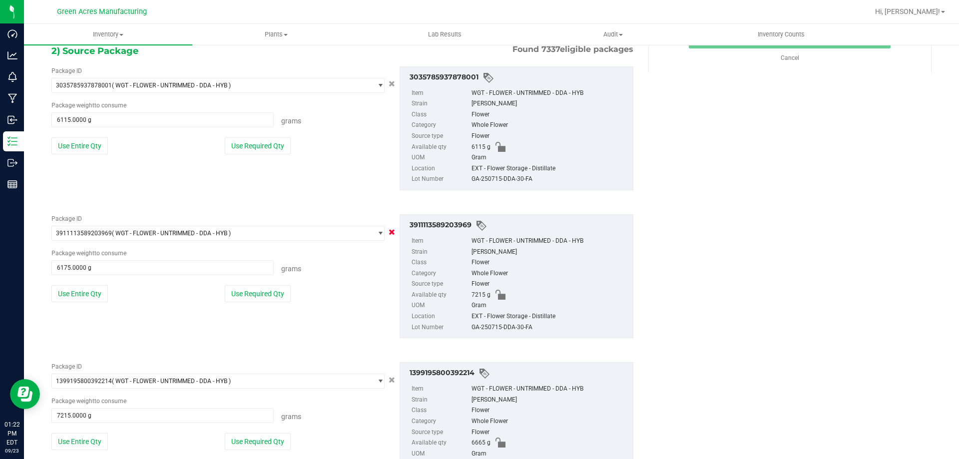
type input "6665.0000 g"
click at [389, 232] on icon "Cancel button" at bounding box center [392, 232] width 6 height 6
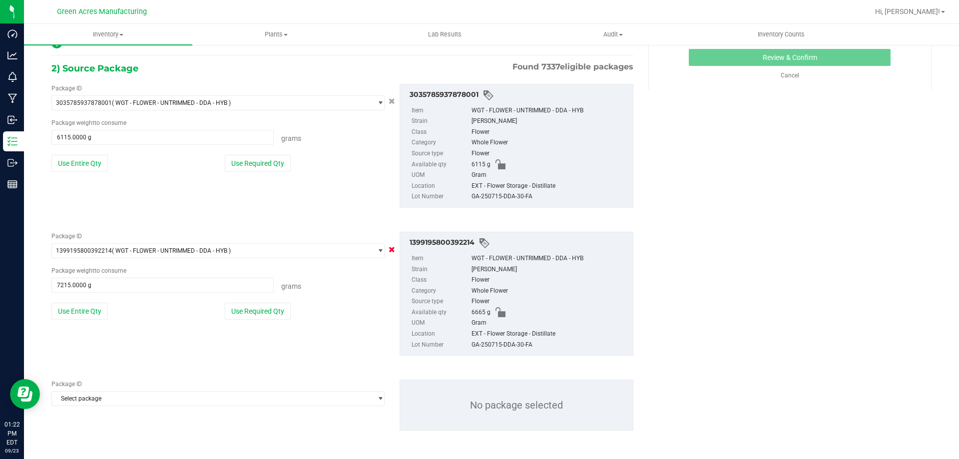
type input "6665.0000 g"
click at [388, 232] on div "Package ID 1399195800392214 ( WGT - FLOWER - UNTRIMMED - DDA - HYB ) 0000518841…" at bounding box center [218, 279] width 348 height 95
click at [392, 249] on div "1399195800392214 Item WGT - FLOWER - UNTRIMMED - DDA - HYB Strain Don Dada Clas…" at bounding box center [516, 294] width 249 height 124
click at [358, 393] on span "Select package" at bounding box center [212, 399] width 320 height 14
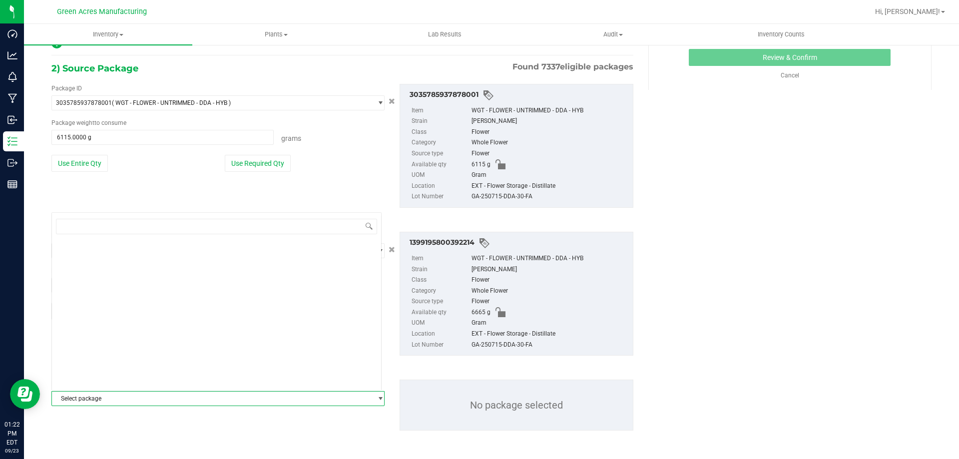
scroll to position [0, 0]
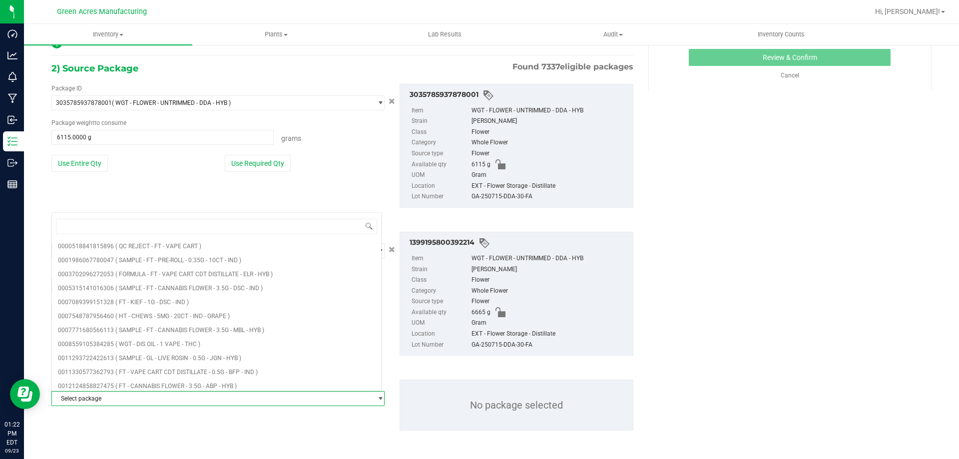
drag, startPoint x: 391, startPoint y: 312, endPoint x: 391, endPoint y: 305, distance: 7.5
click at [392, 312] on div "1399195800392214 Item WGT - FLOWER - UNTRIMMED - DDA - HYB Strain Don Dada Clas…" at bounding box center [516, 294] width 249 height 124
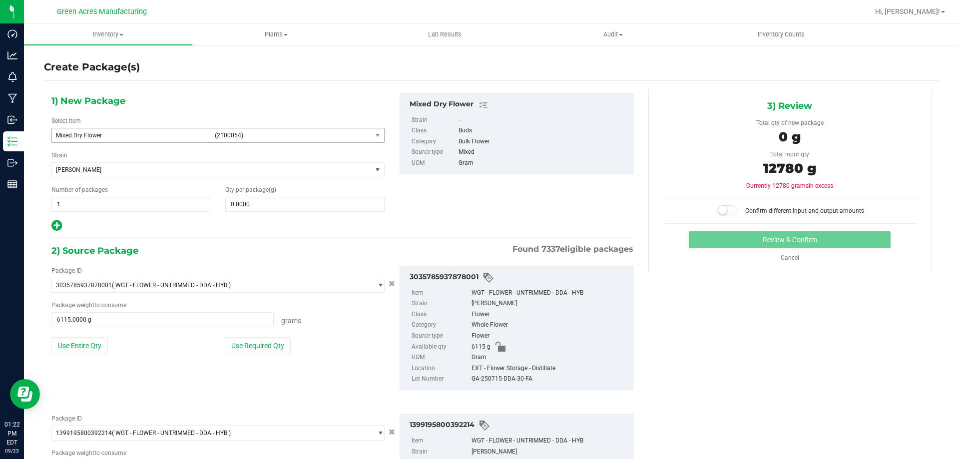
click at [392, 283] on div "3035785937878001 Item WGT - FLOWER - UNTRIMMED - DDA - HYB Strain Don Dada Clas…" at bounding box center [516, 328] width 249 height 124
click at [389, 284] on icon "Cancel button" at bounding box center [392, 283] width 6 height 6
type input "6665.0000 g"
click at [389, 284] on icon "Cancel button" at bounding box center [392, 283] width 6 height 6
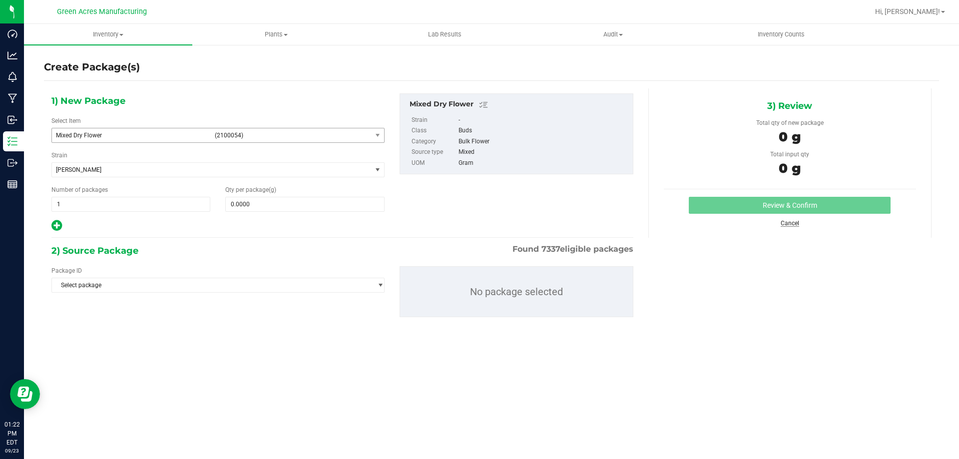
click at [792, 221] on link "Cancel" at bounding box center [790, 223] width 18 height 7
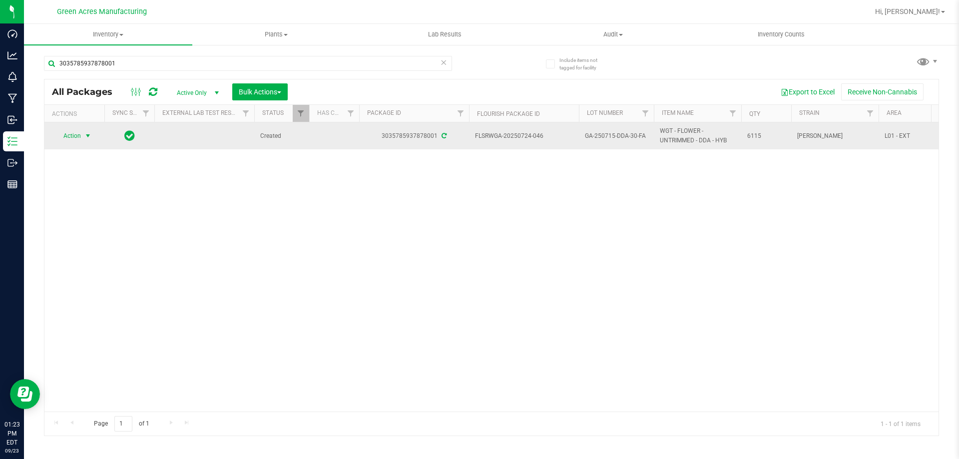
click at [83, 138] on span "select" at bounding box center [88, 136] width 12 height 14
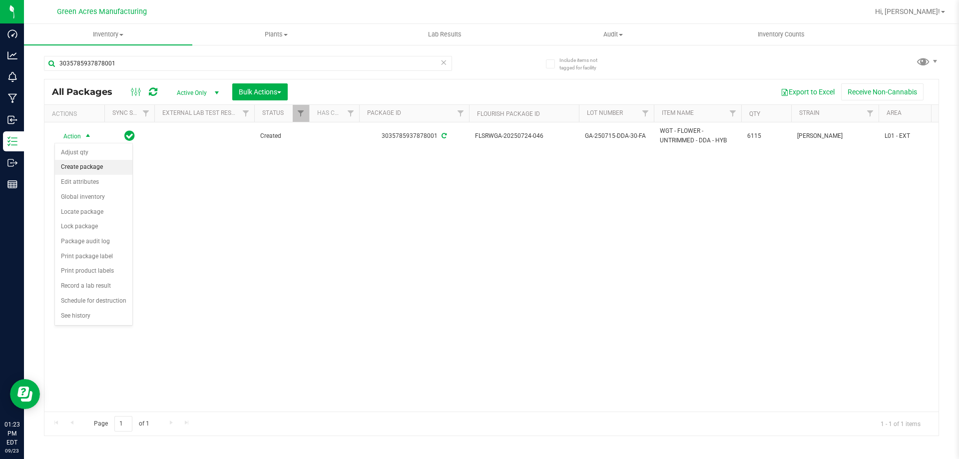
click at [96, 169] on li "Create package" at bounding box center [93, 167] width 77 height 15
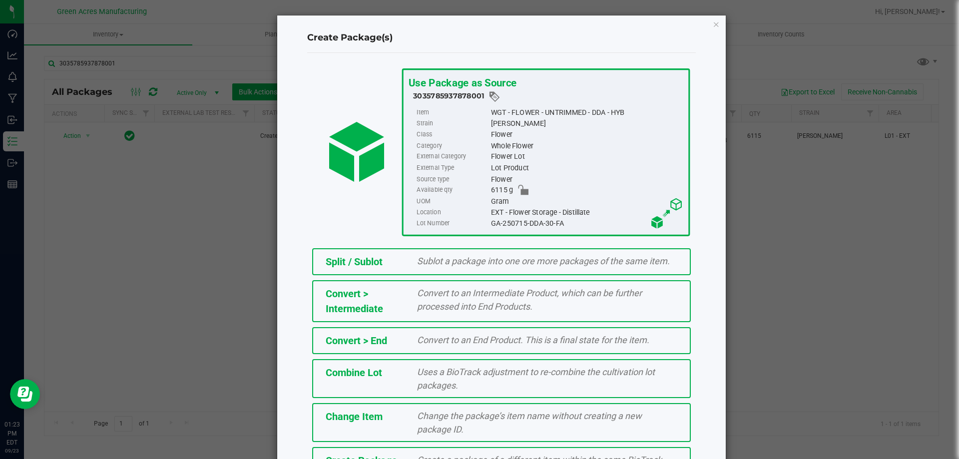
scroll to position [72, 0]
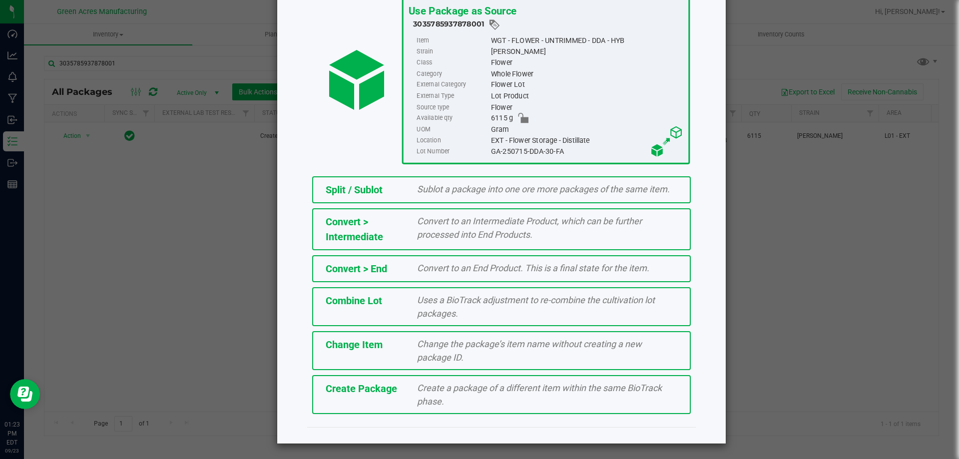
click at [396, 391] on div "Create Package" at bounding box center [364, 388] width 92 height 15
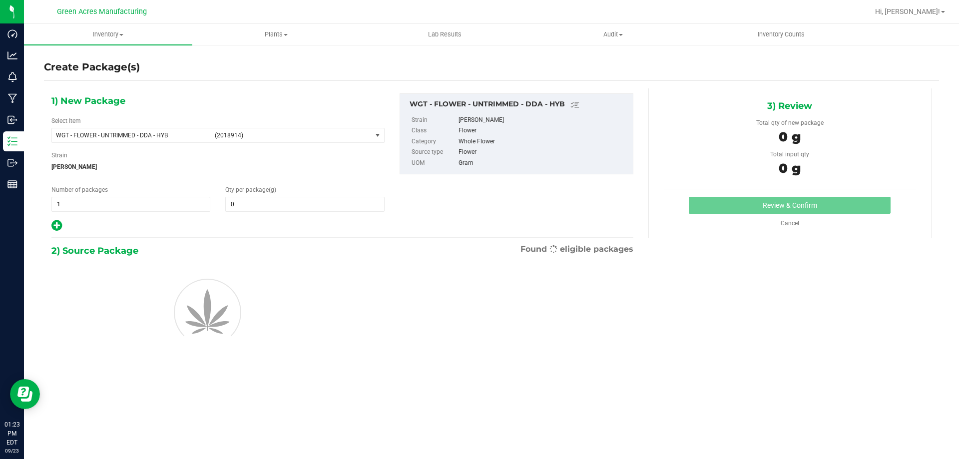
type input "0.0000"
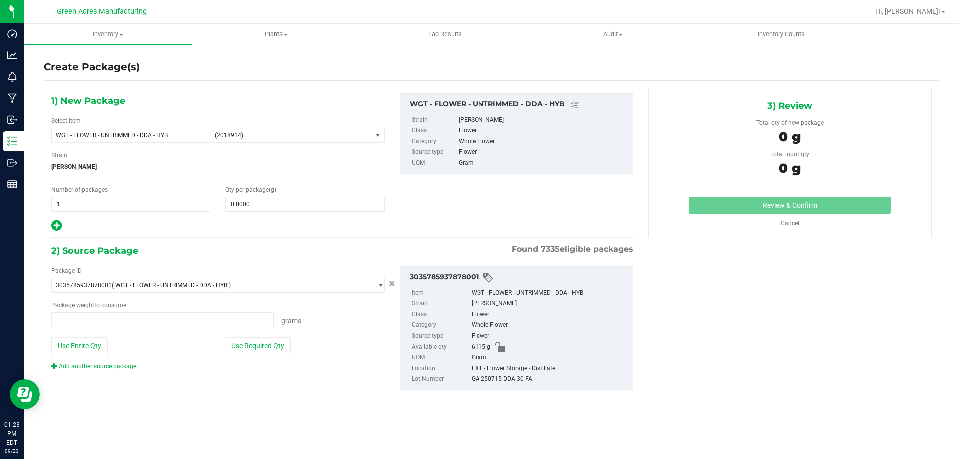
type input "0.0000 g"
click at [341, 222] on div at bounding box center [217, 225] width 333 height 13
click at [158, 134] on span "WGT - FLOWER - UNTRIMMED - DDA - HYB" at bounding box center [132, 135] width 153 height 7
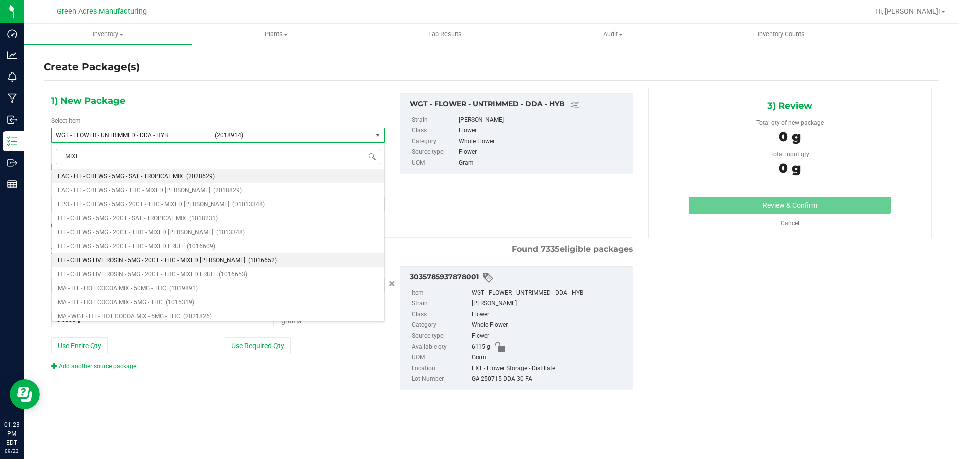
type input "MIXED"
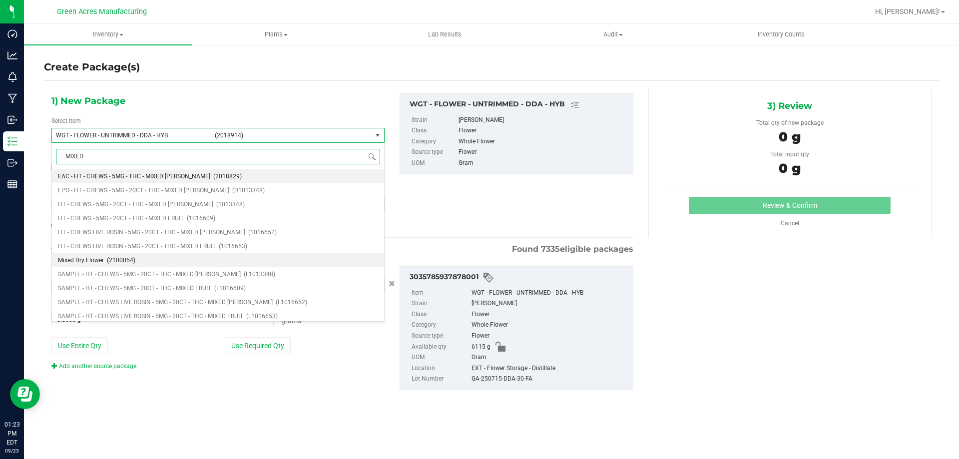
click at [92, 257] on span "Mixed Dry Flower" at bounding box center [81, 260] width 46 height 7
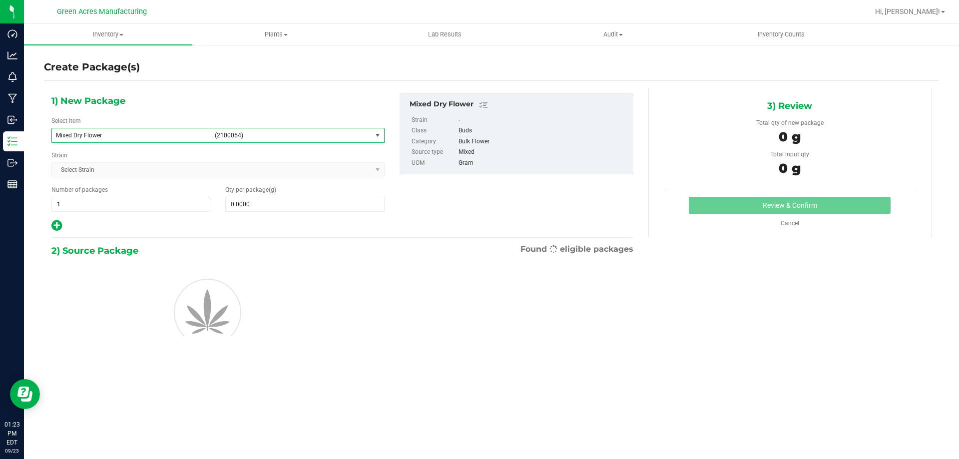
scroll to position [107233, 0]
type input "0.0000"
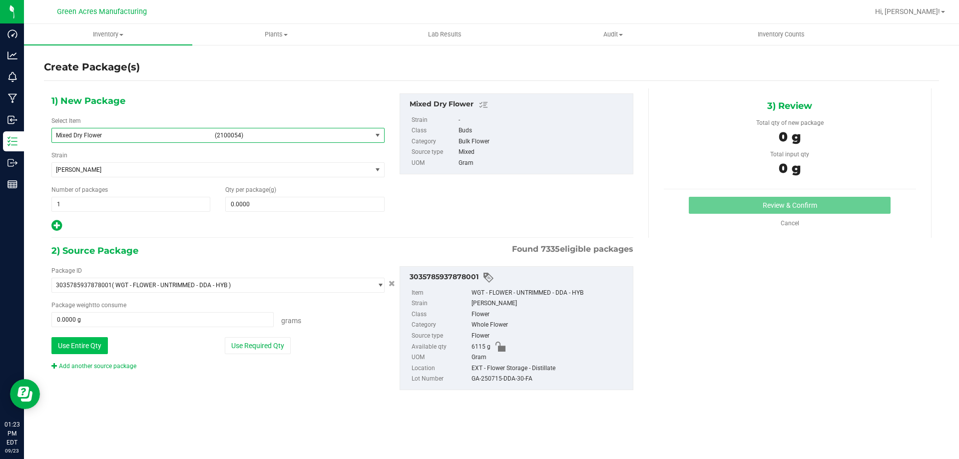
click at [86, 343] on button "Use Entire Qty" at bounding box center [79, 345] width 56 height 17
type input "6115.0000 g"
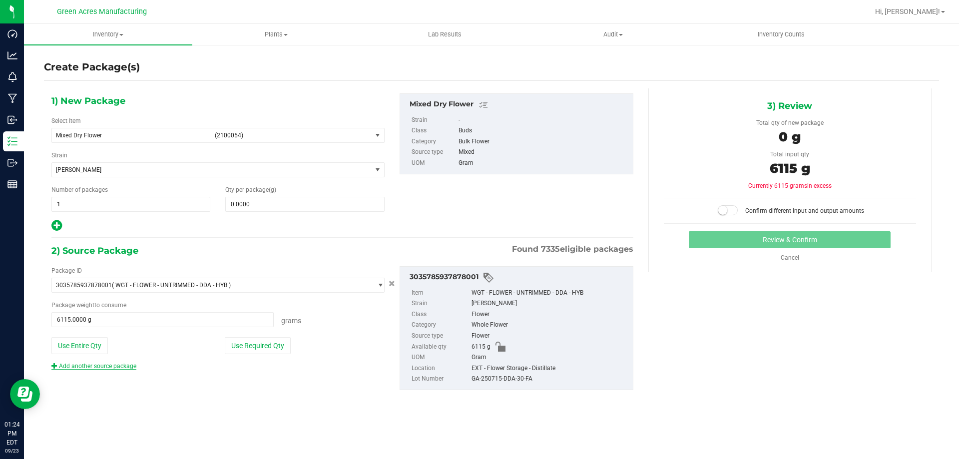
click at [107, 365] on link "Add another source package" at bounding box center [93, 366] width 85 height 7
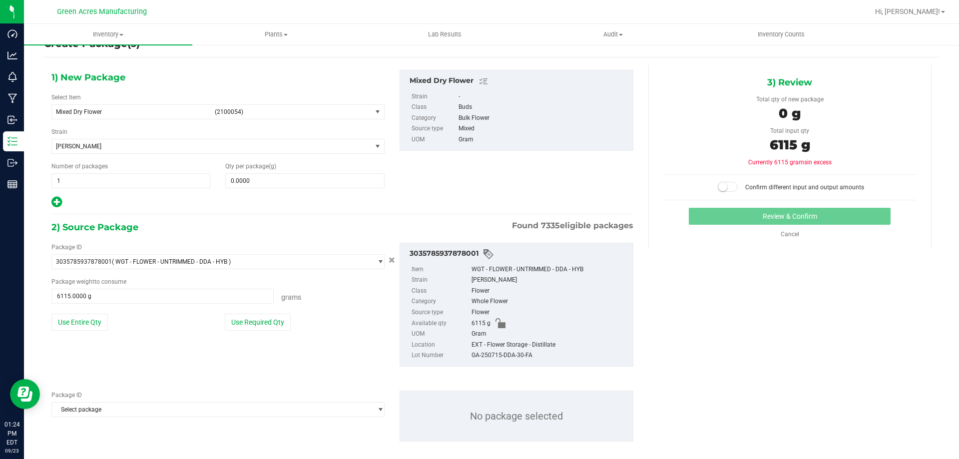
scroll to position [34, 0]
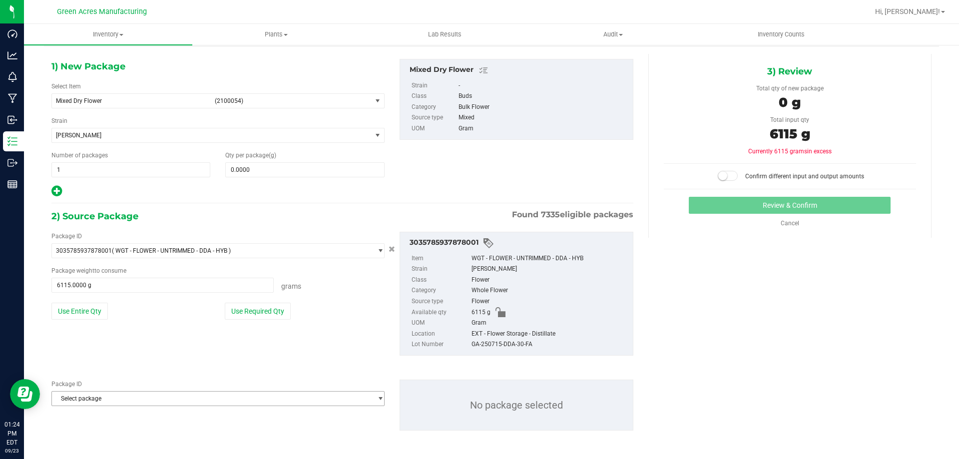
click at [104, 403] on span "Select package" at bounding box center [212, 399] width 320 height 14
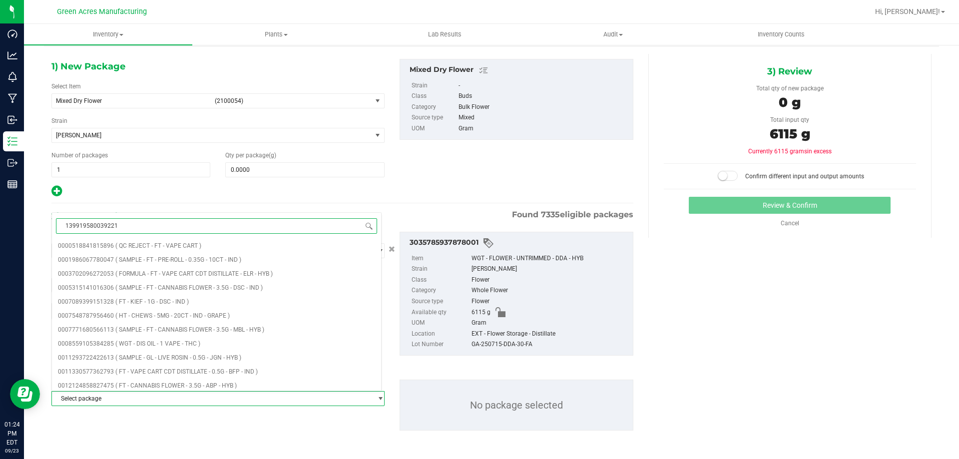
type input "1399195800392214"
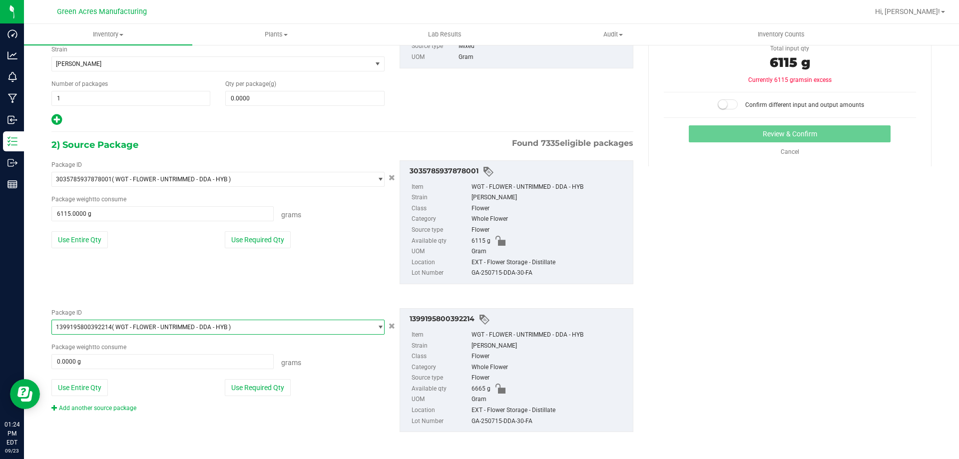
scroll to position [107, 0]
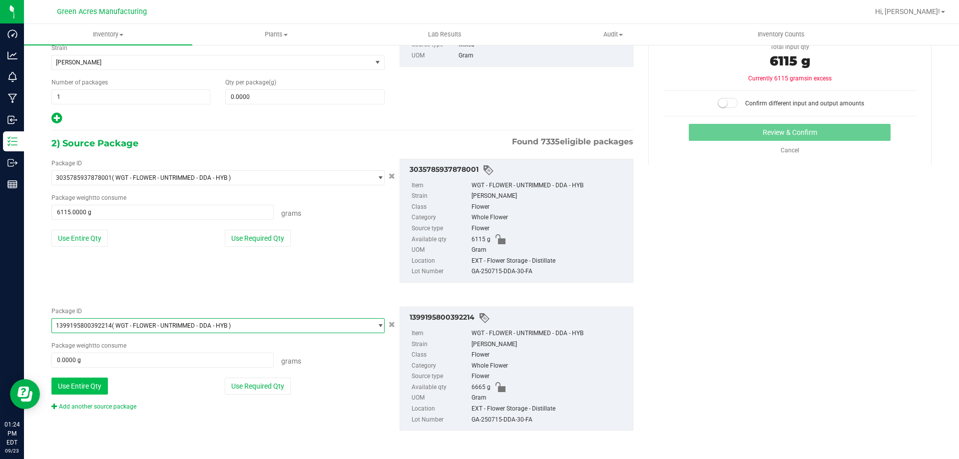
click at [87, 385] on button "Use Entire Qty" at bounding box center [79, 386] width 56 height 17
type input "6665.0000 g"
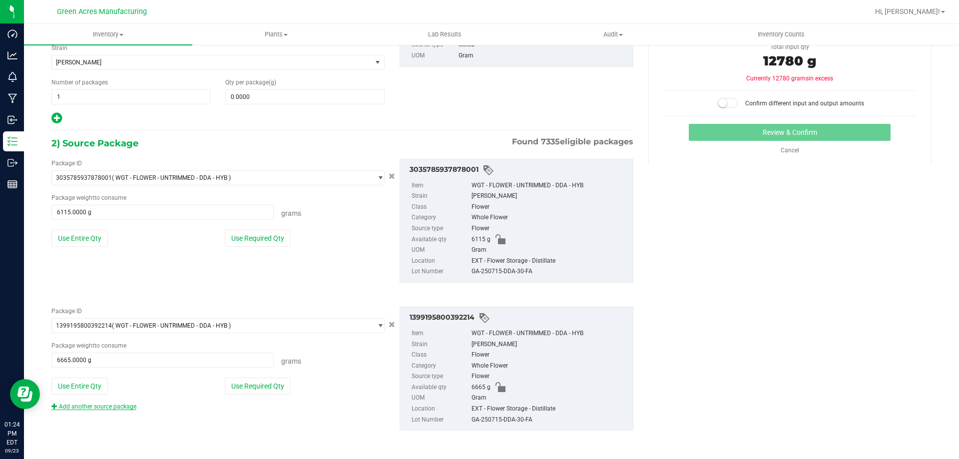
click at [83, 410] on link "Add another source package" at bounding box center [93, 406] width 85 height 7
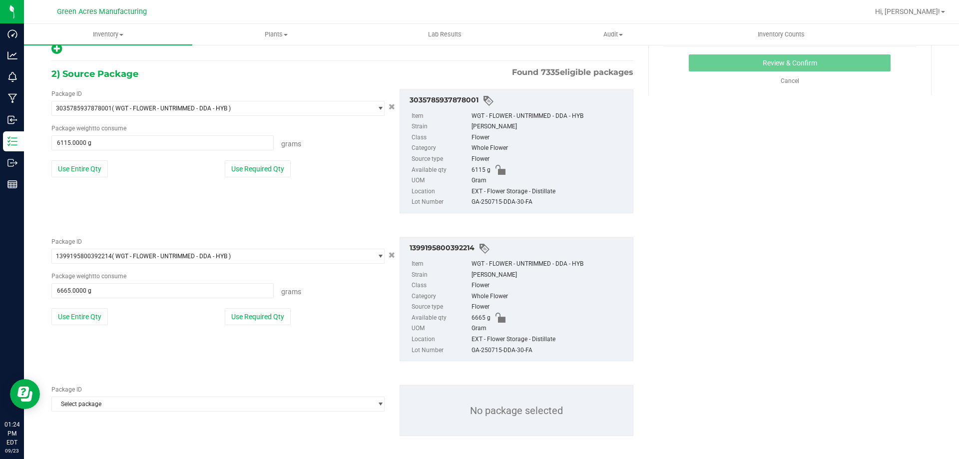
scroll to position [182, 0]
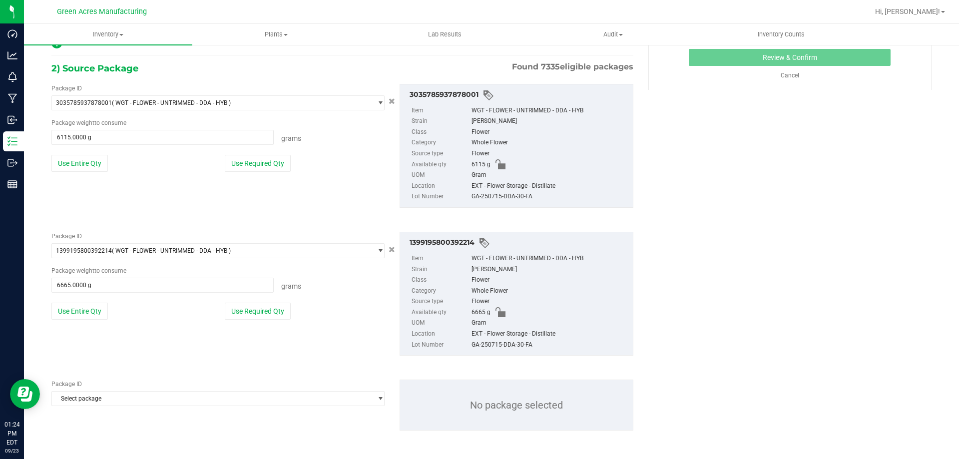
click at [84, 410] on div "Package ID Select package 0000518841815896 0001986067780047 0003702096272053 00…" at bounding box center [342, 405] width 597 height 67
click at [87, 403] on span "Select package" at bounding box center [212, 399] width 320 height 14
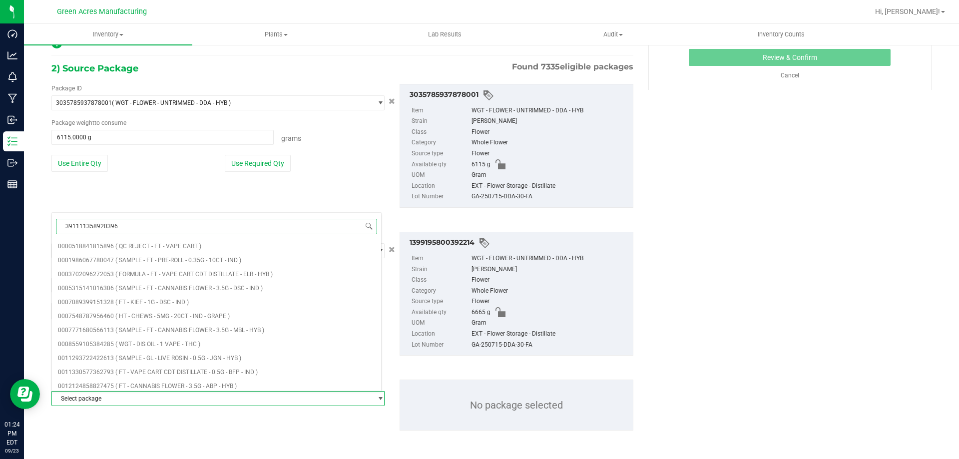
type input "3911113589203969"
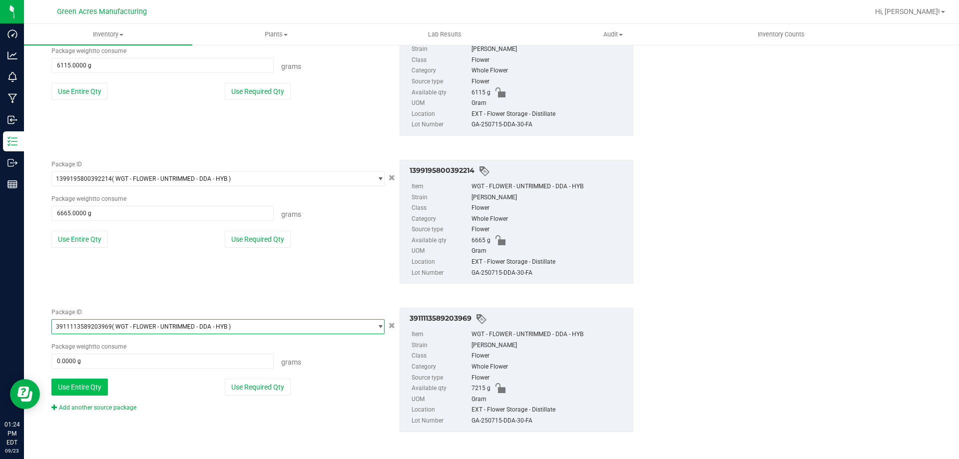
scroll to position [256, 0]
click at [88, 388] on button "Use Entire Qty" at bounding box center [79, 385] width 56 height 17
type input "7215.0000 g"
click at [89, 407] on link "Add another source package" at bounding box center [93, 406] width 85 height 7
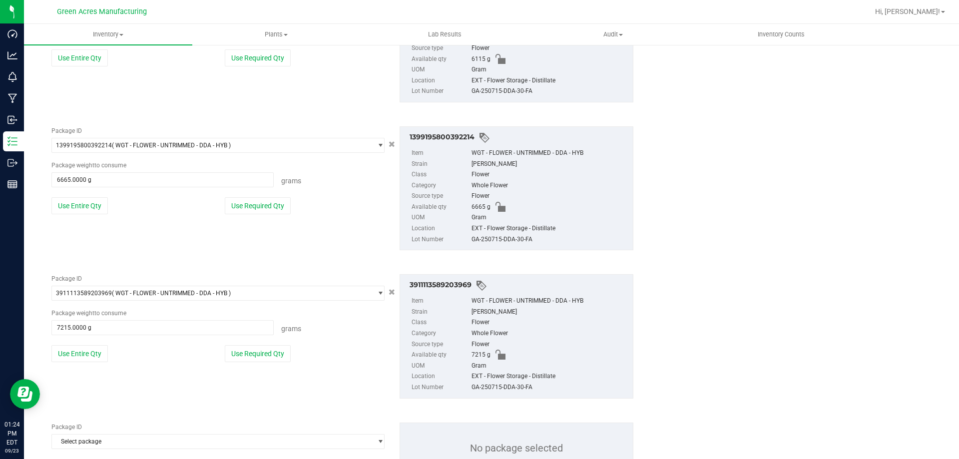
scroll to position [306, 0]
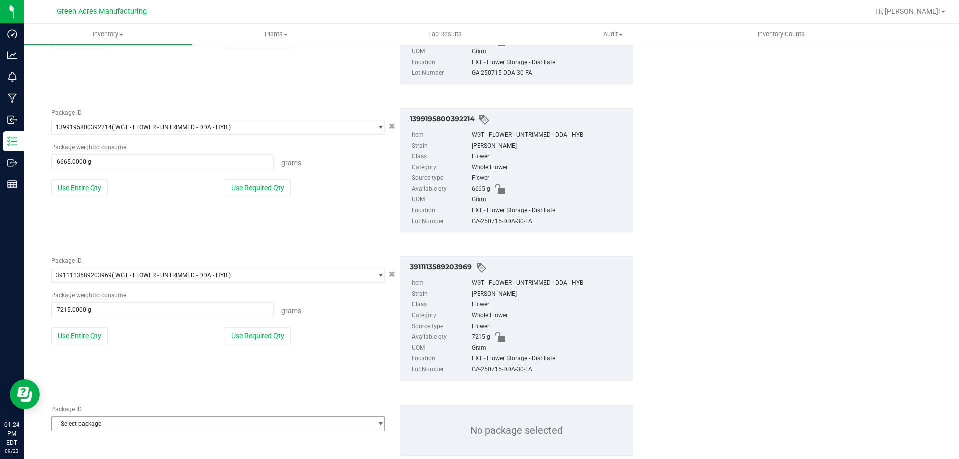
click at [93, 429] on span "Select package" at bounding box center [212, 424] width 320 height 14
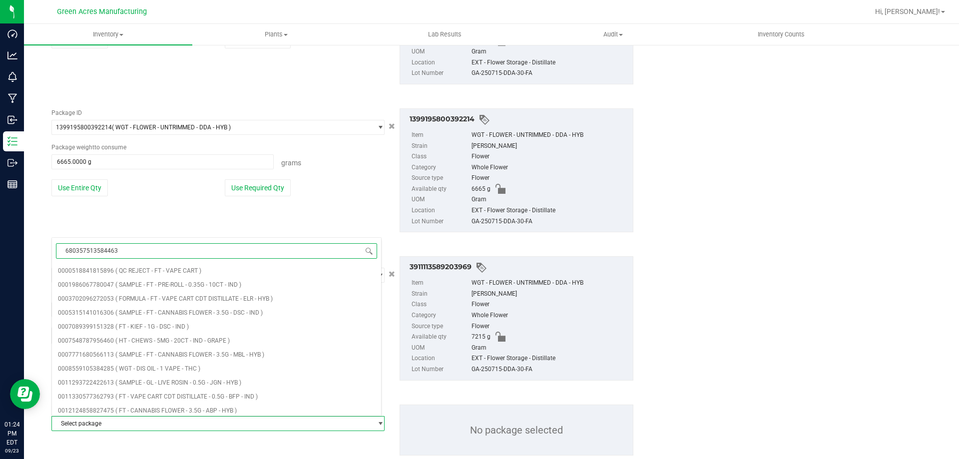
type input "6803575135844639"
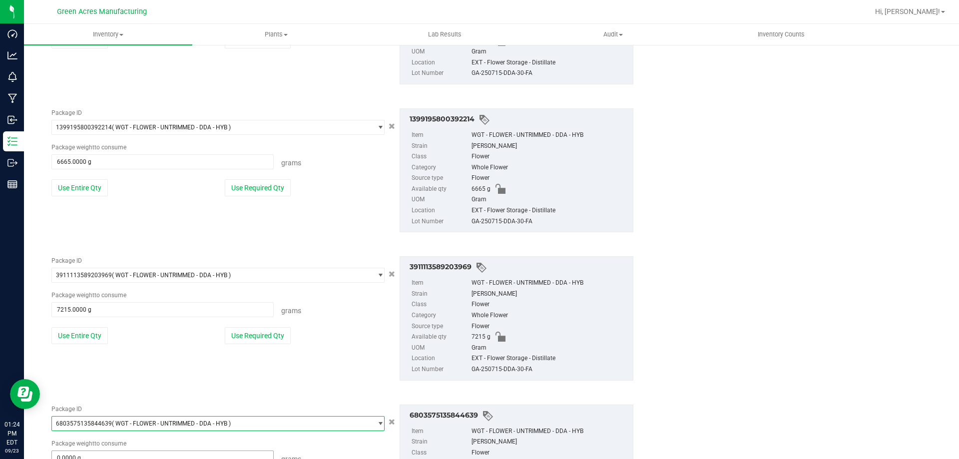
scroll to position [404, 0]
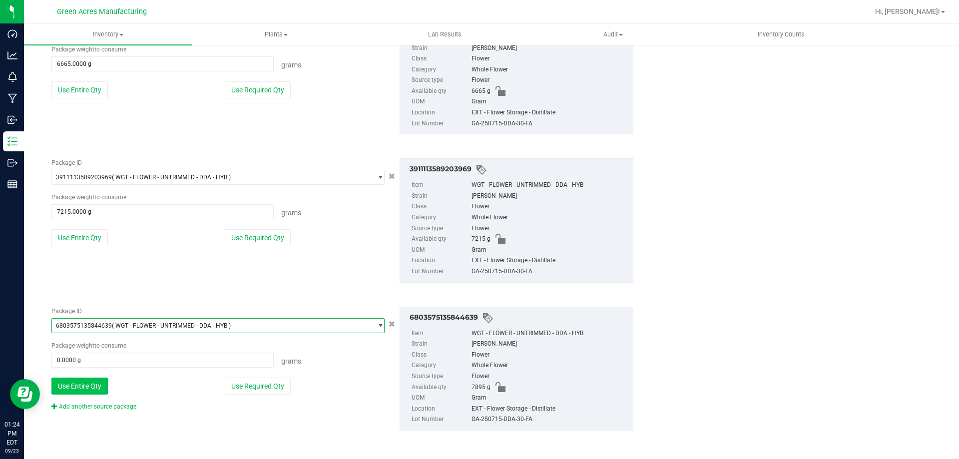
click at [91, 394] on button "Use Entire Qty" at bounding box center [79, 386] width 56 height 17
type input "7895.0000 g"
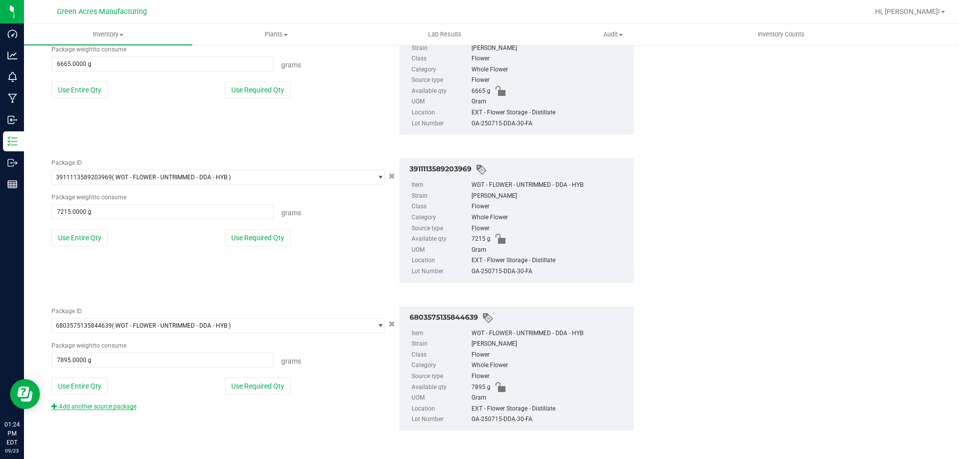
click at [91, 405] on link "Add another source package" at bounding box center [93, 406] width 85 height 7
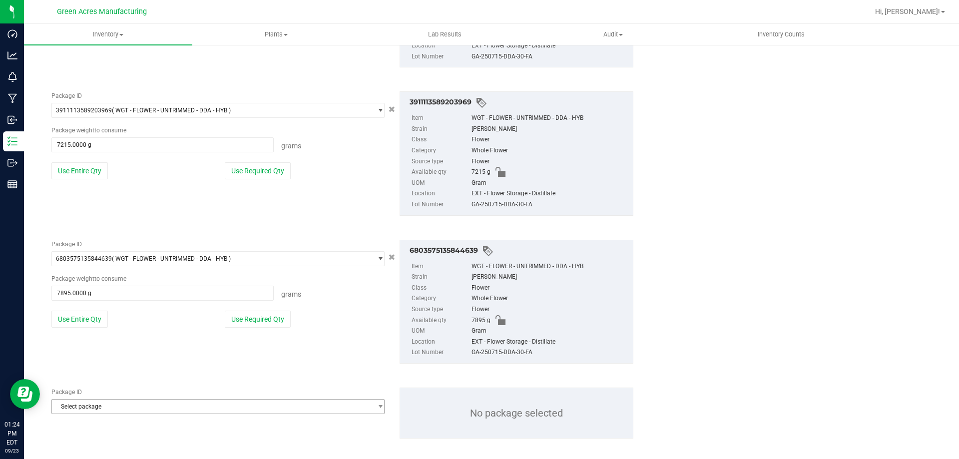
scroll to position [479, 0]
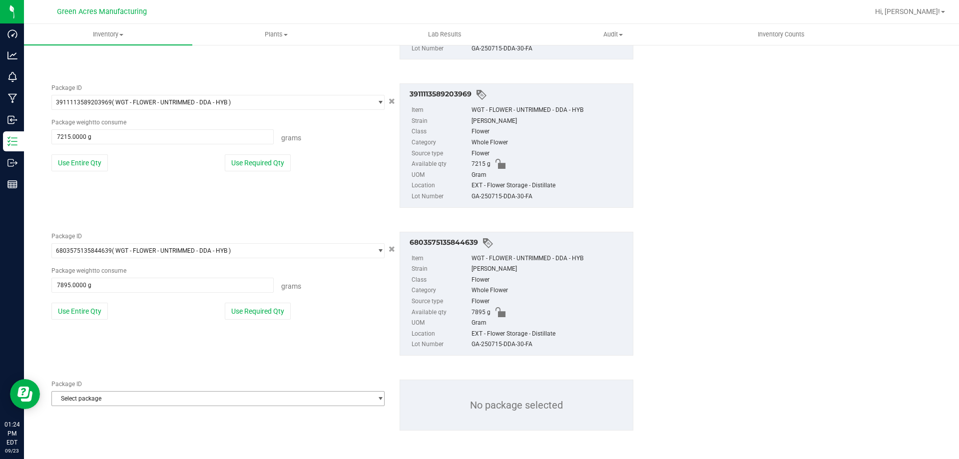
click at [129, 405] on span "Select package" at bounding box center [212, 399] width 320 height 14
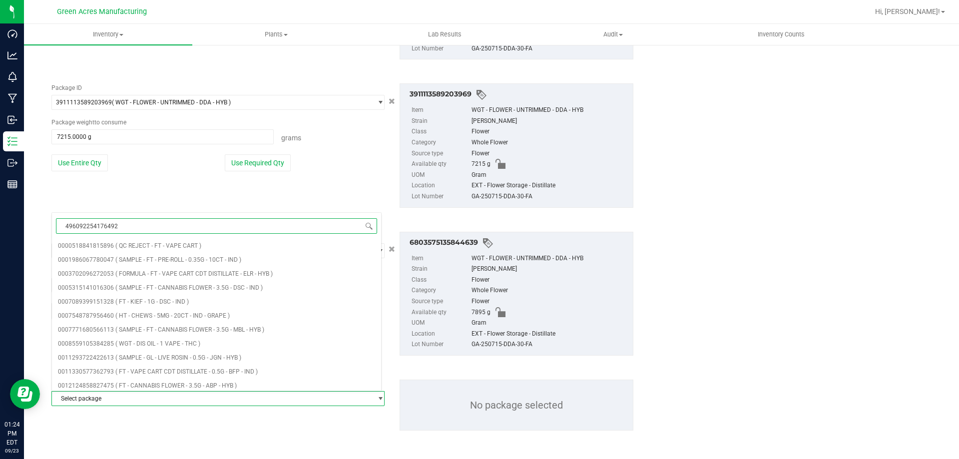
type input "4960922541764928"
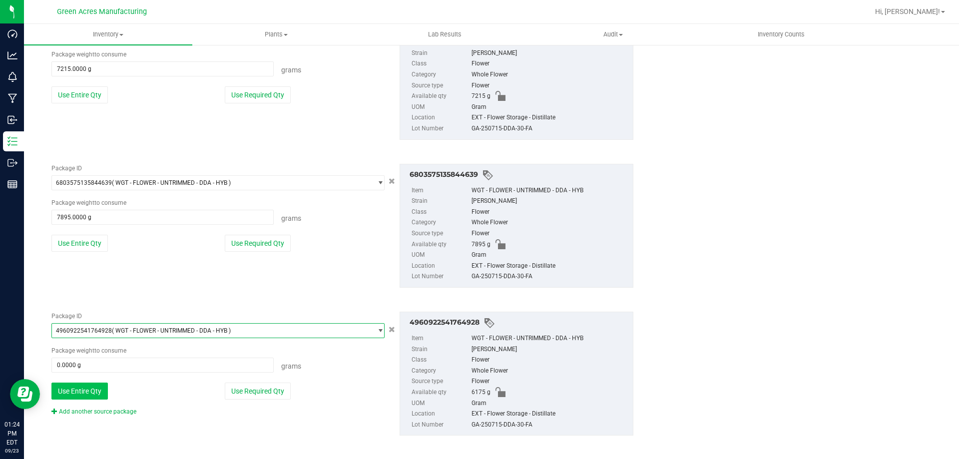
scroll to position [552, 0]
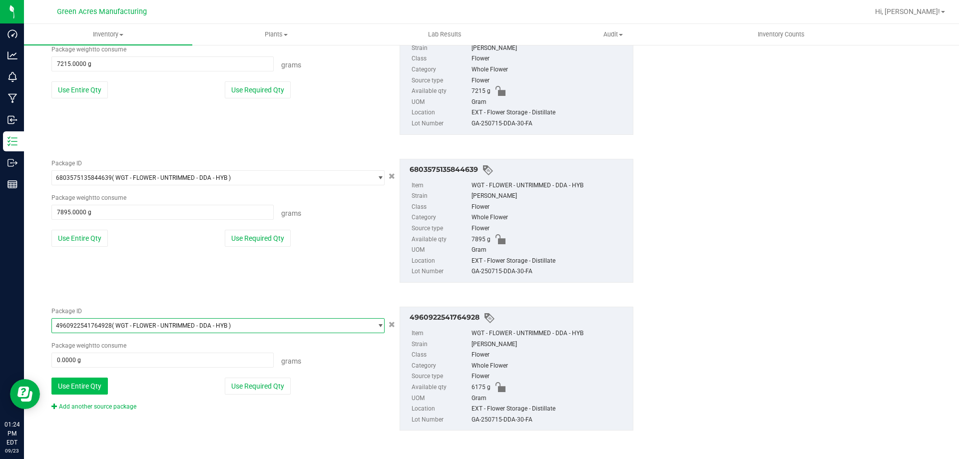
click at [80, 382] on button "Use Entire Qty" at bounding box center [79, 386] width 56 height 17
type input "6175.0000 g"
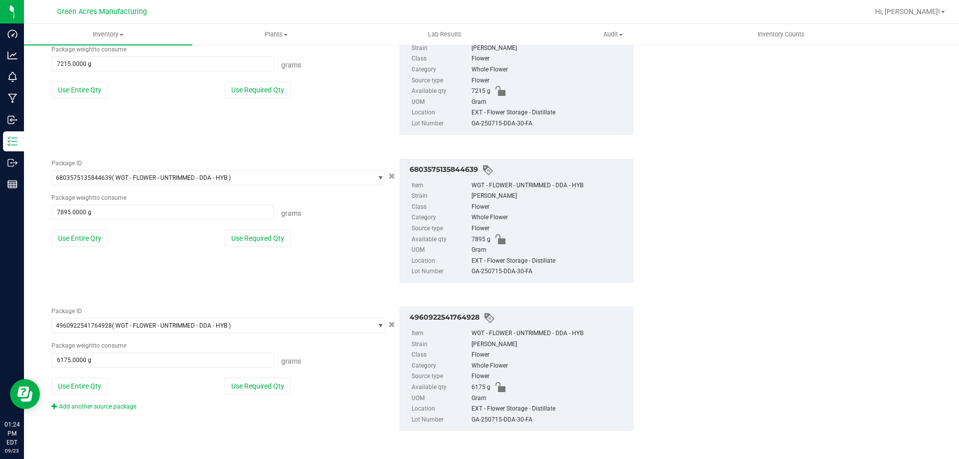
click at [125, 404] on link "Add another source package" at bounding box center [93, 406] width 85 height 7
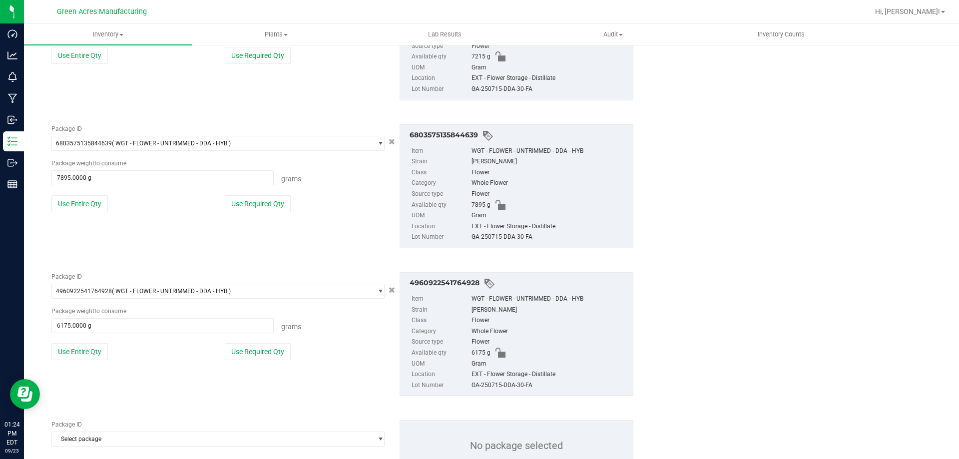
scroll to position [627, 0]
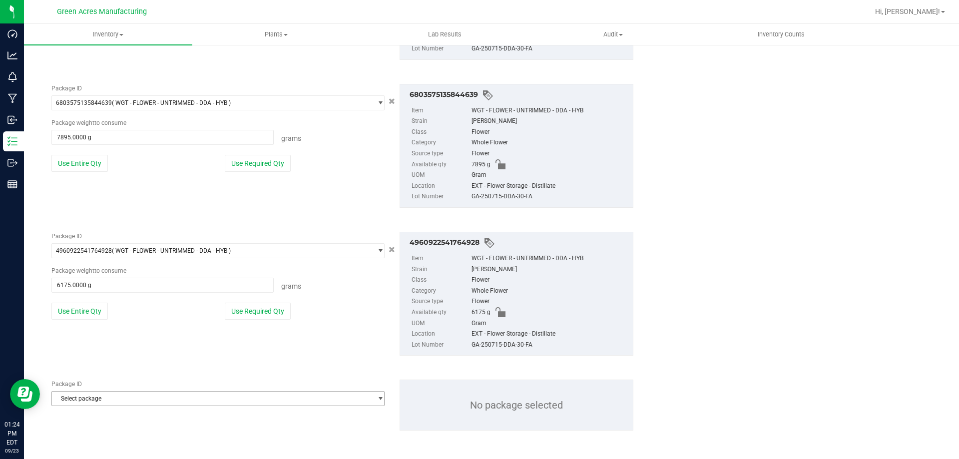
click at [131, 399] on span "Select package" at bounding box center [212, 399] width 320 height 14
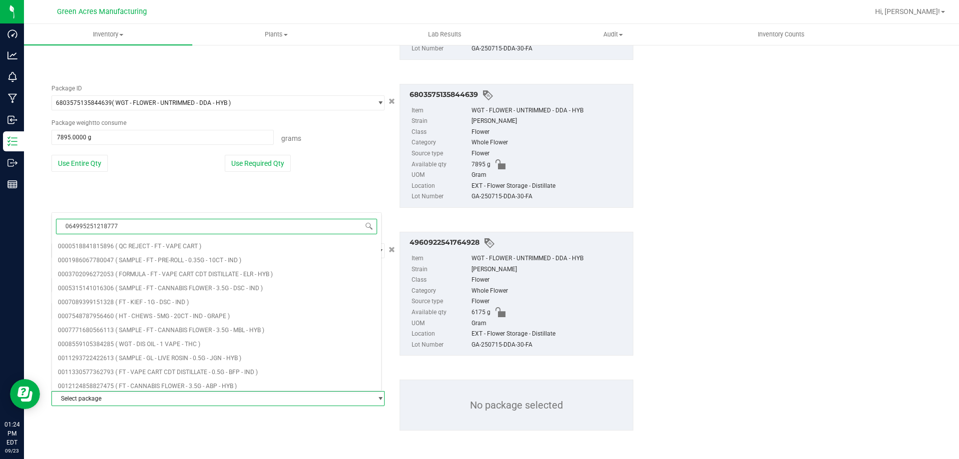
type input "0649952512187778"
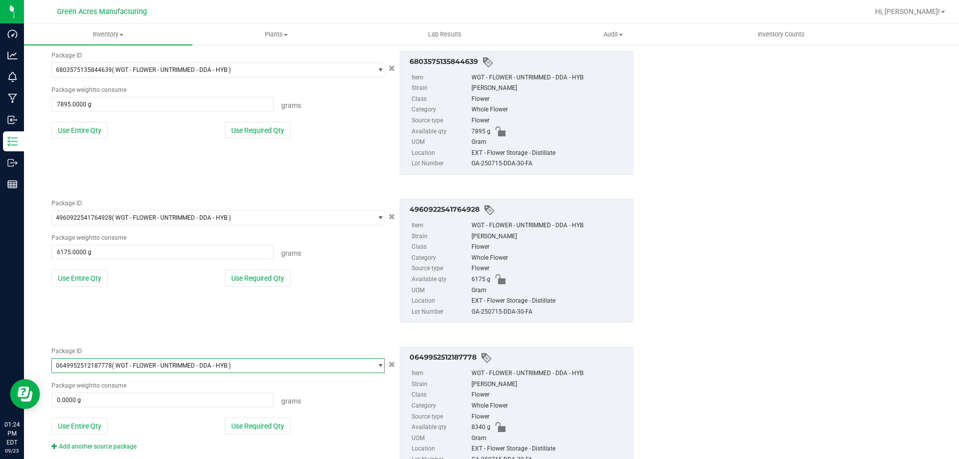
scroll to position [700, 0]
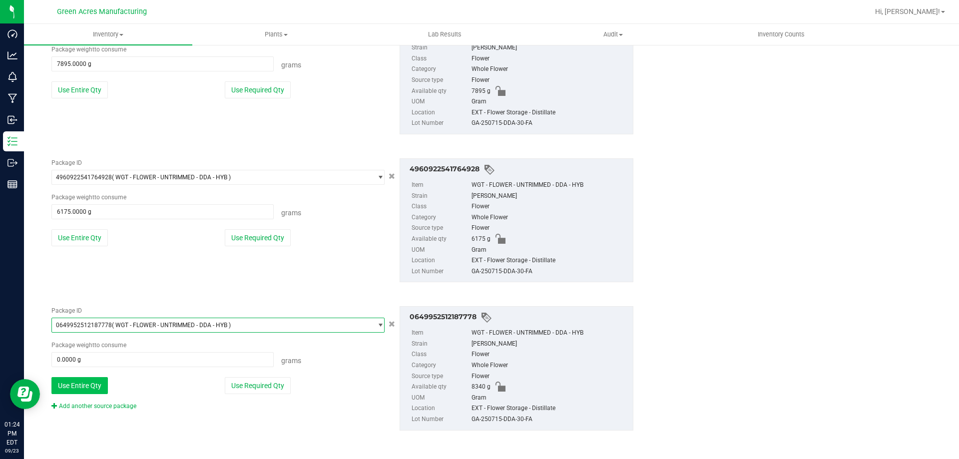
click at [91, 386] on button "Use Entire Qty" at bounding box center [79, 385] width 56 height 17
type input "8340.0000 g"
click at [95, 403] on div "Package ID 0649952512187778 ( WGT - FLOWER - UNTRIMMED - DDA - HYB ) 0638639490…" at bounding box center [218, 358] width 348 height 104
click at [94, 405] on link "Add another source package" at bounding box center [93, 406] width 85 height 7
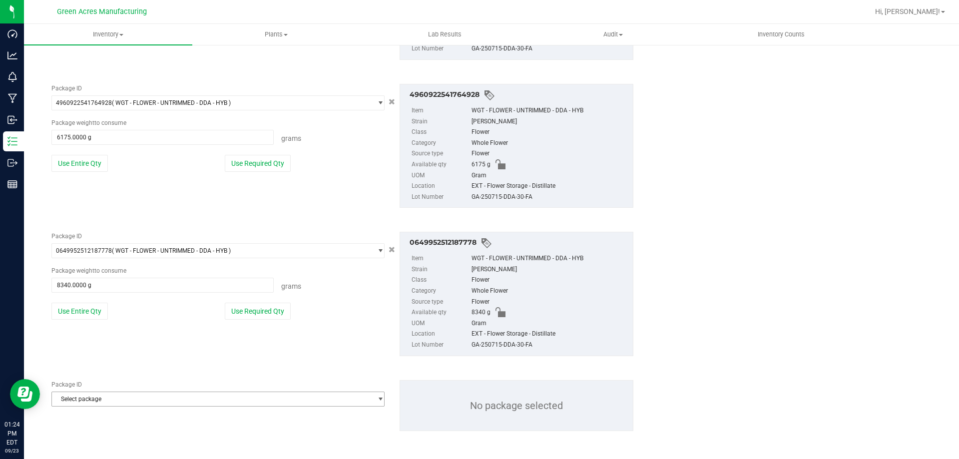
scroll to position [775, 0]
click at [140, 403] on span "Select package" at bounding box center [212, 399] width 320 height 14
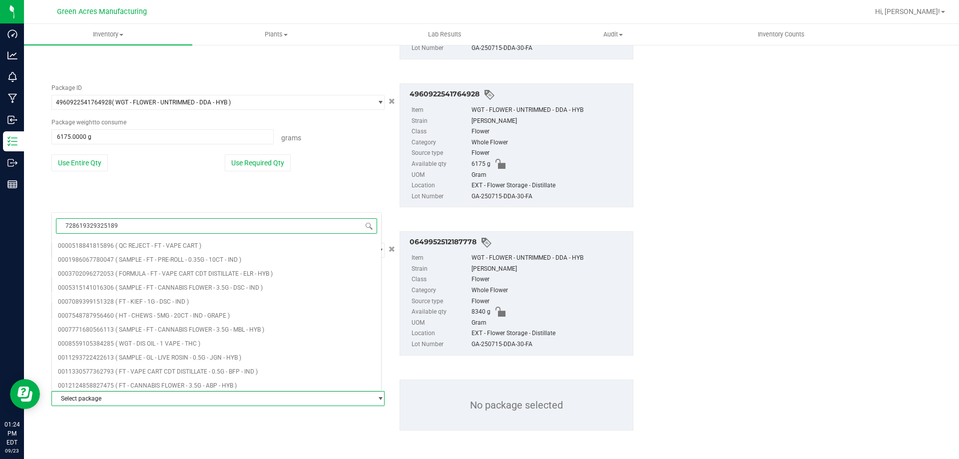
type input "7286193293251892"
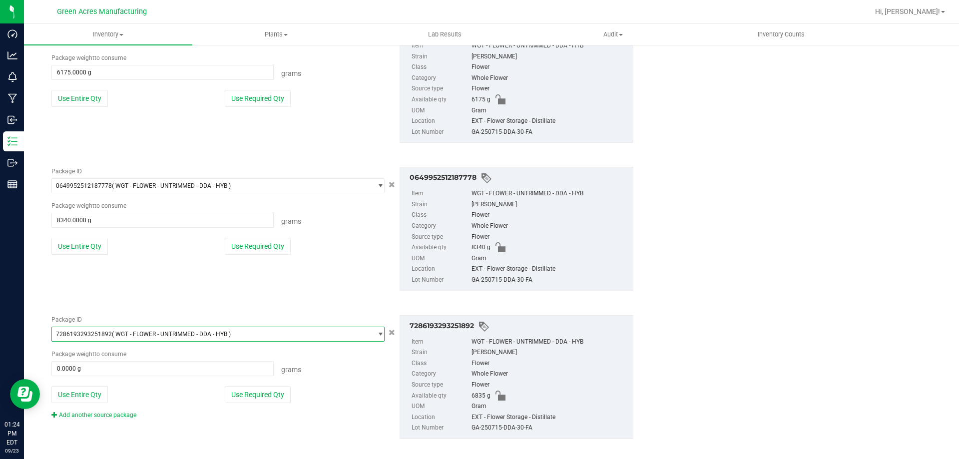
scroll to position [848, 0]
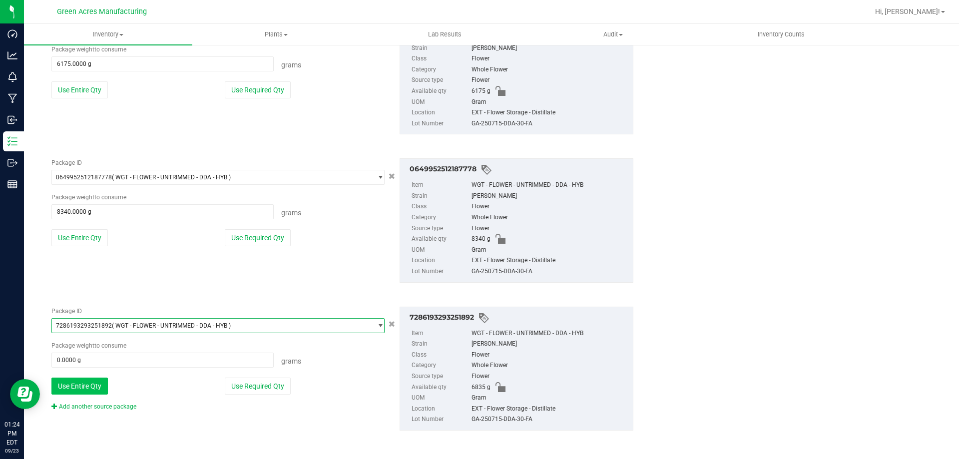
click at [103, 389] on button "Use Entire Qty" at bounding box center [79, 386] width 56 height 17
type input "6835.0000 g"
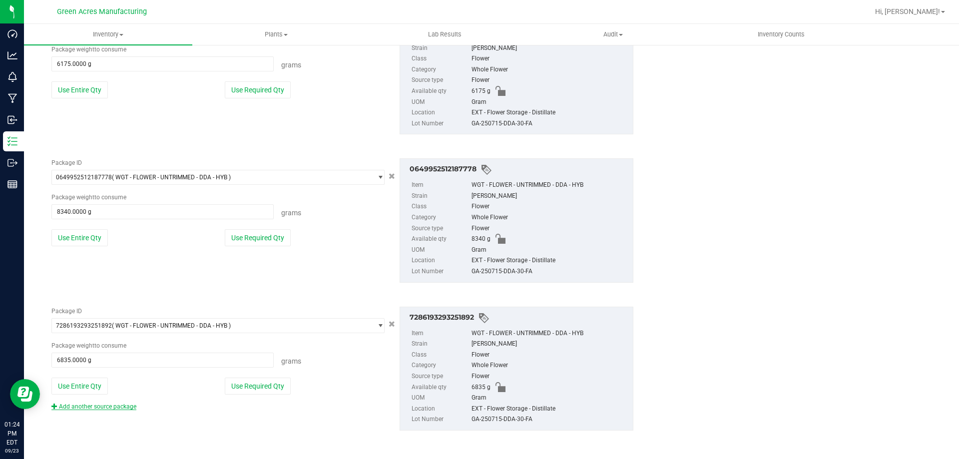
click at [108, 405] on link "Add another source package" at bounding box center [93, 406] width 85 height 7
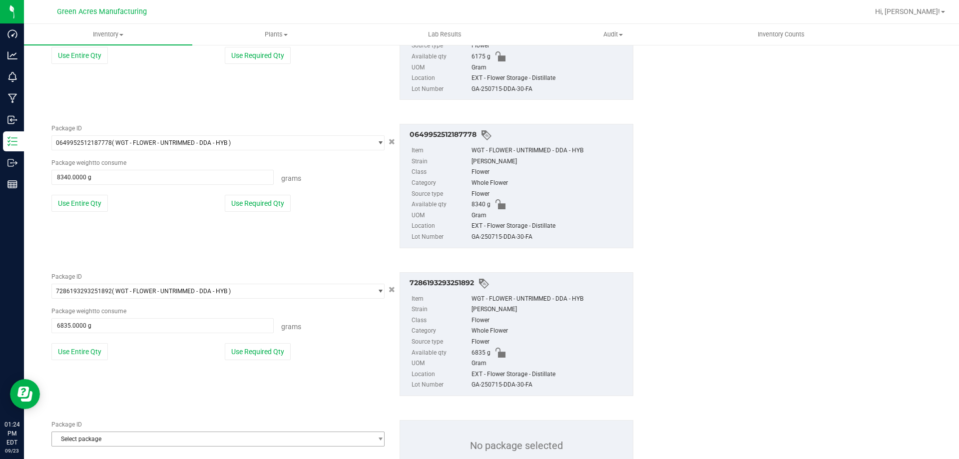
scroll to position [923, 0]
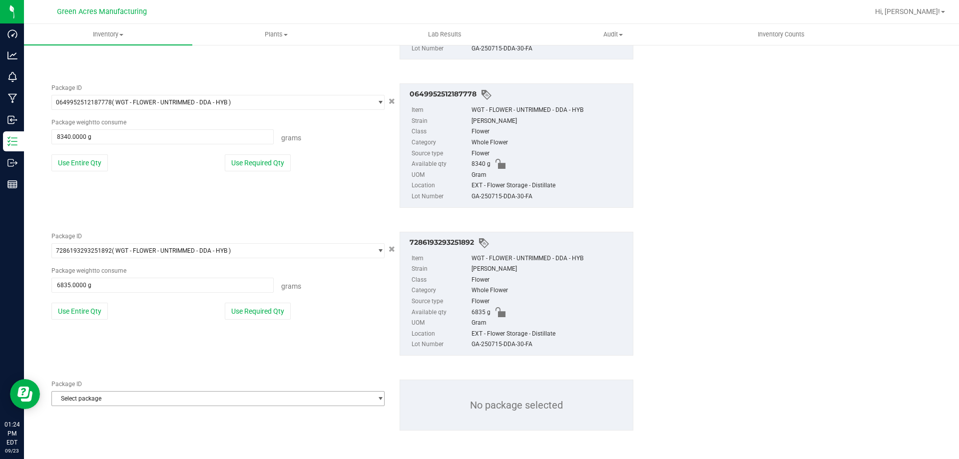
click at [120, 397] on span "Select package" at bounding box center [212, 399] width 320 height 14
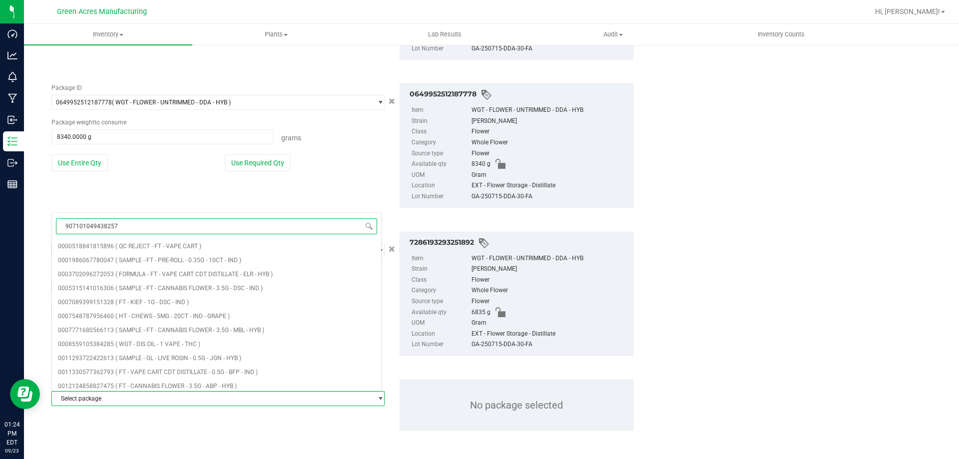
type input "9071010494382570"
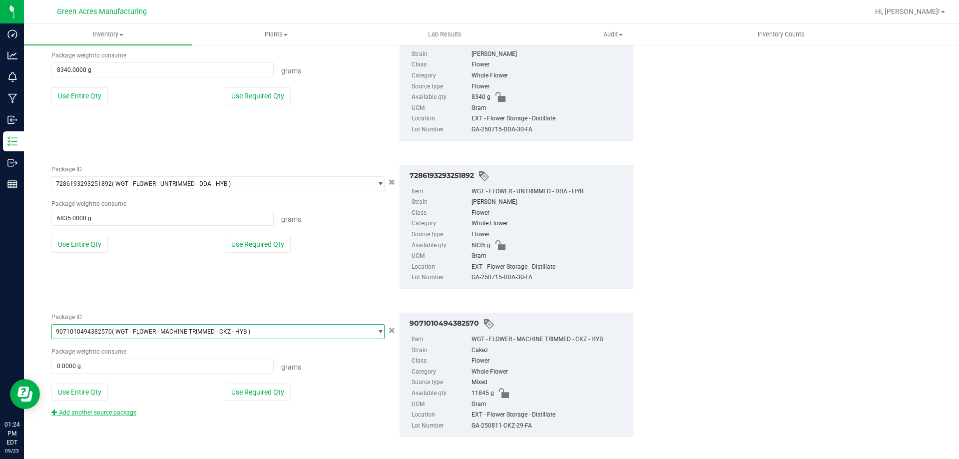
scroll to position [996, 0]
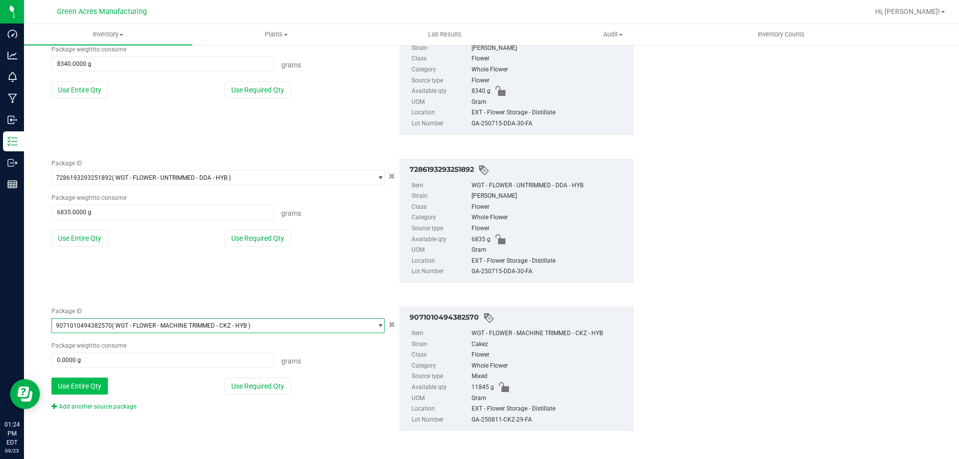
click at [99, 386] on button "Use Entire Qty" at bounding box center [79, 386] width 56 height 17
type input "11845.0000 g"
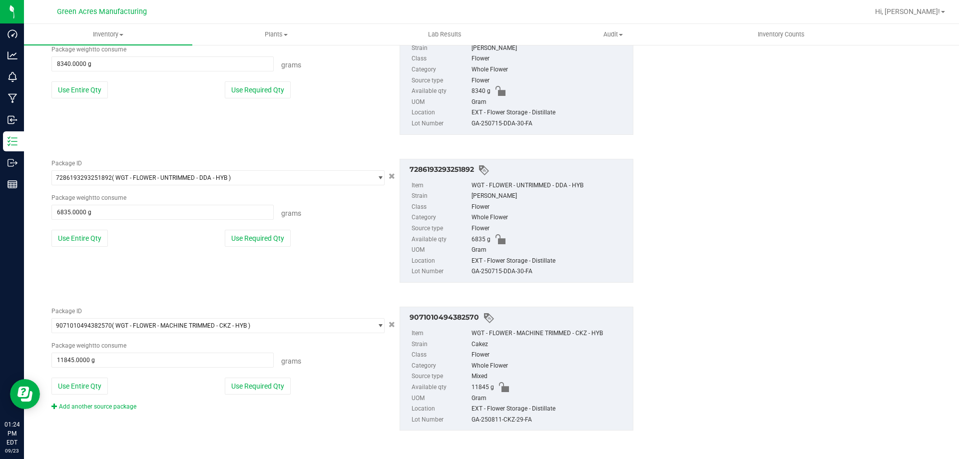
click at [108, 402] on div "Add another source package" at bounding box center [101, 406] width 100 height 9
click at [108, 409] on link "Add another source package" at bounding box center [93, 406] width 85 height 7
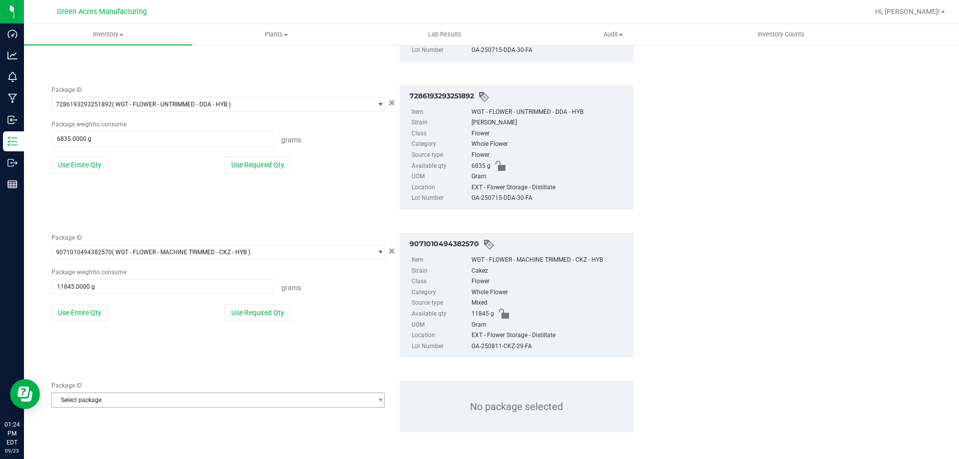
scroll to position [1071, 0]
click at [111, 403] on span "Select package" at bounding box center [212, 399] width 320 height 14
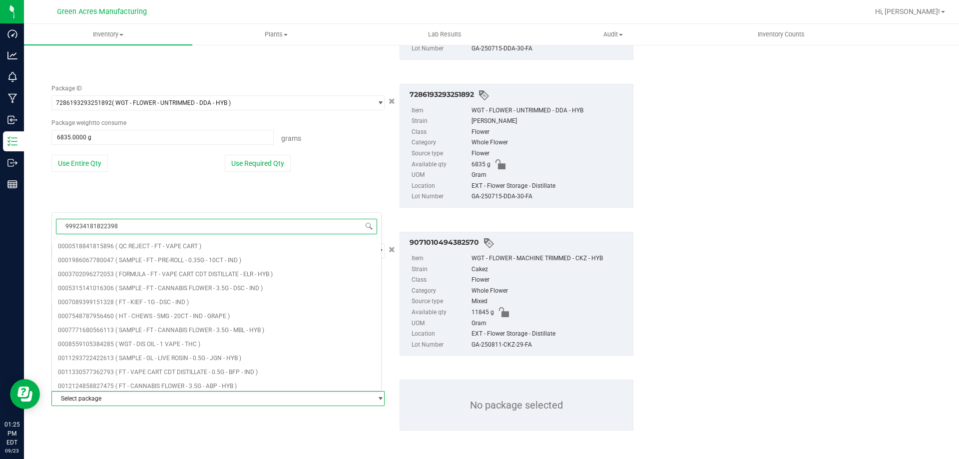
type input "9992341818223981"
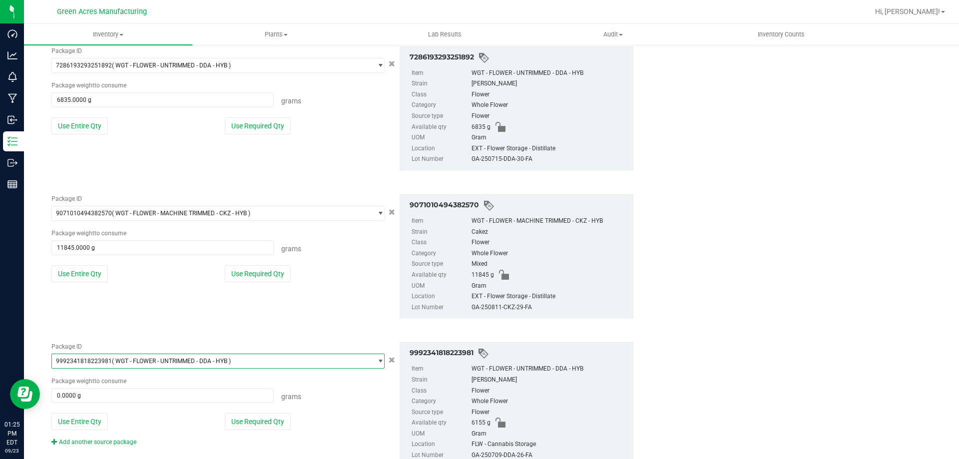
scroll to position [1144, 0]
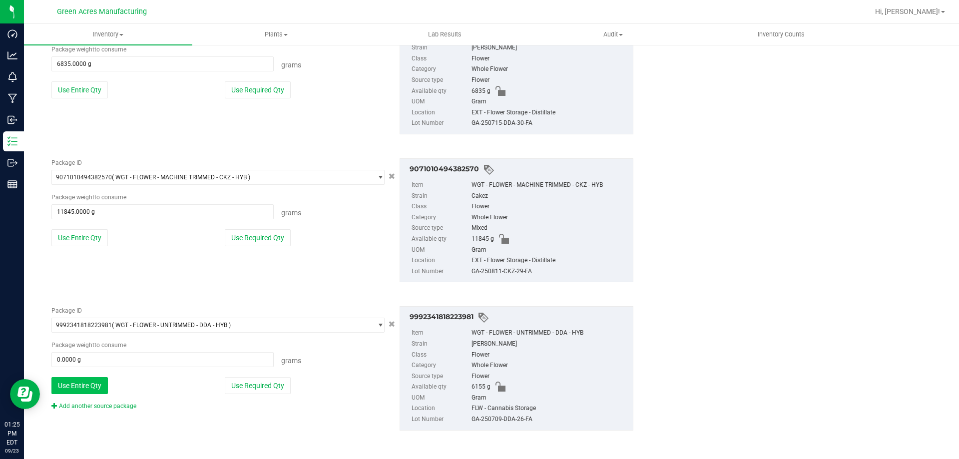
click at [96, 391] on button "Use Entire Qty" at bounding box center [79, 385] width 56 height 17
type input "6155.0000 g"
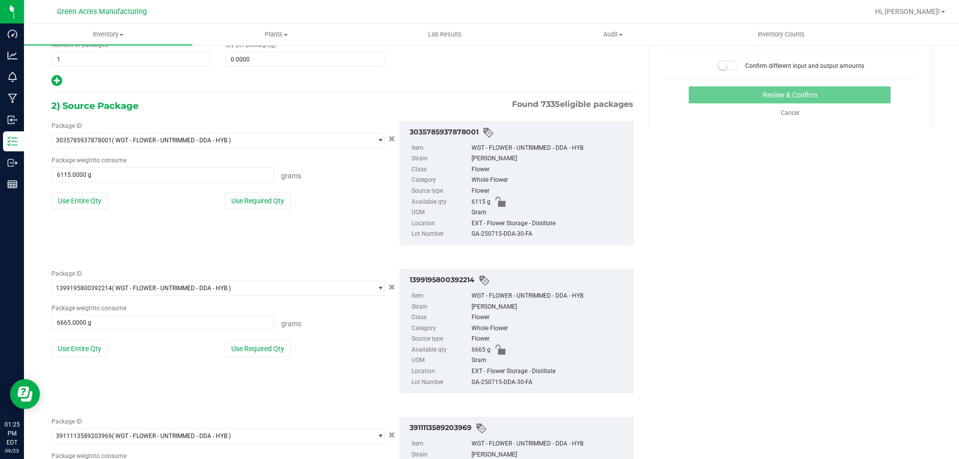
scroll to position [0, 0]
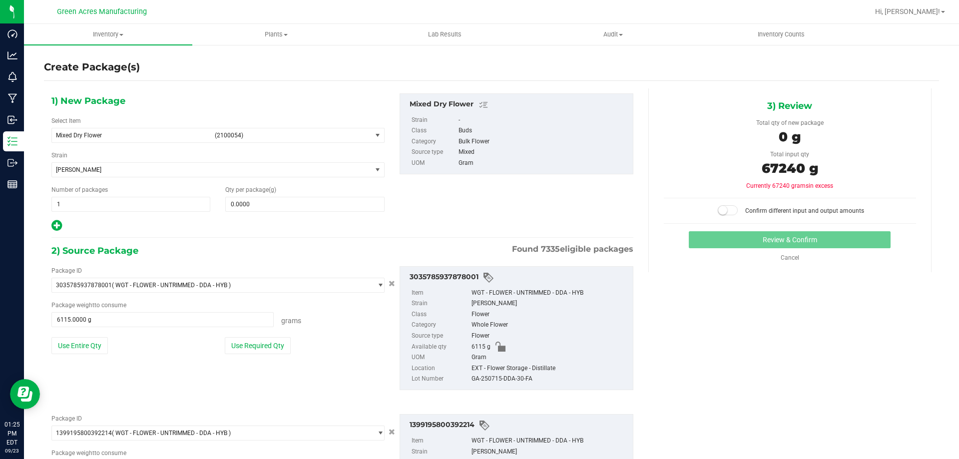
drag, startPoint x: 407, startPoint y: 210, endPoint x: 396, endPoint y: 210, distance: 11.0
click at [402, 210] on div "1) New Package Select Item Mixed Dry Flower (2100054) Maraschino - Flower Maras…" at bounding box center [342, 162] width 597 height 139
click at [356, 203] on span at bounding box center [304, 204] width 159 height 15
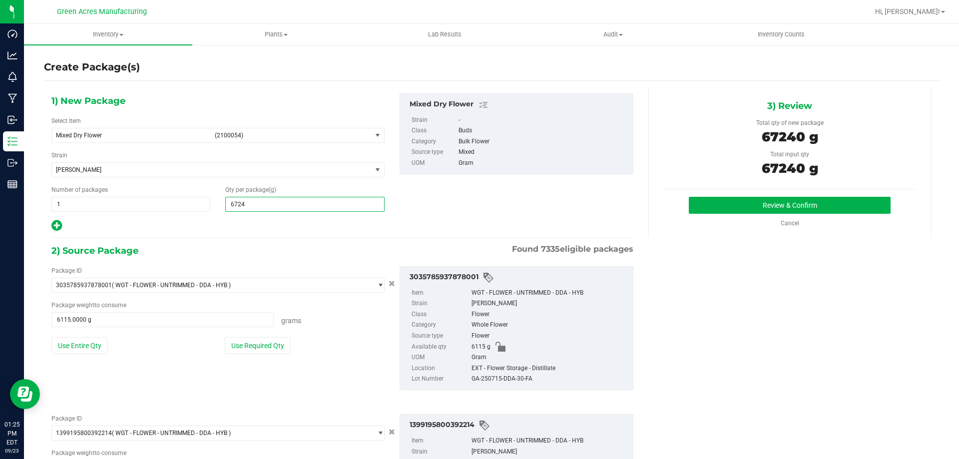
type input "67240"
type input "67,240.0000"
click at [798, 213] on button "Review & Confirm" at bounding box center [790, 205] width 202 height 17
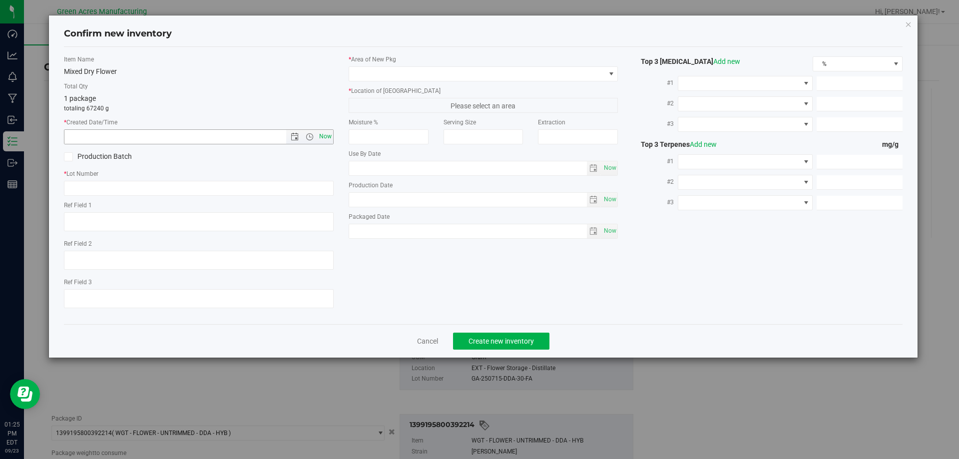
click at [328, 139] on span "Now" at bounding box center [325, 136] width 17 height 14
type input "9/23/2025 1:25 PM"
click at [280, 184] on input "text" at bounding box center [199, 188] width 270 height 15
paste input "GA-250923-ETH-HYB-D-THCA09"
type input "GA-250923-ETH-HYB-D-THCA09"
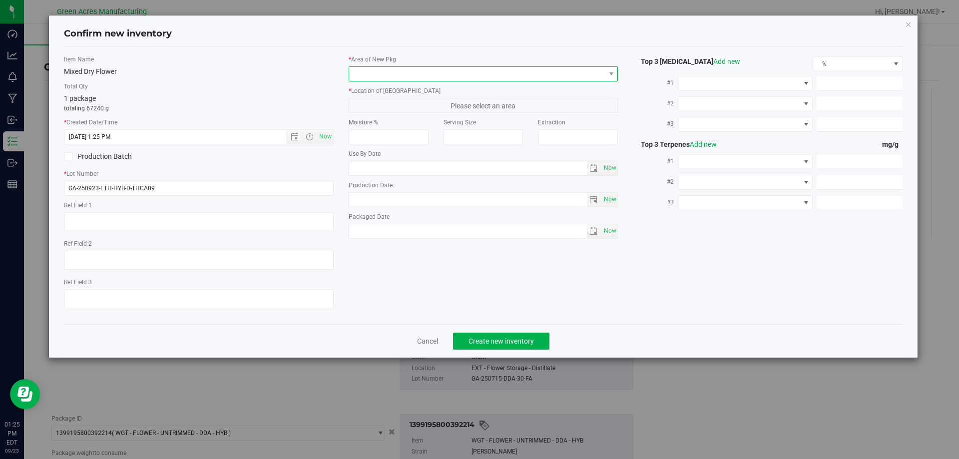
click at [357, 71] on span at bounding box center [477, 74] width 256 height 14
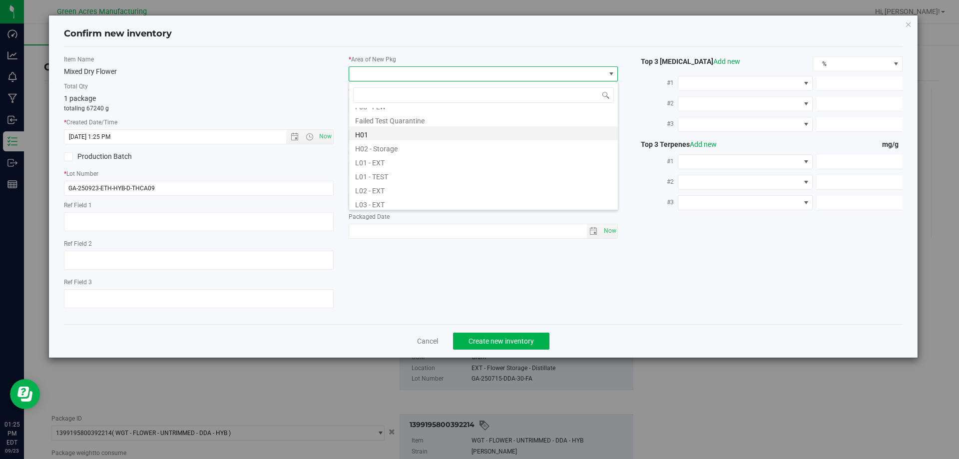
scroll to position [150, 0]
click at [455, 196] on li "L04 - EXT" at bounding box center [483, 203] width 269 height 14
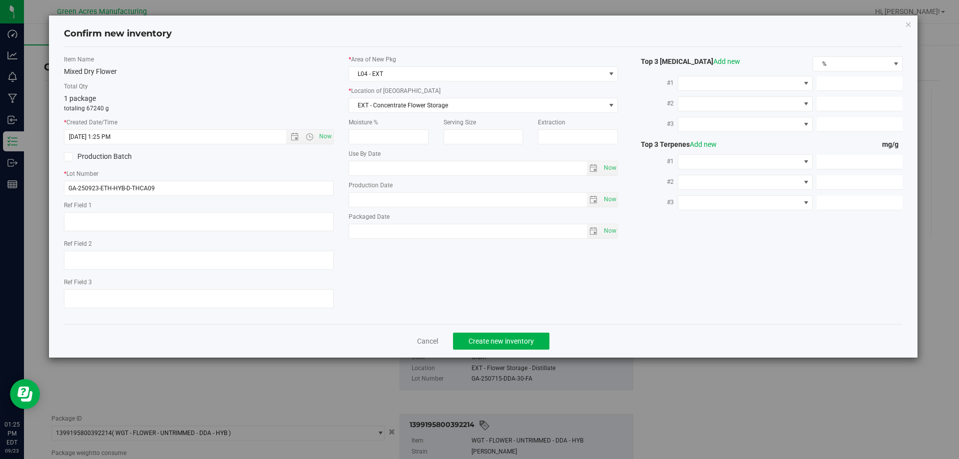
click at [410, 115] on div "* Area of New Pkg L04 - EXT * Location of New Pkg EXT - Concentrate Flower Stor…" at bounding box center [483, 149] width 285 height 189
click at [410, 108] on span "EXT - Concentrate Flower Storage" at bounding box center [477, 105] width 256 height 14
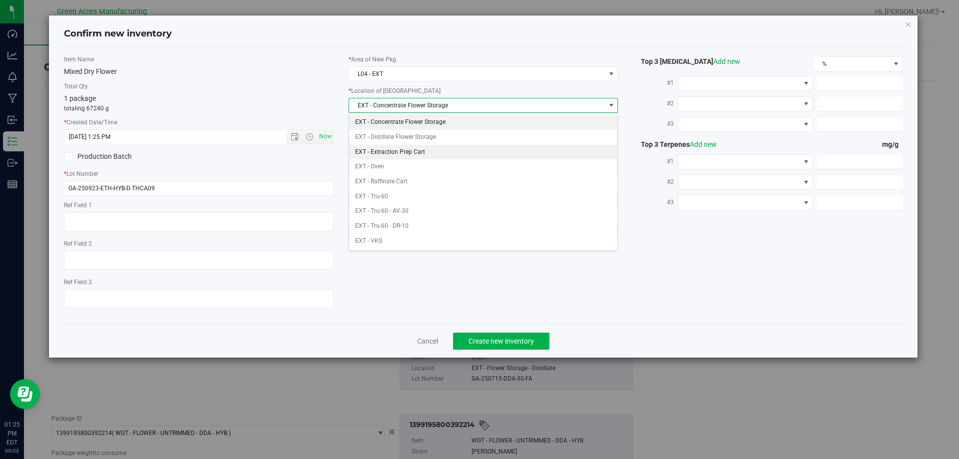
click at [420, 151] on li "EXT - Extraction Prep Cart" at bounding box center [483, 152] width 269 height 15
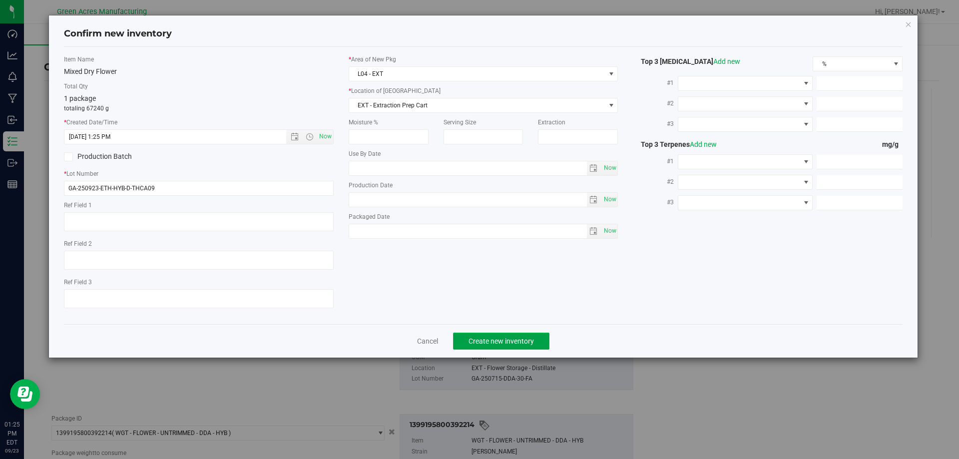
click at [491, 347] on button "Create new inventory" at bounding box center [501, 341] width 96 height 17
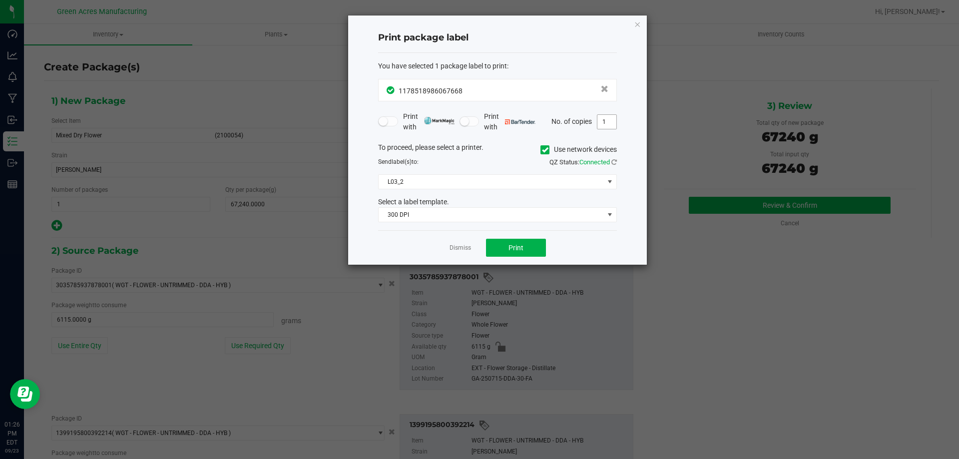
drag, startPoint x: 599, startPoint y: 119, endPoint x: 605, endPoint y: 121, distance: 5.8
click at [601, 119] on input "1" at bounding box center [607, 122] width 19 height 14
type input "6"
click at [520, 250] on span "Print" at bounding box center [516, 248] width 15 height 8
click at [461, 247] on link "Dismiss" at bounding box center [460, 248] width 21 height 8
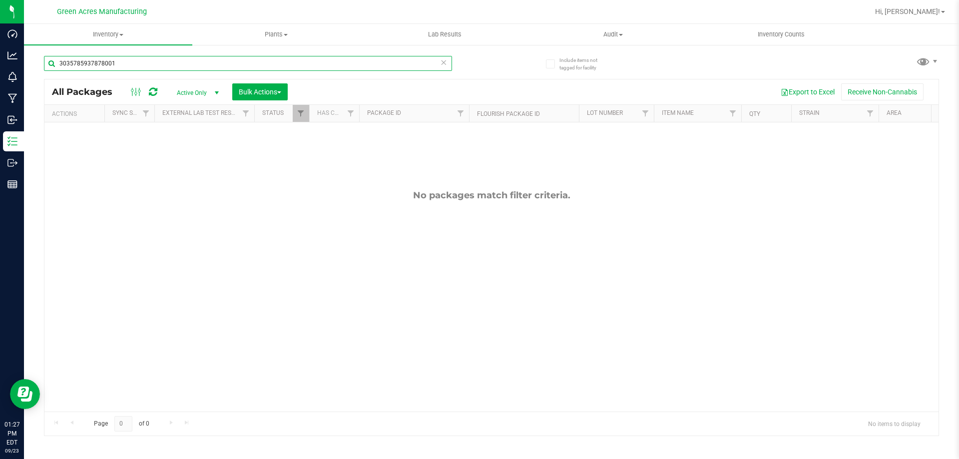
click at [160, 64] on input "3035785937878001" at bounding box center [248, 63] width 408 height 15
paste input "GA-250922-ETH-HYB-D-THCA08"
type input "GA-250922-ETH-HYB-D-THCA08"
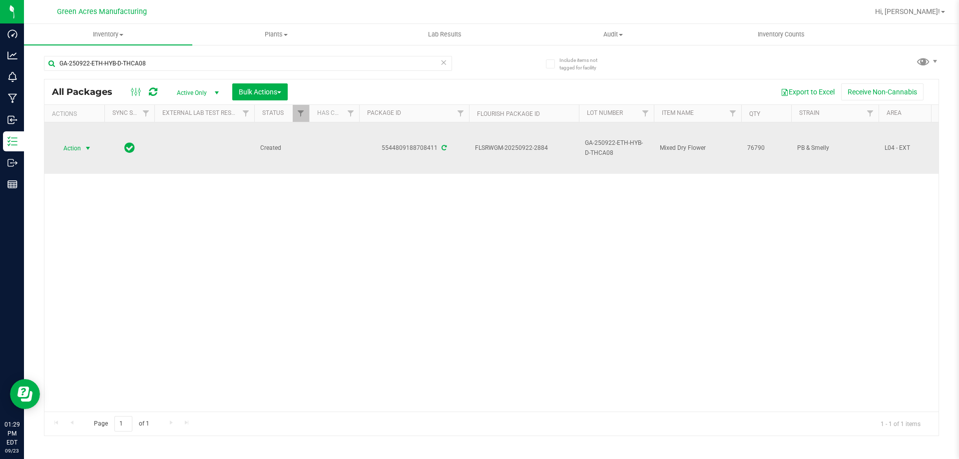
click at [83, 150] on span "select" at bounding box center [88, 148] width 12 height 14
click at [91, 152] on span "select" at bounding box center [88, 148] width 12 height 14
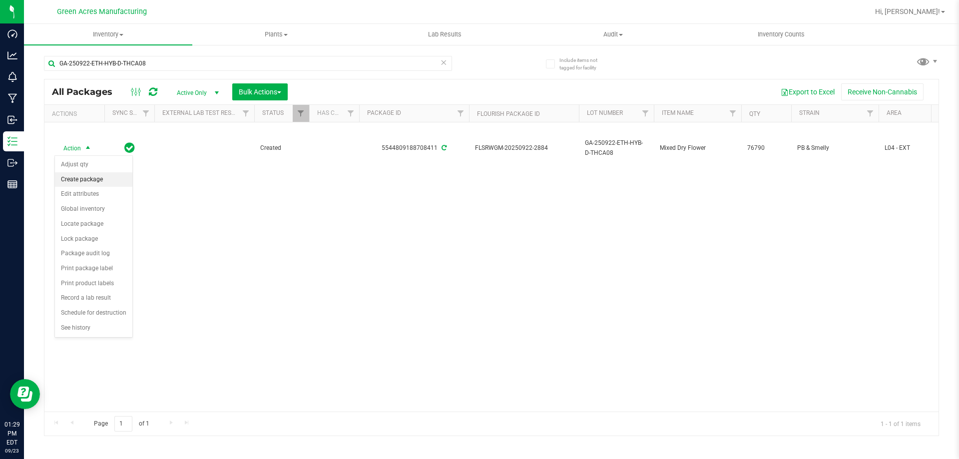
click at [110, 182] on li "Create package" at bounding box center [93, 179] width 77 height 15
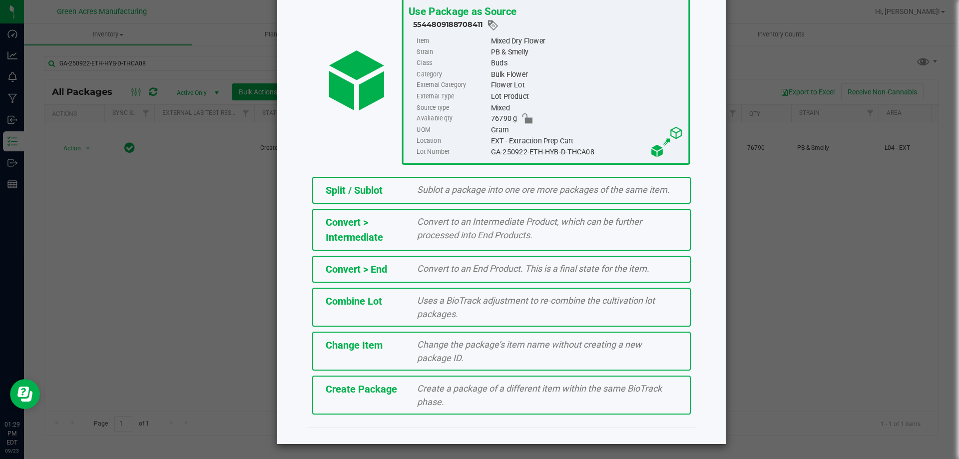
scroll to position [72, 0]
click at [384, 401] on div "Create Package Create a package of a different item within the same BioTrack ph…" at bounding box center [501, 394] width 379 height 39
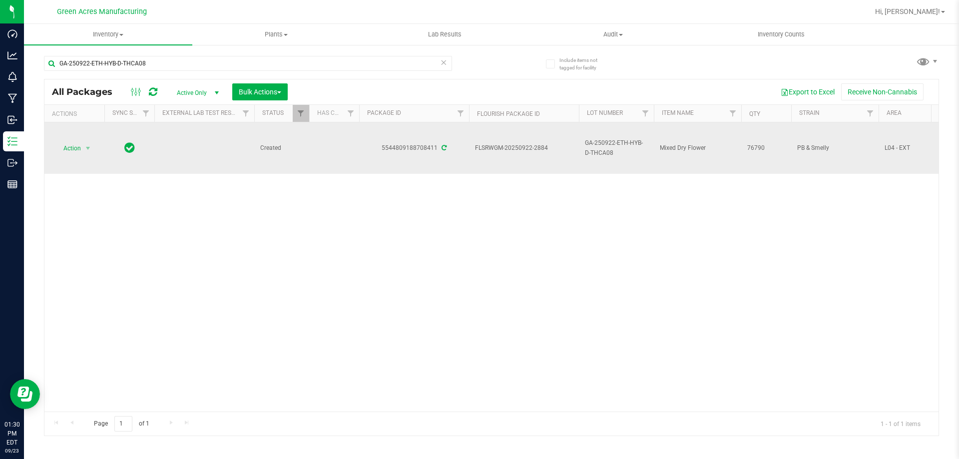
click at [98, 149] on div "Action Action Adjust qty Create package Edit attributes Global inventory Locate…" at bounding box center [74, 148] width 48 height 14
click at [85, 152] on span "select" at bounding box center [88, 148] width 8 height 8
click at [77, 147] on span "Action" at bounding box center [67, 148] width 27 height 14
click at [76, 148] on span "Action" at bounding box center [67, 148] width 27 height 14
click at [77, 149] on span "Action" at bounding box center [67, 148] width 27 height 14
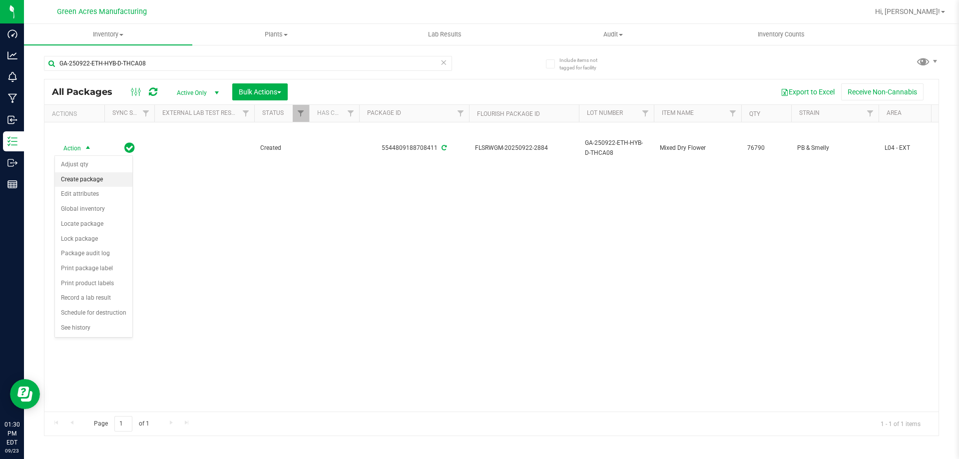
click at [95, 181] on li "Create package" at bounding box center [93, 179] width 77 height 15
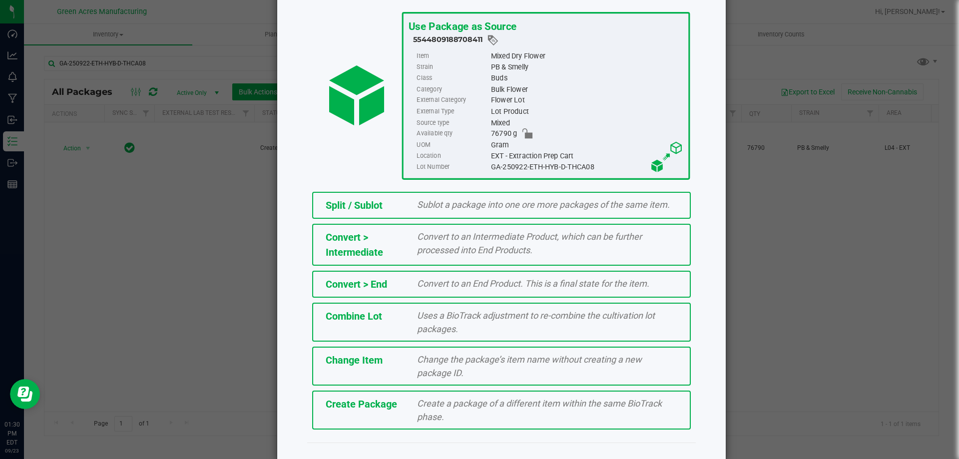
scroll to position [72, 0]
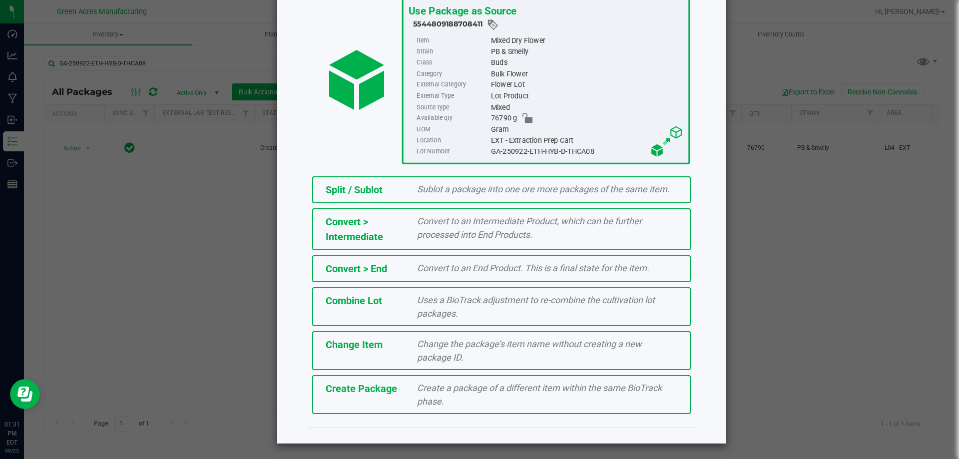
click at [387, 390] on span "Create Package" at bounding box center [361, 389] width 71 height 12
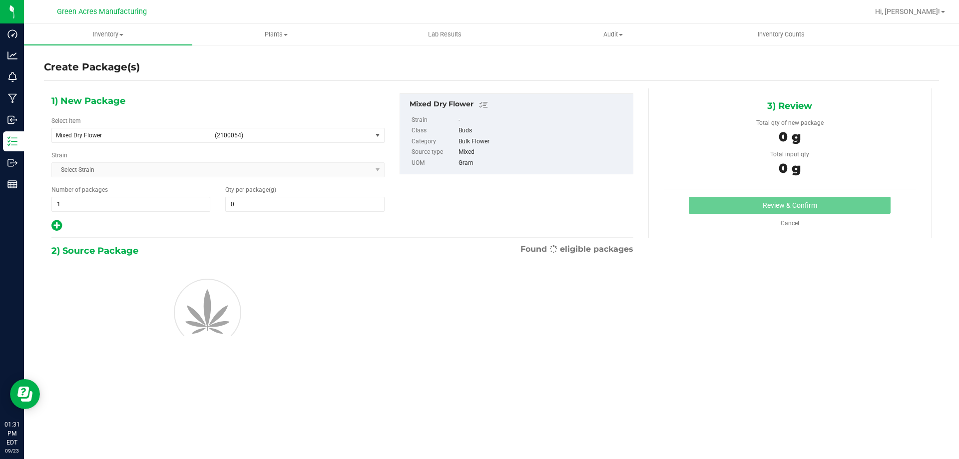
type input "0.0000"
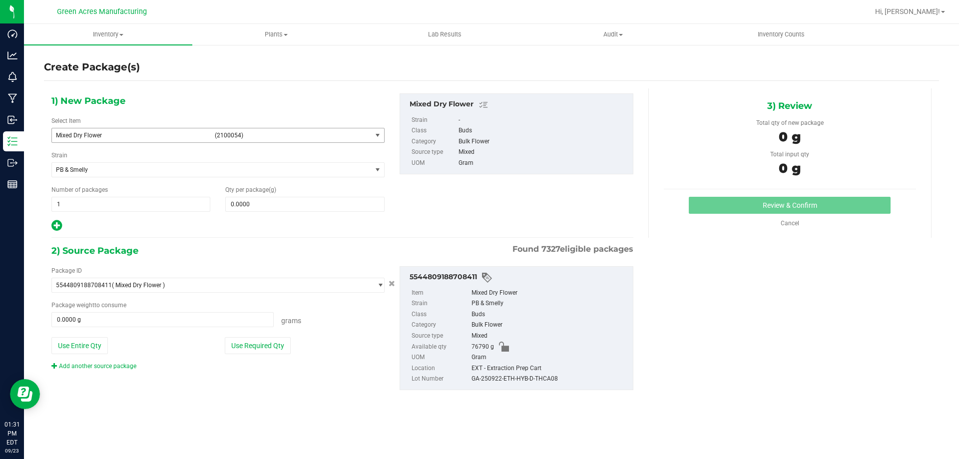
click at [77, 133] on span "Mixed Dry Flower" at bounding box center [132, 135] width 153 height 7
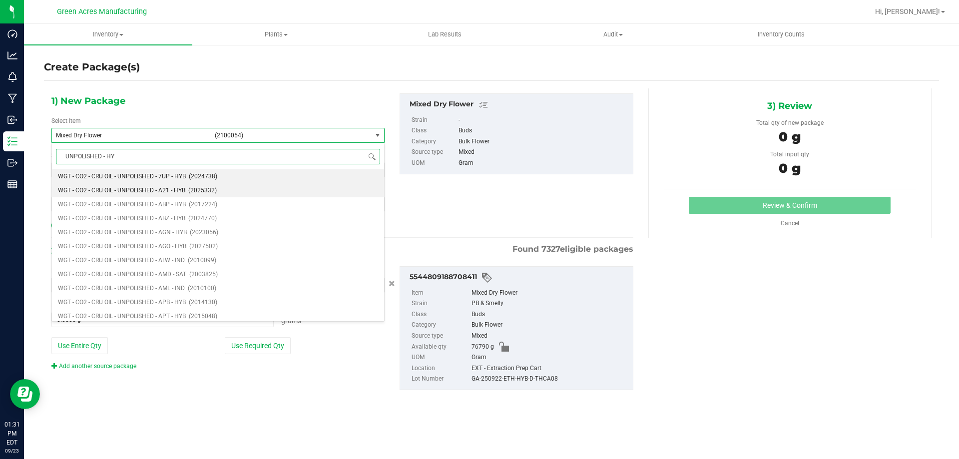
type input "UNPOLISHED - HYB"
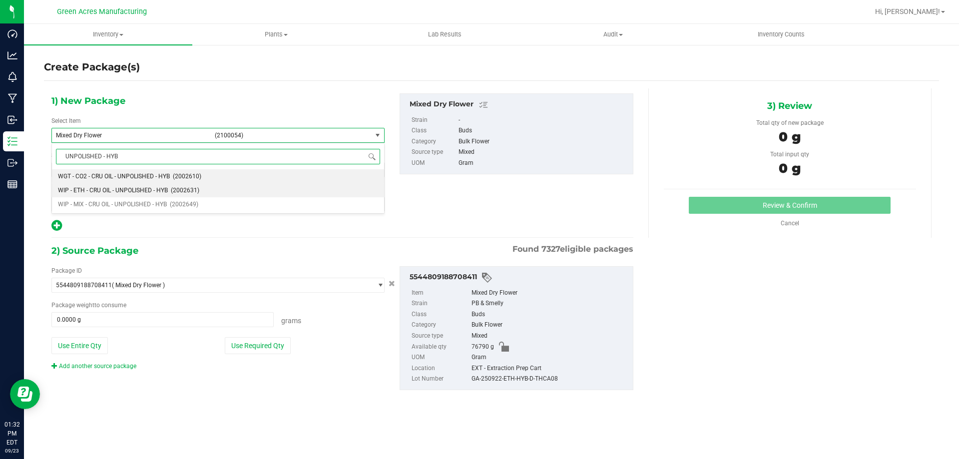
click at [118, 190] on span "WIP - ETH - CRU OIL - UNPOLISHED - HYB" at bounding box center [113, 190] width 110 height 7
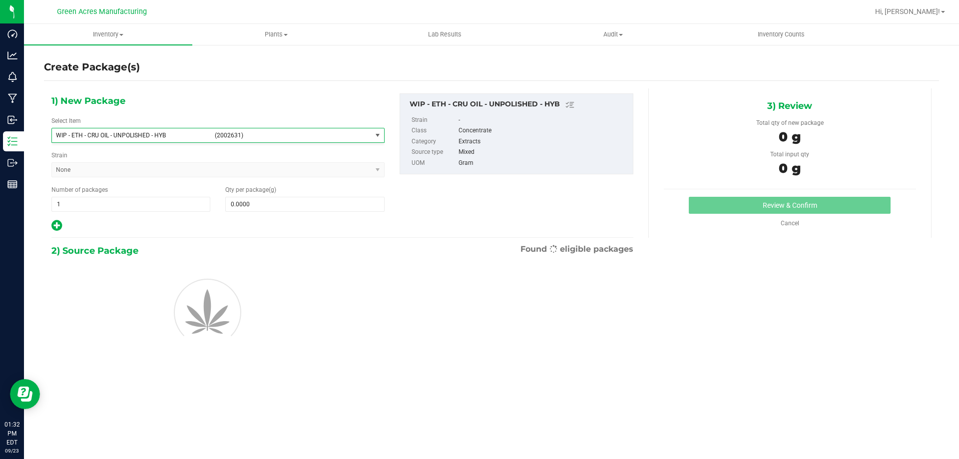
type input "0.0000"
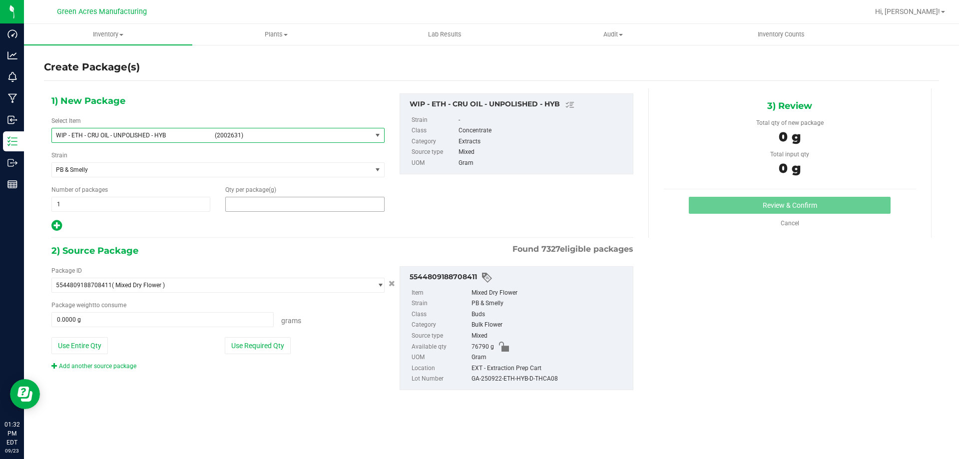
click at [274, 205] on span at bounding box center [304, 204] width 159 height 15
paste input "14883.48"
type input "14883.48"
type input "14,883.4800"
click at [84, 351] on button "Use Entire Qty" at bounding box center [79, 345] width 56 height 17
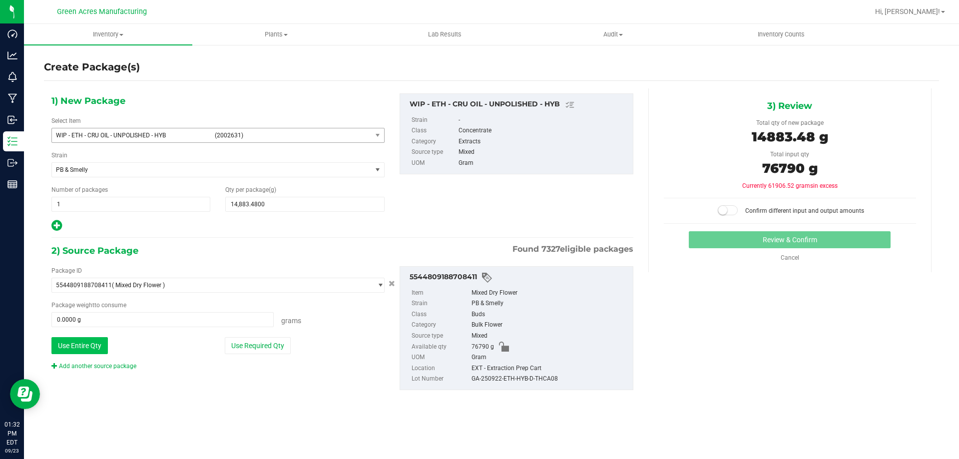
type input "76790.0000 g"
click at [733, 212] on span at bounding box center [728, 210] width 20 height 10
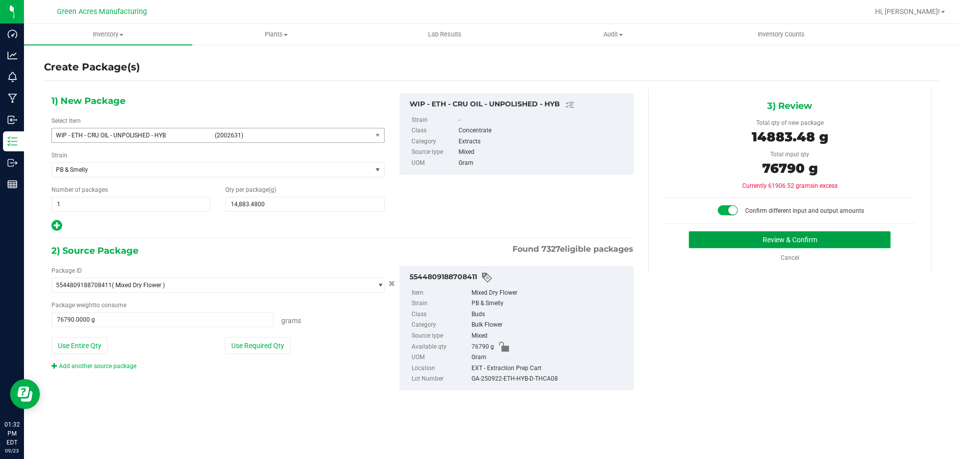
click at [727, 238] on button "Review & Confirm" at bounding box center [790, 239] width 202 height 17
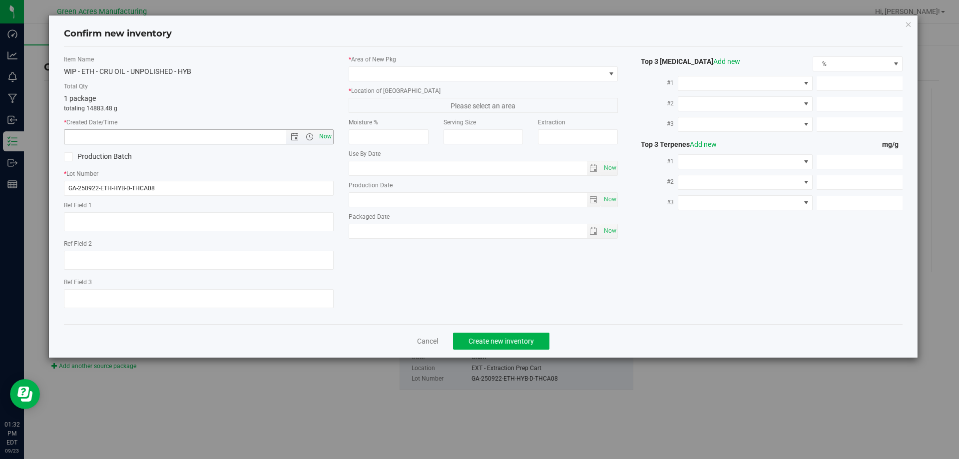
click at [326, 138] on span "Now" at bounding box center [325, 136] width 17 height 14
type input "9/23/2025 1:32 PM"
drag, startPoint x: 380, startPoint y: 65, endPoint x: 386, endPoint y: 68, distance: 7.4
click at [382, 65] on div "* Area of New Pkg" at bounding box center [484, 68] width 270 height 26
click at [386, 68] on span at bounding box center [477, 74] width 256 height 14
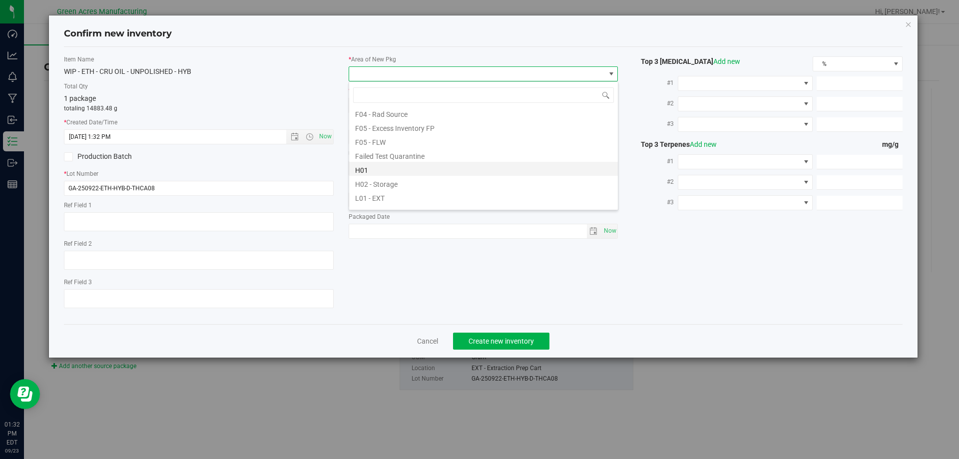
scroll to position [150, 0]
click at [424, 202] on li "L04 - EXT" at bounding box center [483, 203] width 269 height 14
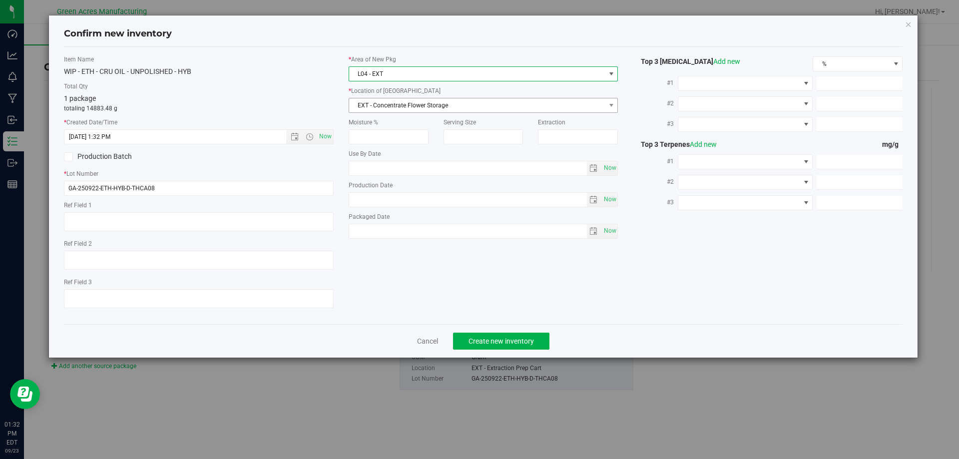
click at [409, 111] on span "EXT - Concentrate Flower Storage" at bounding box center [477, 105] width 256 height 14
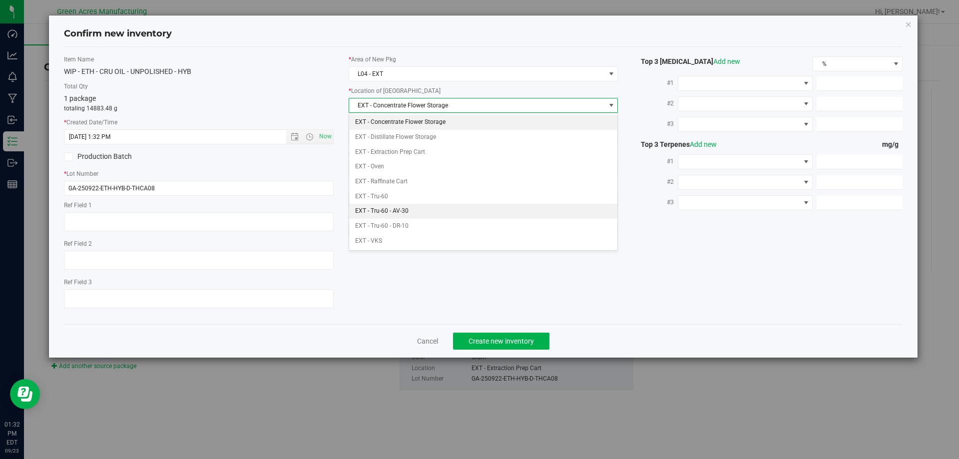
click at [467, 212] on li "EXT - Tru-60 - AV-30" at bounding box center [483, 211] width 269 height 15
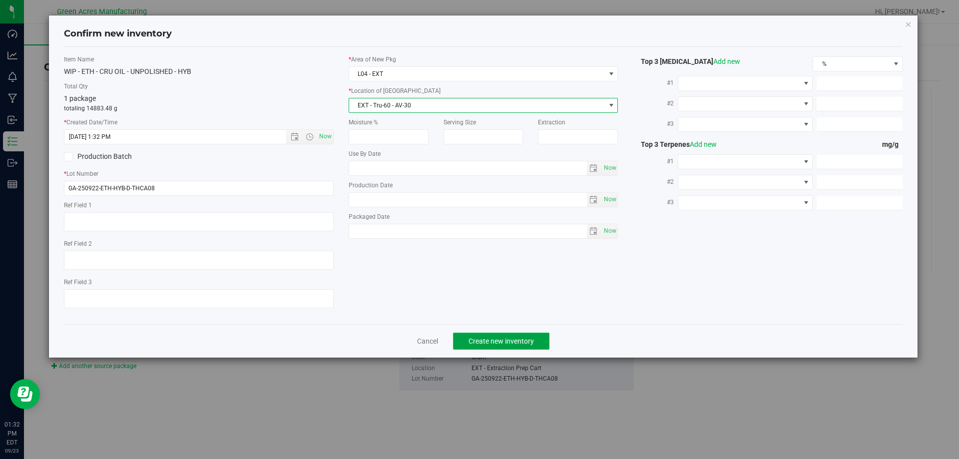
click at [490, 340] on span "Create new inventory" at bounding box center [501, 341] width 65 height 8
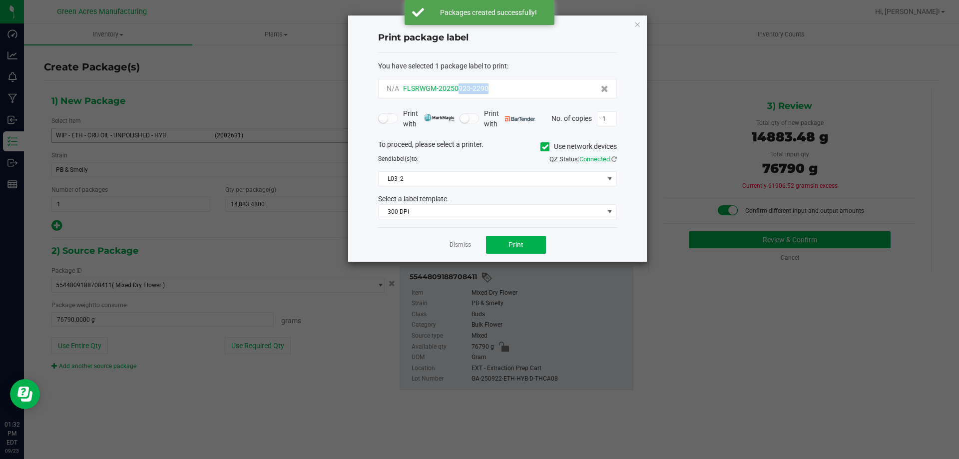
drag, startPoint x: 498, startPoint y: 90, endPoint x: 459, endPoint y: 93, distance: 39.1
click at [459, 93] on div "N/A FLSRWGM-20250923-2290" at bounding box center [498, 88] width 222 height 10
copy span "923-2290"
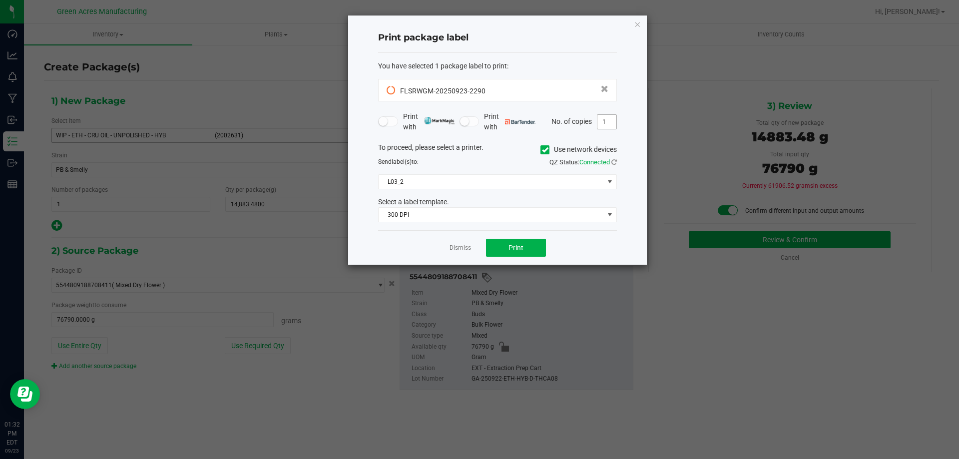
click at [612, 122] on input "1" at bounding box center [607, 122] width 19 height 14
click at [535, 246] on button "Print" at bounding box center [516, 248] width 60 height 18
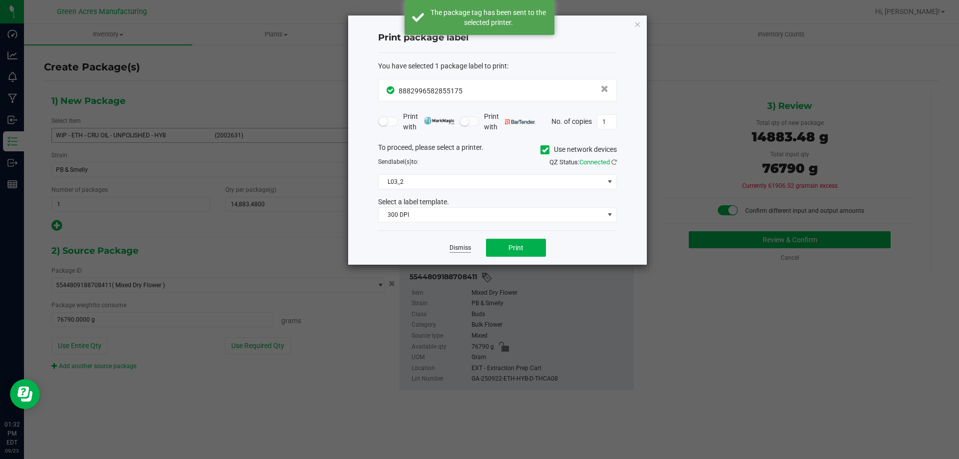
click at [462, 251] on link "Dismiss" at bounding box center [460, 248] width 21 height 8
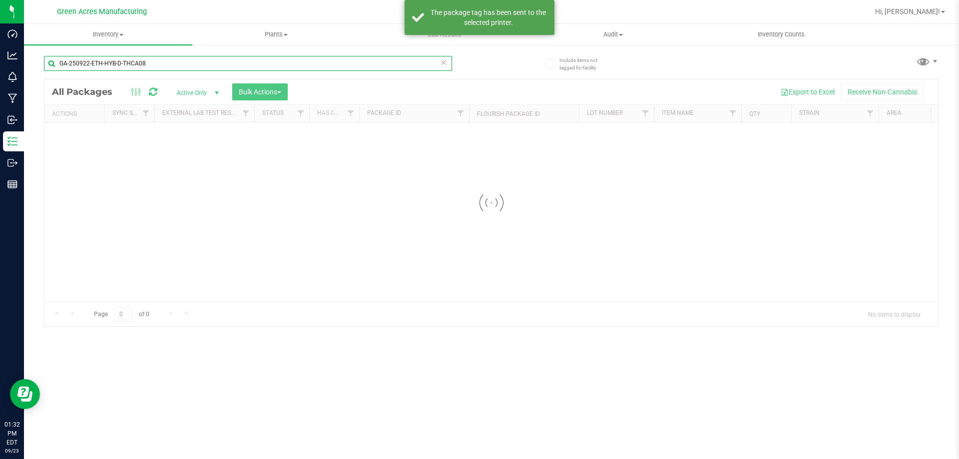
click at [196, 65] on input "GA-250922-ETH-HYB-D-THCA08" at bounding box center [248, 63] width 408 height 15
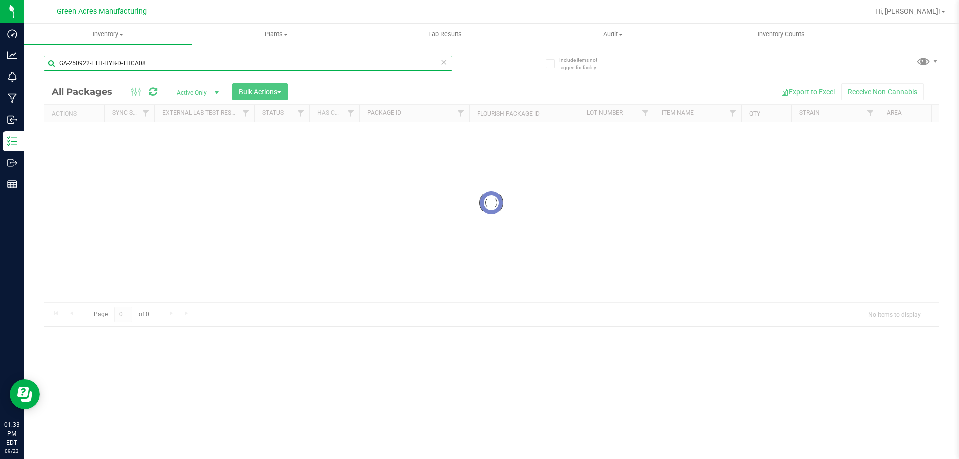
click at [196, 65] on input "GA-250922-ETH-HYB-D-THCA08" at bounding box center [248, 63] width 408 height 15
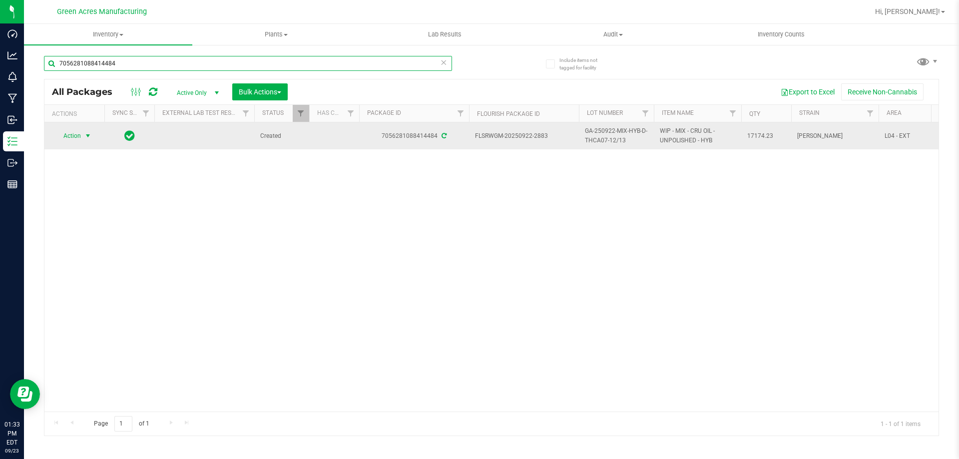
type input "7056281088414484"
click at [91, 141] on span "select" at bounding box center [88, 136] width 12 height 14
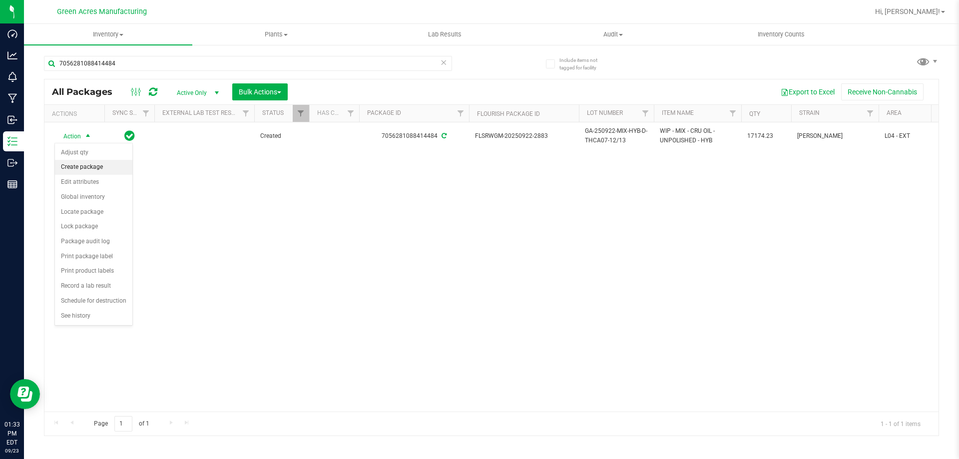
click at [120, 172] on li "Create package" at bounding box center [93, 167] width 77 height 15
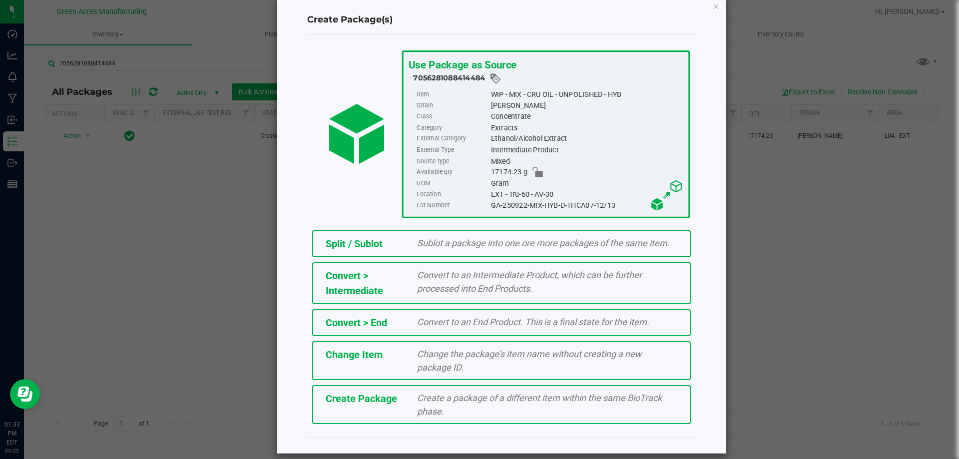
scroll to position [28, 0]
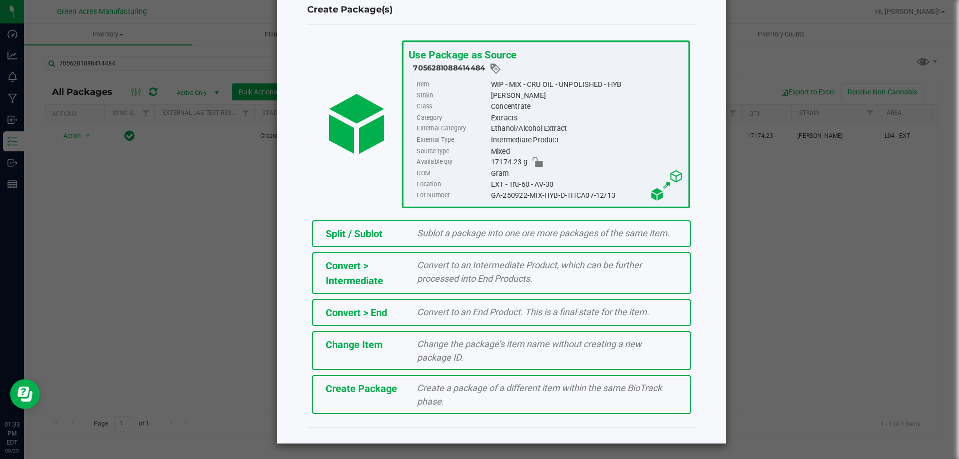
click at [377, 403] on div "Create Package Create a package of a different item within the same BioTrack ph…" at bounding box center [501, 394] width 379 height 39
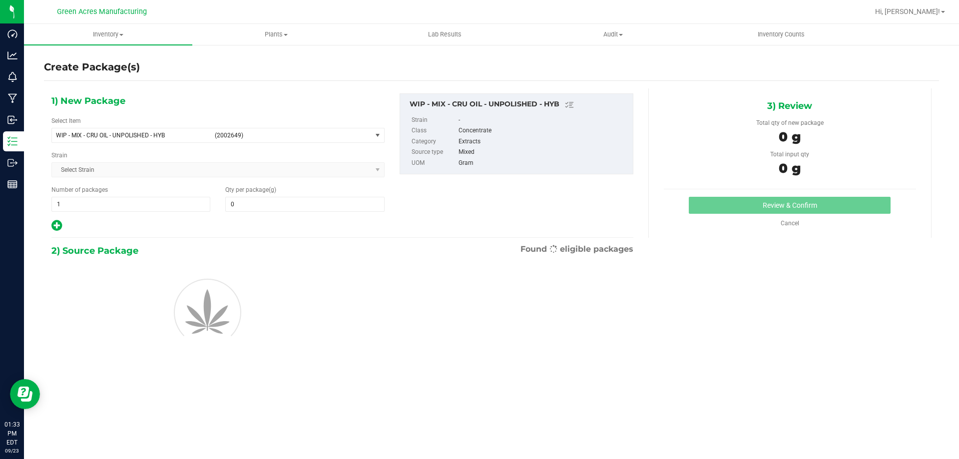
type input "0.0000"
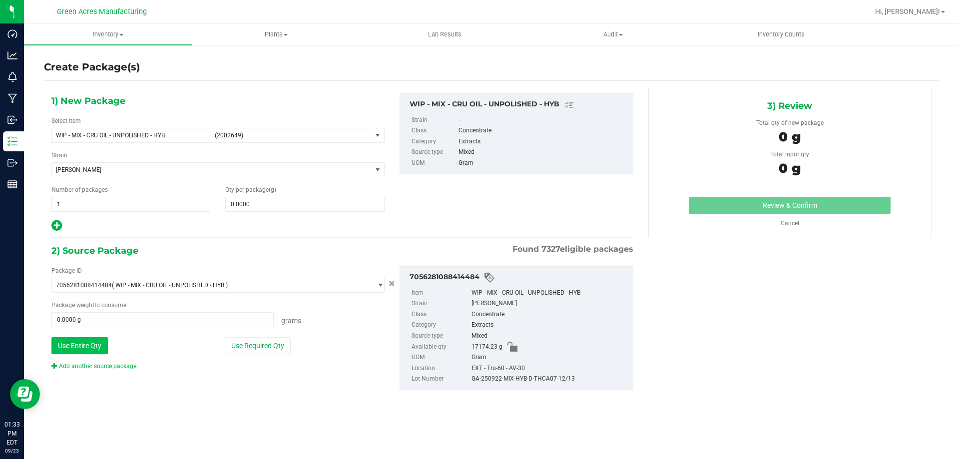
click at [99, 342] on button "Use Entire Qty" at bounding box center [79, 345] width 56 height 17
type input "17174.2300 g"
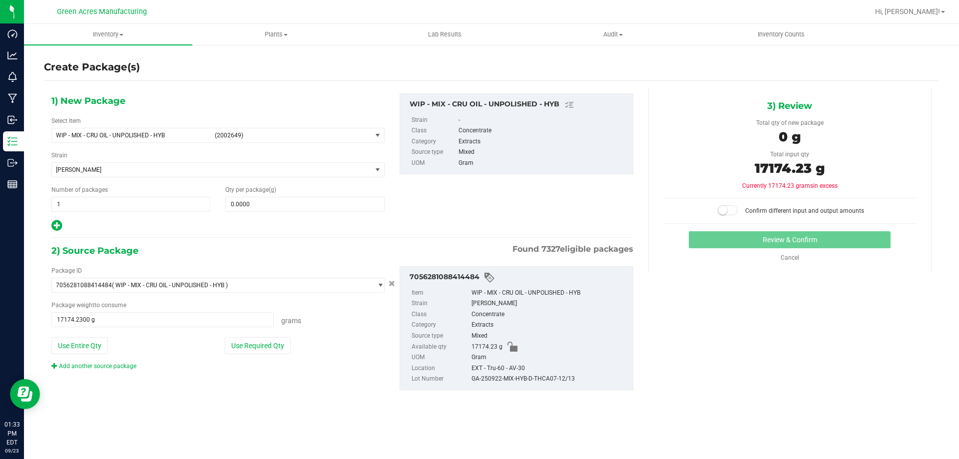
click at [115, 370] on div "Add another source package" at bounding box center [101, 366] width 100 height 9
click at [116, 369] on link "Add another source package" at bounding box center [93, 366] width 85 height 7
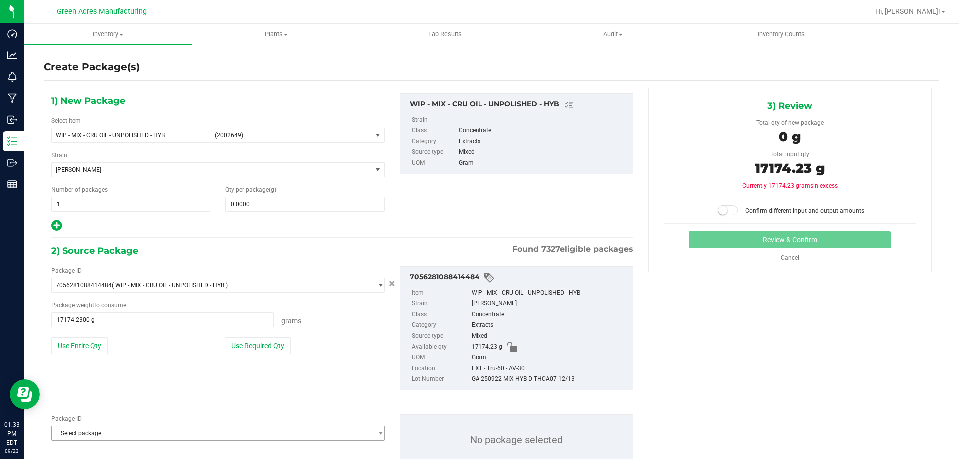
scroll to position [34, 0]
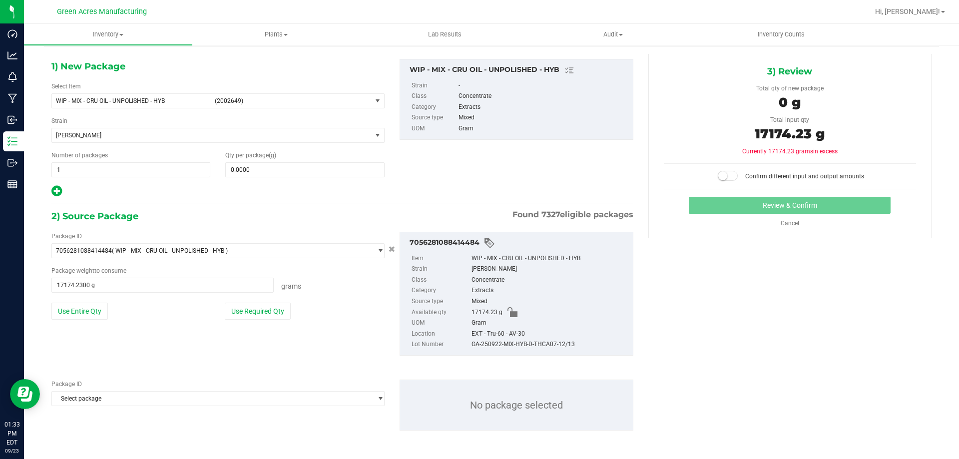
click at [116, 389] on div "Package ID Select package 0000518841815896 0001986067780047 0003702096272053 00…" at bounding box center [217, 393] width 333 height 26
click at [116, 396] on span "Select package" at bounding box center [212, 399] width 320 height 14
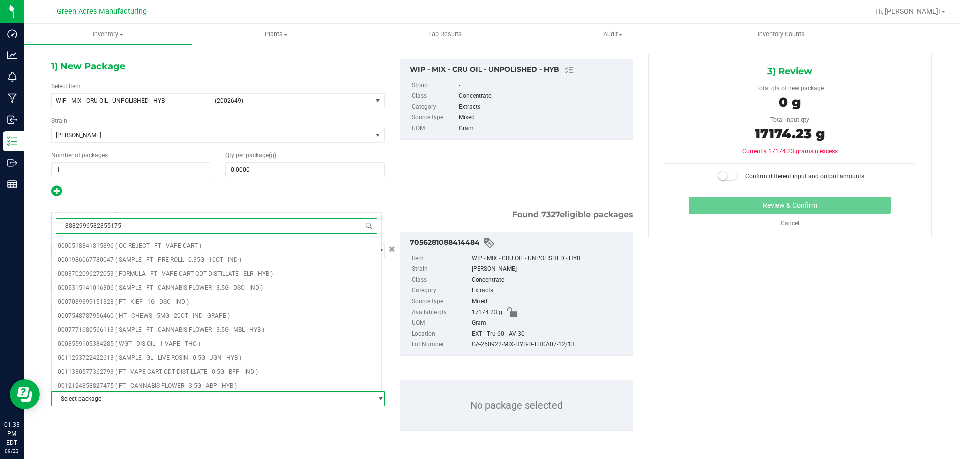
type input "8882996582855175"
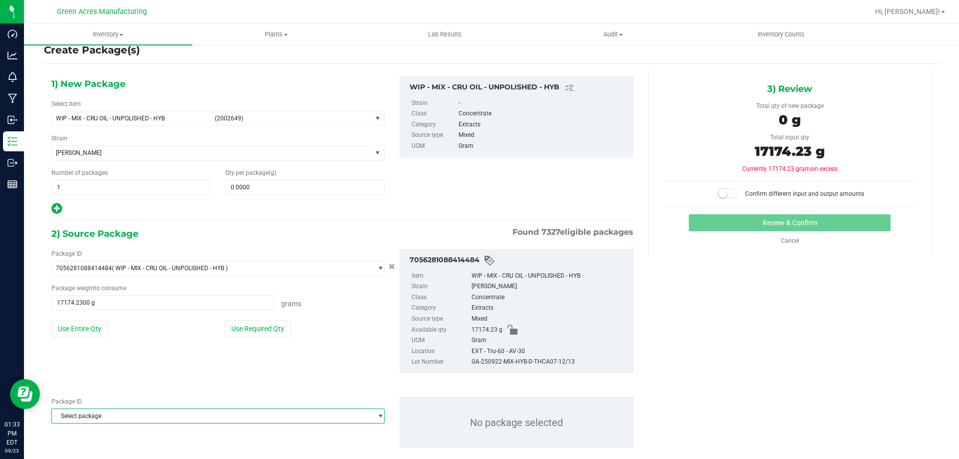
scroll to position [0, 0]
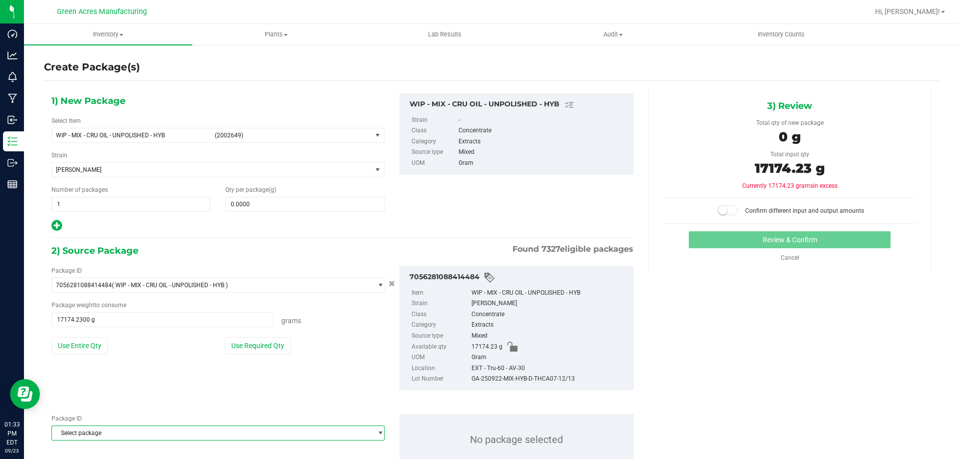
click at [107, 398] on div "2) Source Package Found 7327 eligible packages Package ID 7056281088414484 ( WI…" at bounding box center [342, 362] width 582 height 238
click at [107, 429] on span "Select package" at bounding box center [212, 433] width 320 height 14
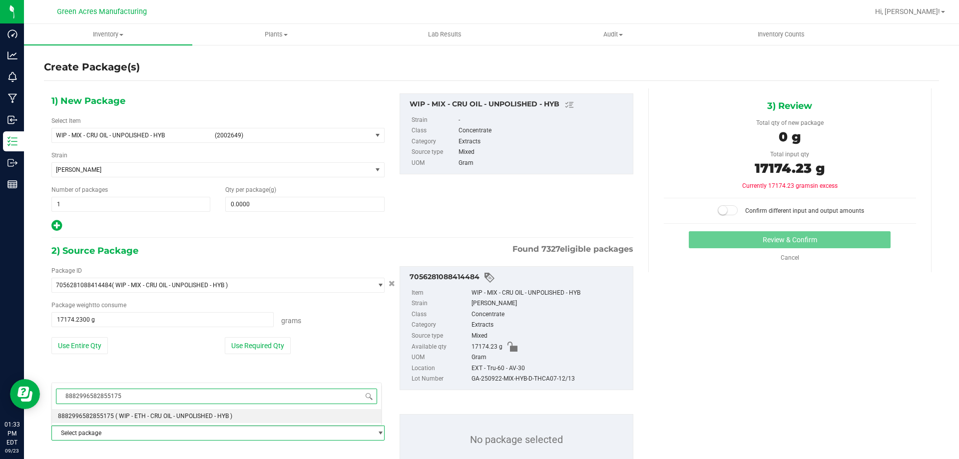
click at [108, 416] on span "8882996582855175" at bounding box center [86, 416] width 56 height 7
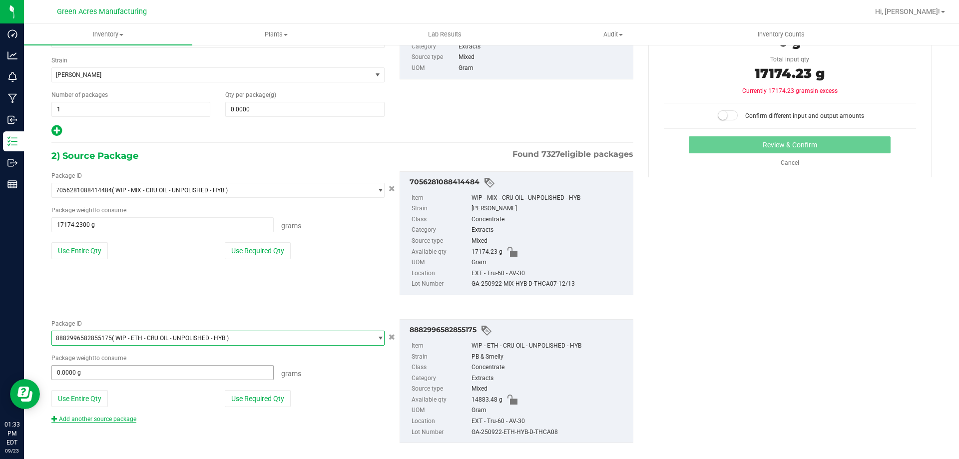
scroll to position [107, 0]
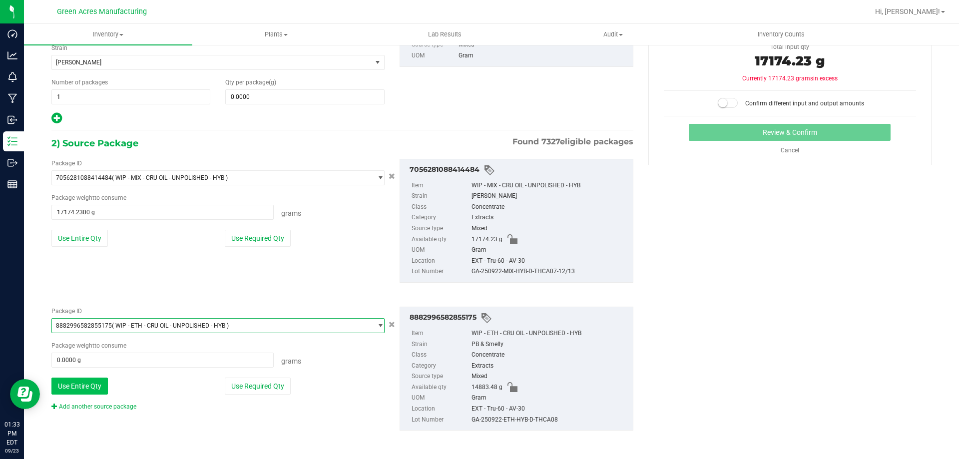
click at [107, 388] on button "Use Entire Qty" at bounding box center [79, 386] width 56 height 17
type input "14883.4800 g"
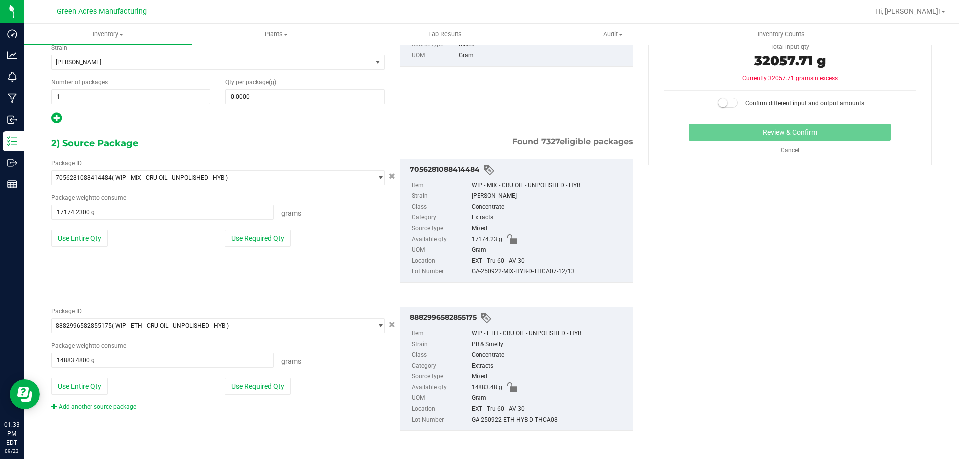
drag, startPoint x: 580, startPoint y: 269, endPoint x: 466, endPoint y: 275, distance: 114.1
click at [466, 275] on li "Lot Number GA-250922-MIX-HYB-D-THCA07-12/13" at bounding box center [520, 271] width 216 height 11
copy li "GA-250922-MIX-HYB-D-THCA07-12/13"
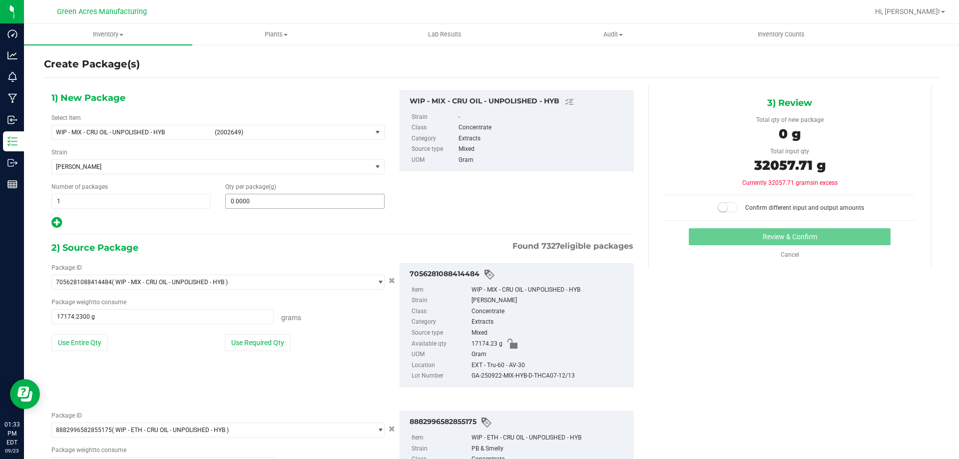
scroll to position [0, 0]
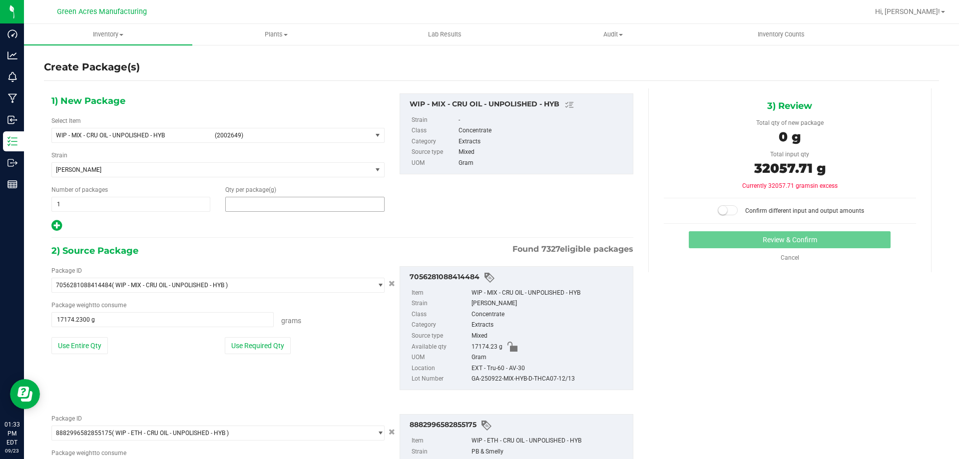
click at [290, 206] on span at bounding box center [304, 204] width 159 height 15
type input "32057.71"
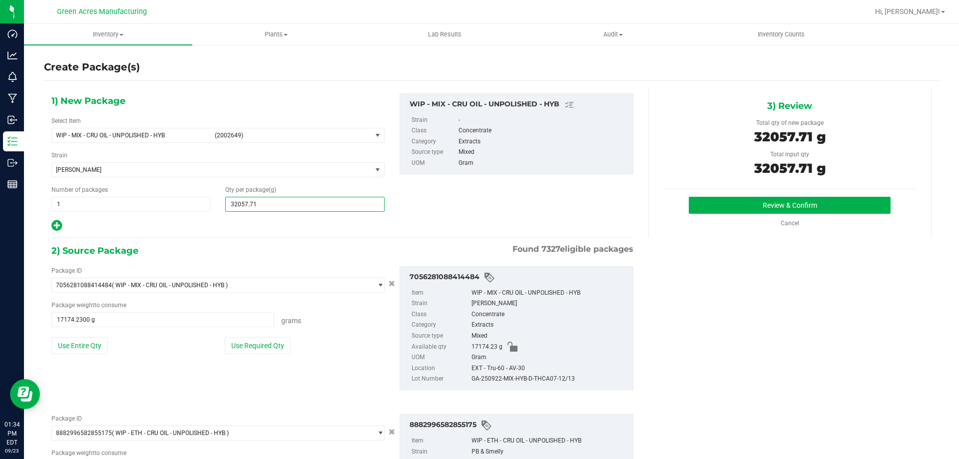
type input "32,057.7100"
drag, startPoint x: 791, startPoint y: 215, endPoint x: 791, endPoint y: 210, distance: 5.5
click at [791, 214] on div "Review & Confirm Cancel" at bounding box center [790, 212] width 252 height 31
click at [791, 210] on button "Review & Confirm" at bounding box center [790, 205] width 202 height 17
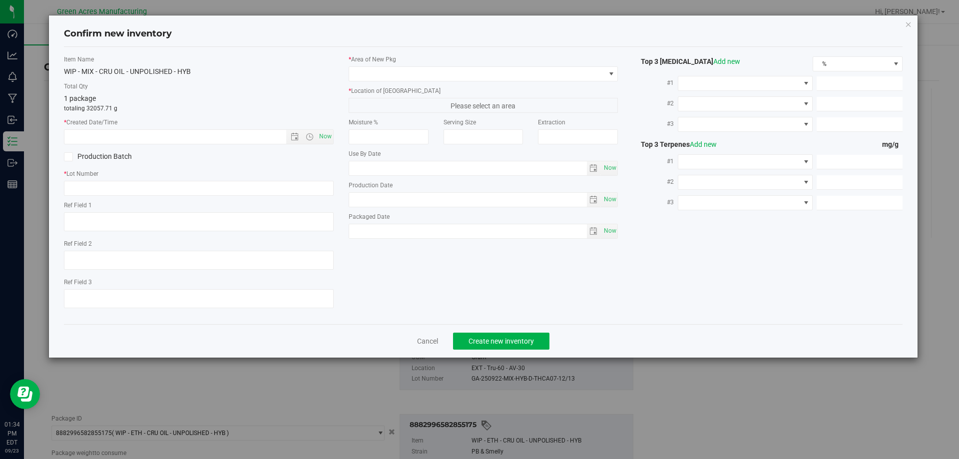
type textarea "936/12900 PBO"
click at [325, 134] on span "Now" at bounding box center [325, 136] width 17 height 14
type input "9/23/2025 1:34 PM"
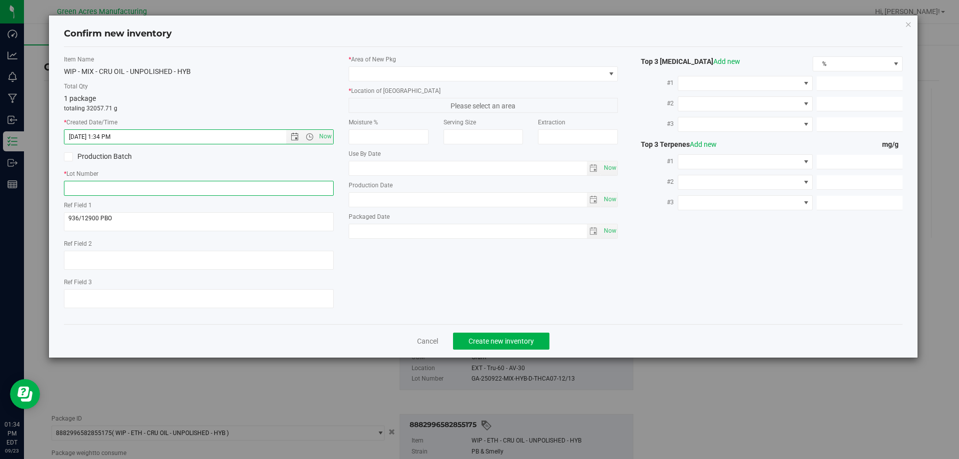
click at [227, 187] on input "text" at bounding box center [199, 188] width 270 height 15
paste input "GA-250922-MIX-HYB-D-THCA07-12/13"
type input "GA-250922-MIX-HYB-D-THCA07-12/13"
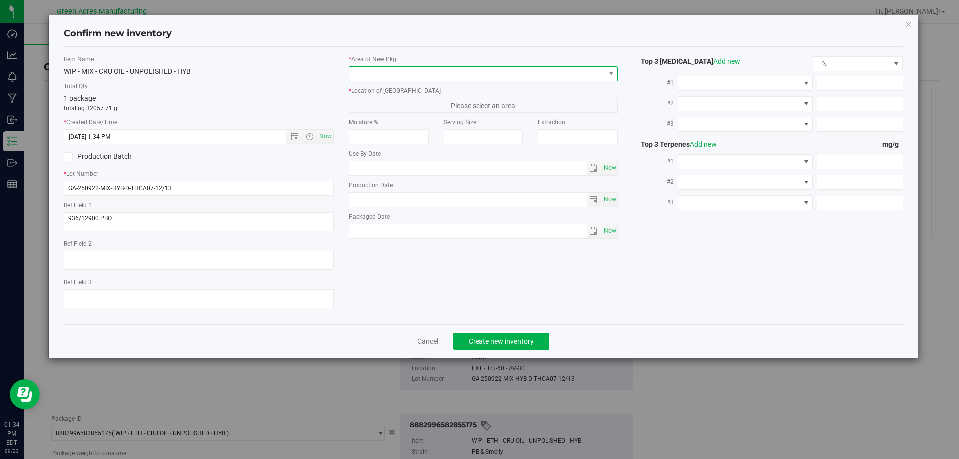
click at [406, 74] on span at bounding box center [477, 74] width 256 height 14
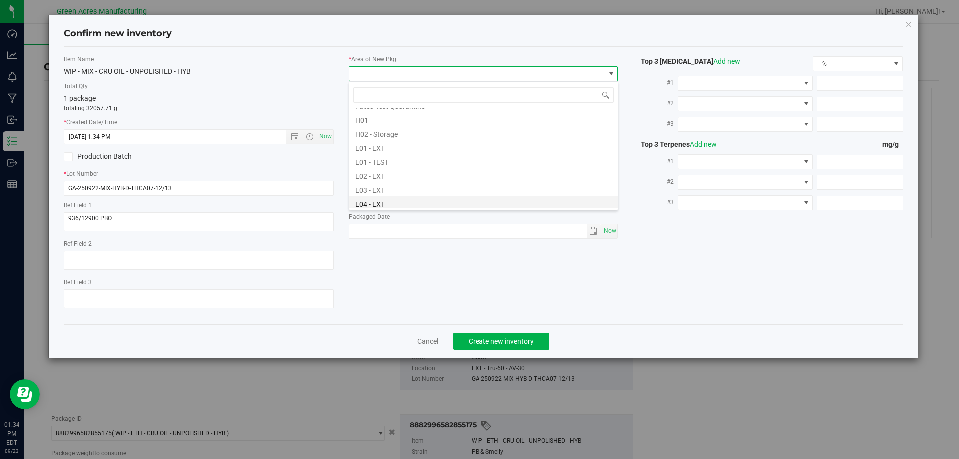
scroll to position [200, 0]
click at [435, 156] on li "L04 - EXT" at bounding box center [483, 153] width 269 height 14
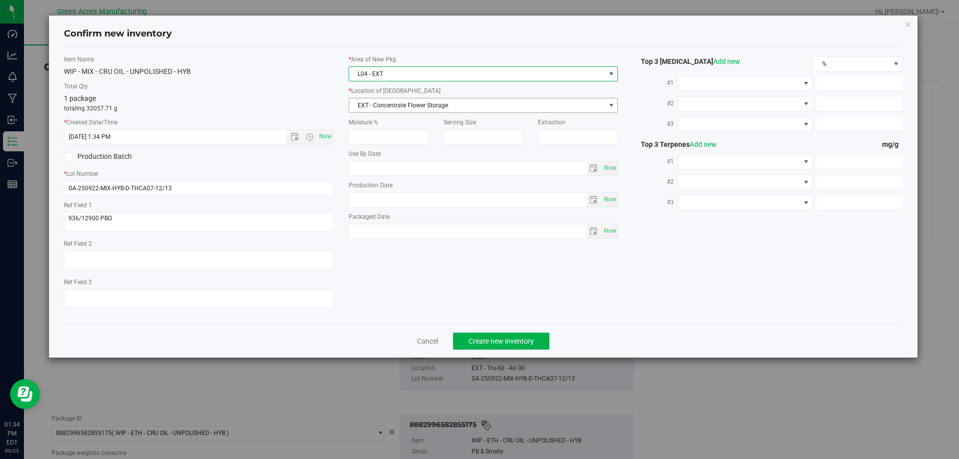
click at [375, 105] on span "EXT - Concentrate Flower Storage" at bounding box center [477, 105] width 256 height 14
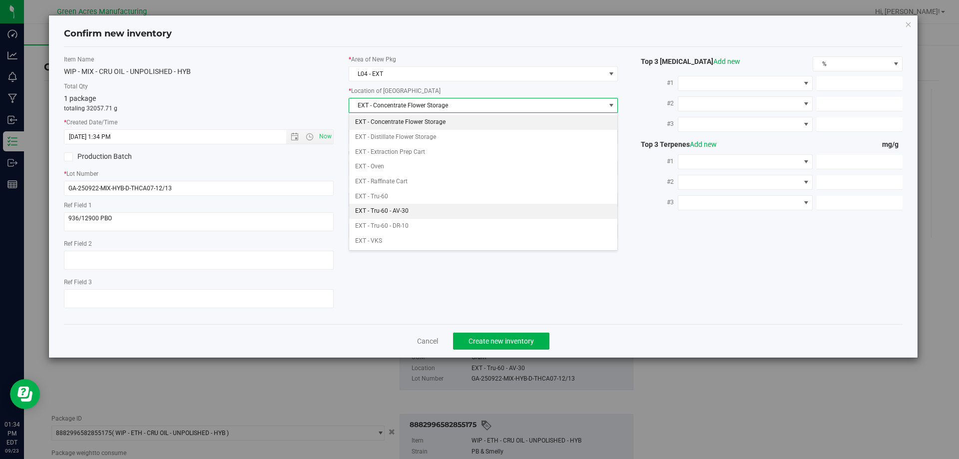
click at [469, 206] on li "EXT - Tru-60 - AV-30" at bounding box center [483, 211] width 269 height 15
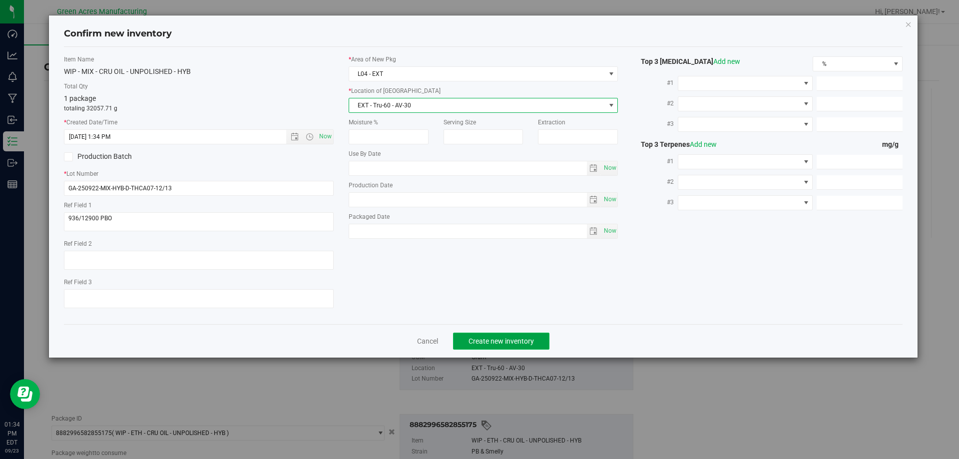
click at [489, 338] on span "Create new inventory" at bounding box center [501, 341] width 65 height 8
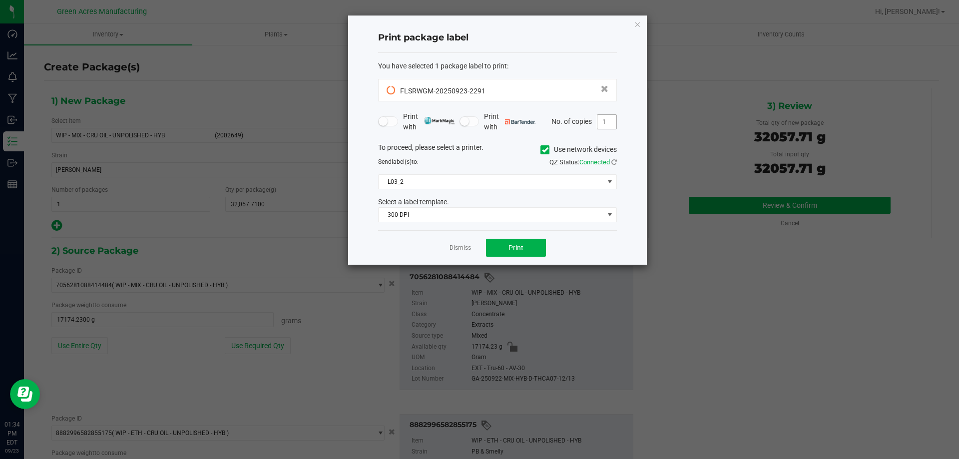
click at [606, 119] on input "1" at bounding box center [607, 122] width 19 height 14
type input "5"
type input "4"
click at [516, 252] on button "Print" at bounding box center [516, 248] width 60 height 18
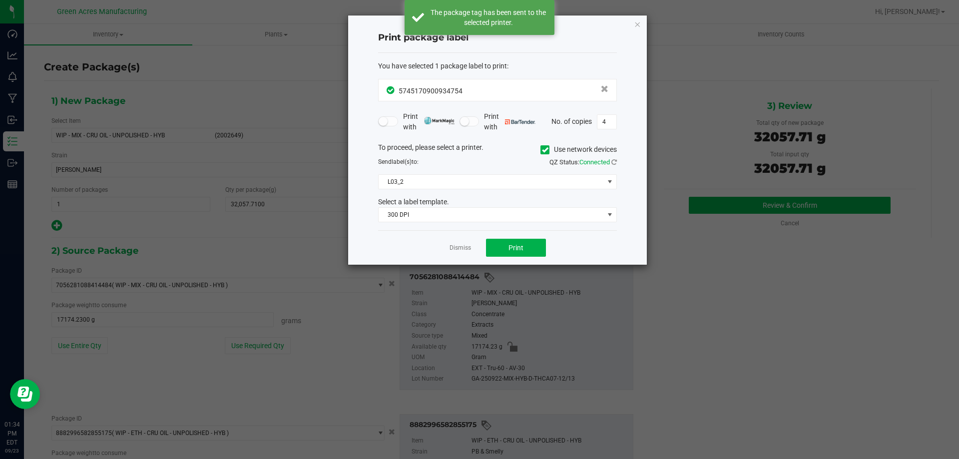
click at [471, 251] on div "Dismiss Print" at bounding box center [497, 247] width 239 height 34
click at [462, 248] on link "Dismiss" at bounding box center [460, 248] width 21 height 8
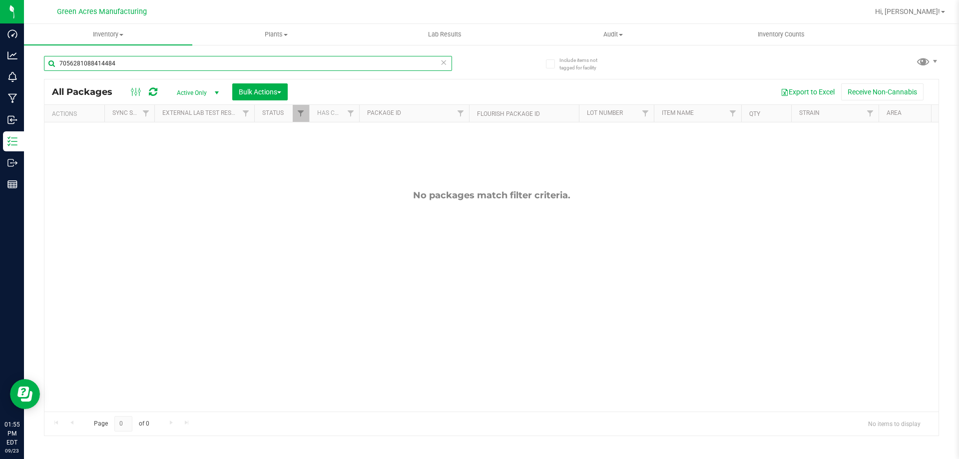
click at [151, 67] on input "7056281088414484" at bounding box center [248, 63] width 408 height 15
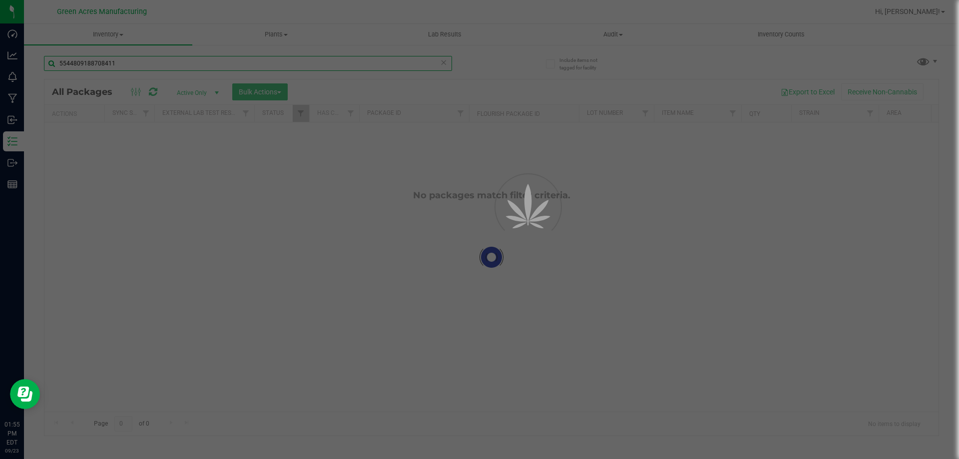
type input "5544809188708411"
click at [226, 89] on div at bounding box center [479, 229] width 959 height 459
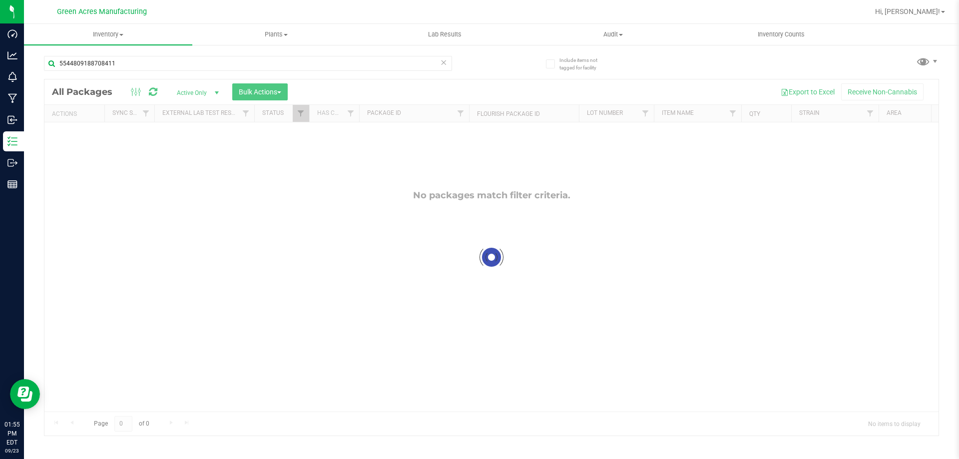
click at [206, 92] on div at bounding box center [491, 257] width 894 height 356
click at [216, 93] on div at bounding box center [491, 257] width 894 height 356
click at [218, 82] on div "All Packages Active Only Active Only Lab Samples Locked All External Internal B…" at bounding box center [491, 91] width 894 height 25
click at [210, 89] on span "Active Only" at bounding box center [195, 93] width 55 height 14
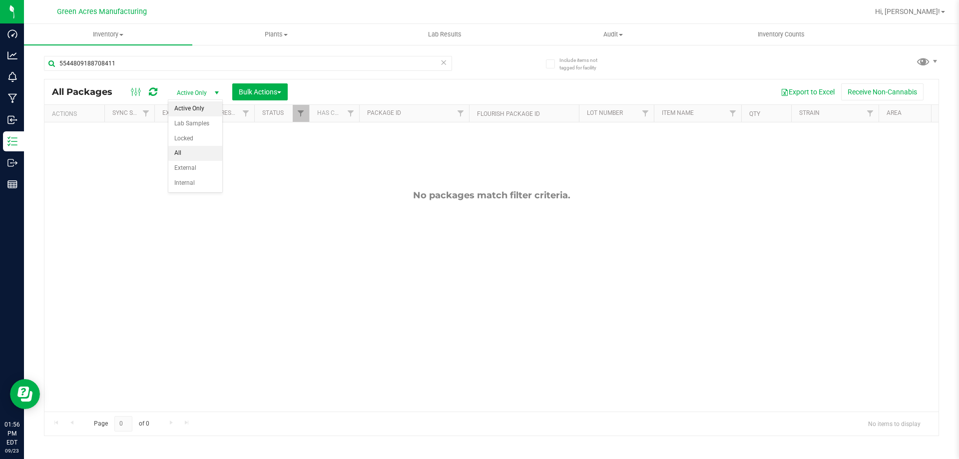
click at [204, 152] on li "All" at bounding box center [195, 153] width 54 height 15
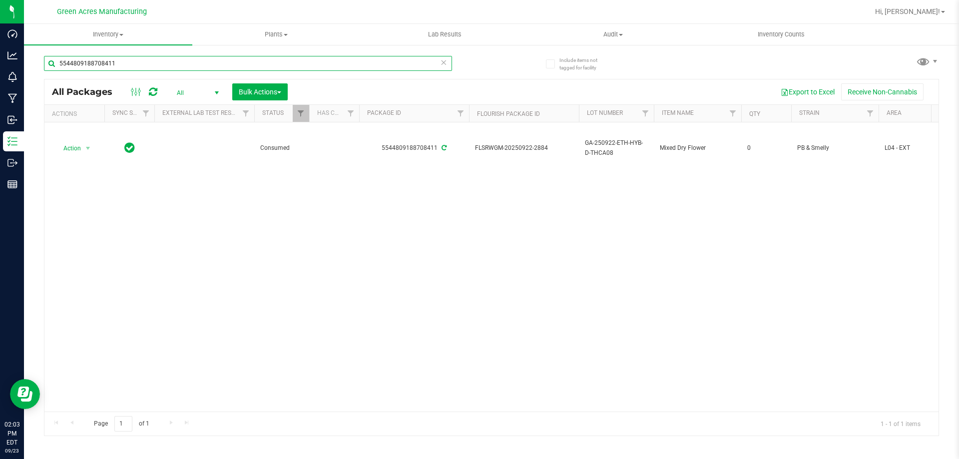
click at [154, 58] on input "5544809188708411" at bounding box center [248, 63] width 408 height 15
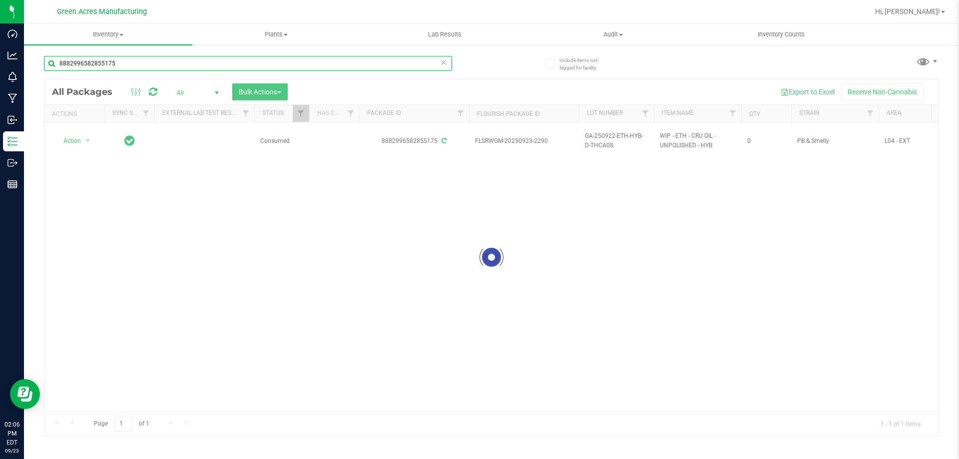
type input "8882996582855175"
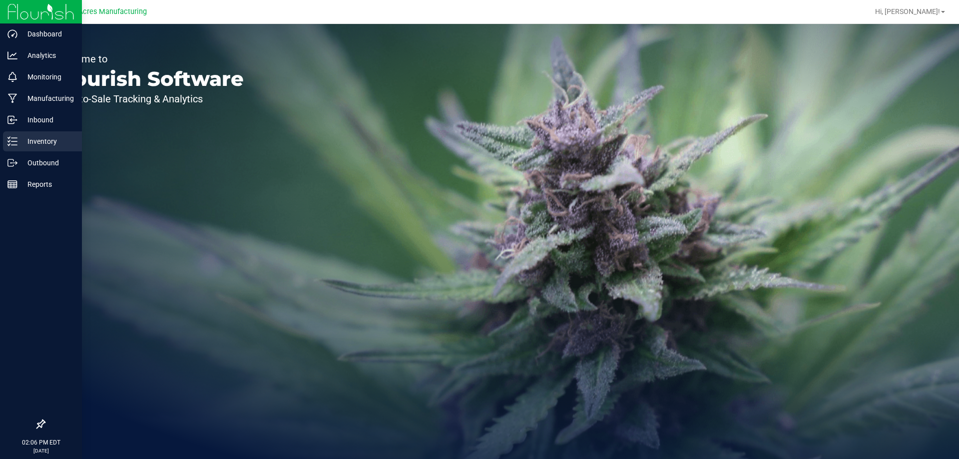
click at [31, 141] on p "Inventory" at bounding box center [47, 141] width 60 height 12
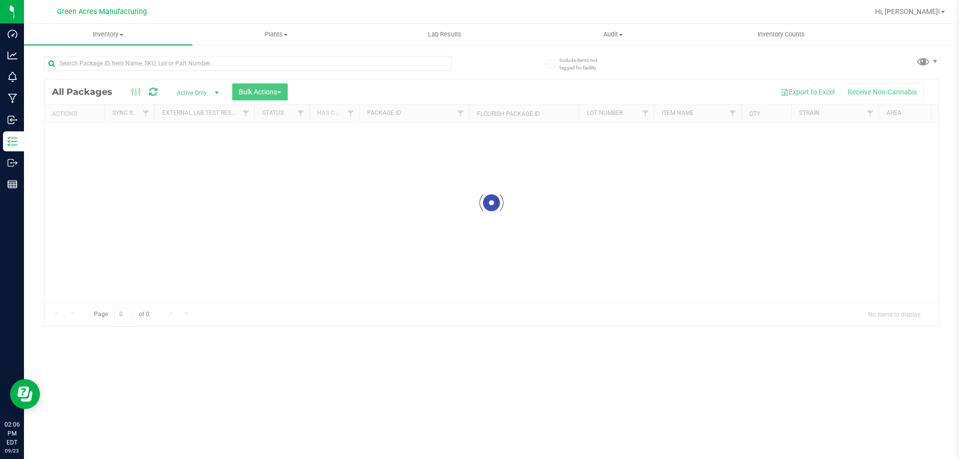
click at [204, 93] on div at bounding box center [491, 202] width 894 height 247
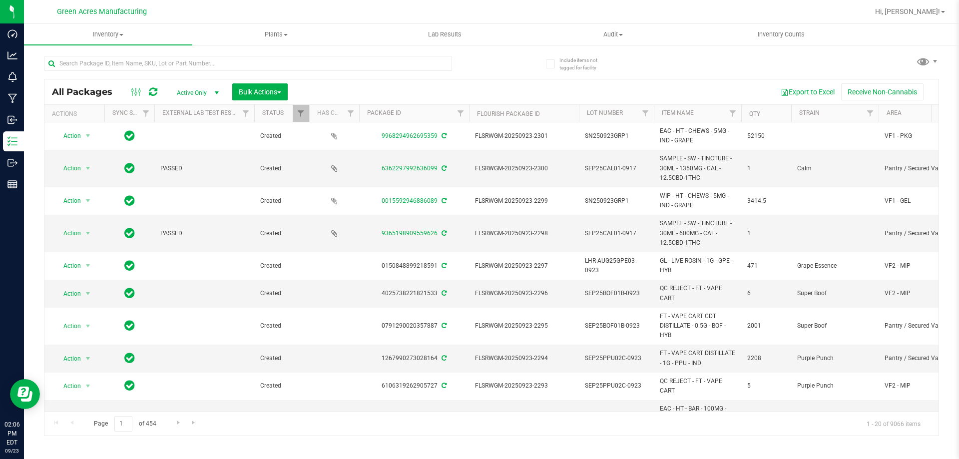
click at [227, 93] on div "Active Only Active Only Lab Samples Locked All External Internal Bulk Actions A…" at bounding box center [231, 91] width 127 height 17
click at [214, 92] on span "select" at bounding box center [217, 93] width 8 height 8
click at [203, 150] on li "All" at bounding box center [195, 153] width 54 height 15
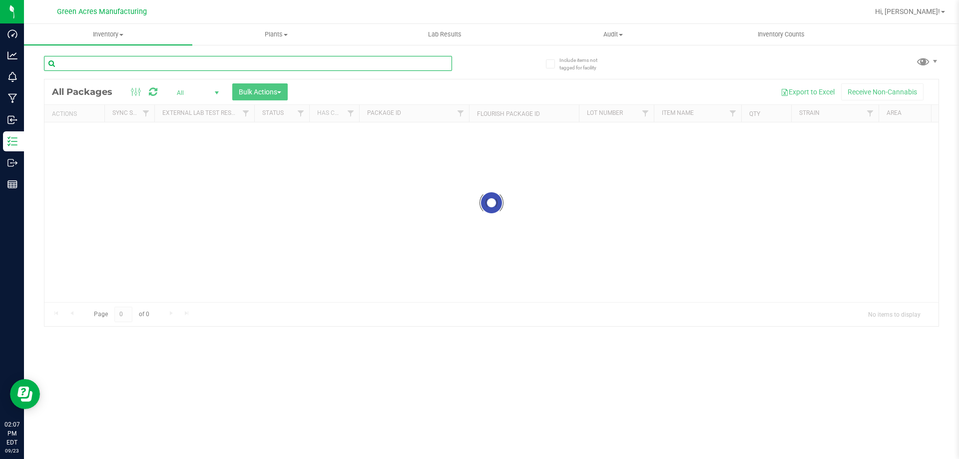
click at [339, 65] on input "text" at bounding box center [248, 63] width 408 height 15
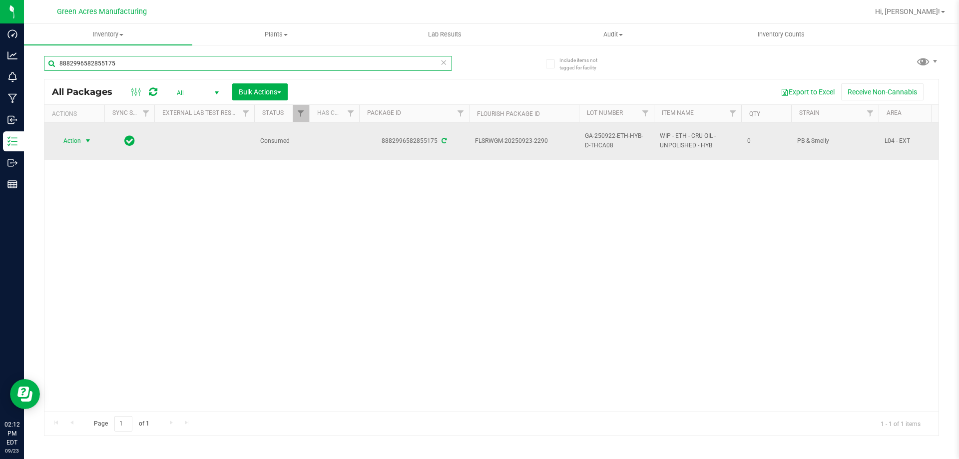
type input "8882996582855175"
click at [81, 144] on span "Action" at bounding box center [67, 141] width 27 height 14
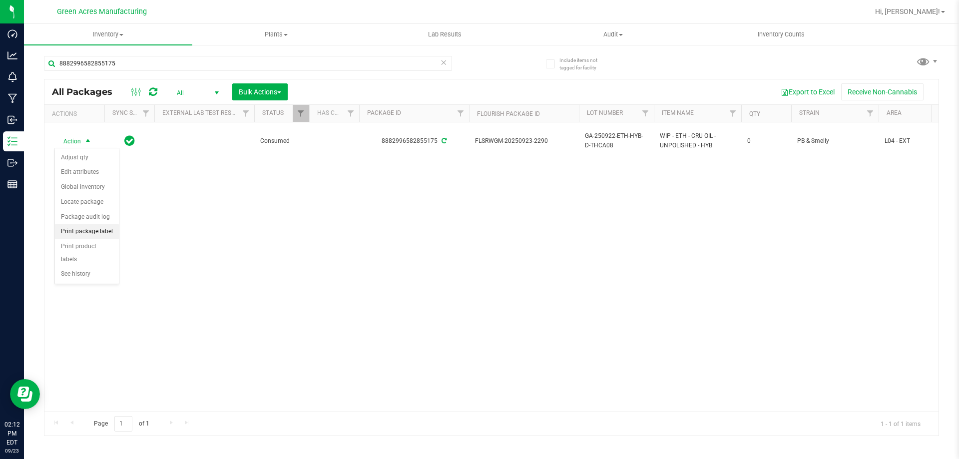
click at [112, 228] on li "Print package label" at bounding box center [87, 231] width 64 height 15
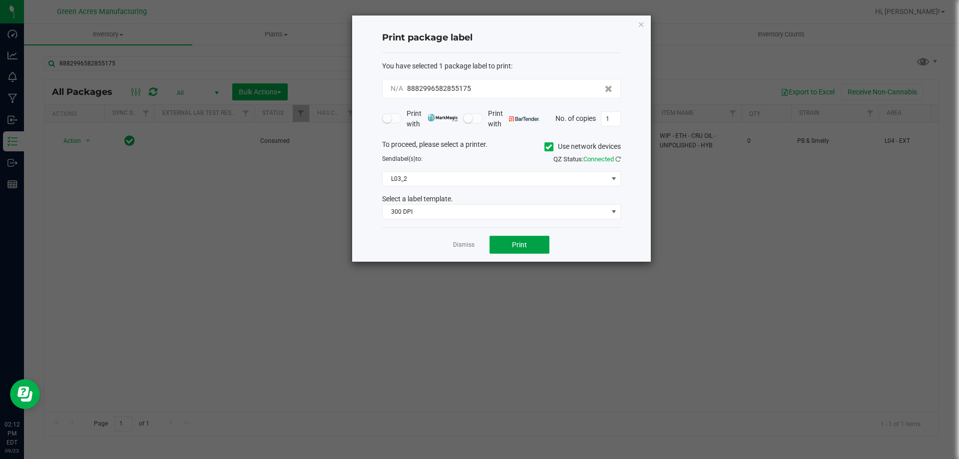
click at [522, 249] on span "Print" at bounding box center [519, 245] width 15 height 8
